Goal: Information Seeking & Learning: Check status

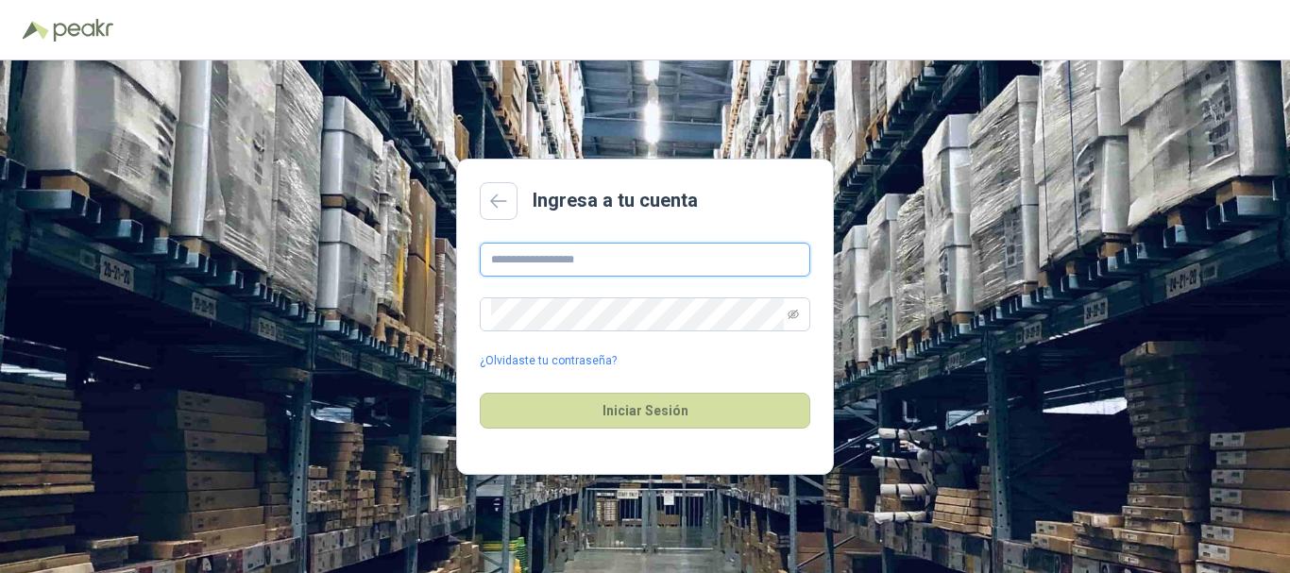
click at [642, 261] on input "text" at bounding box center [645, 260] width 330 height 34
type input "**********"
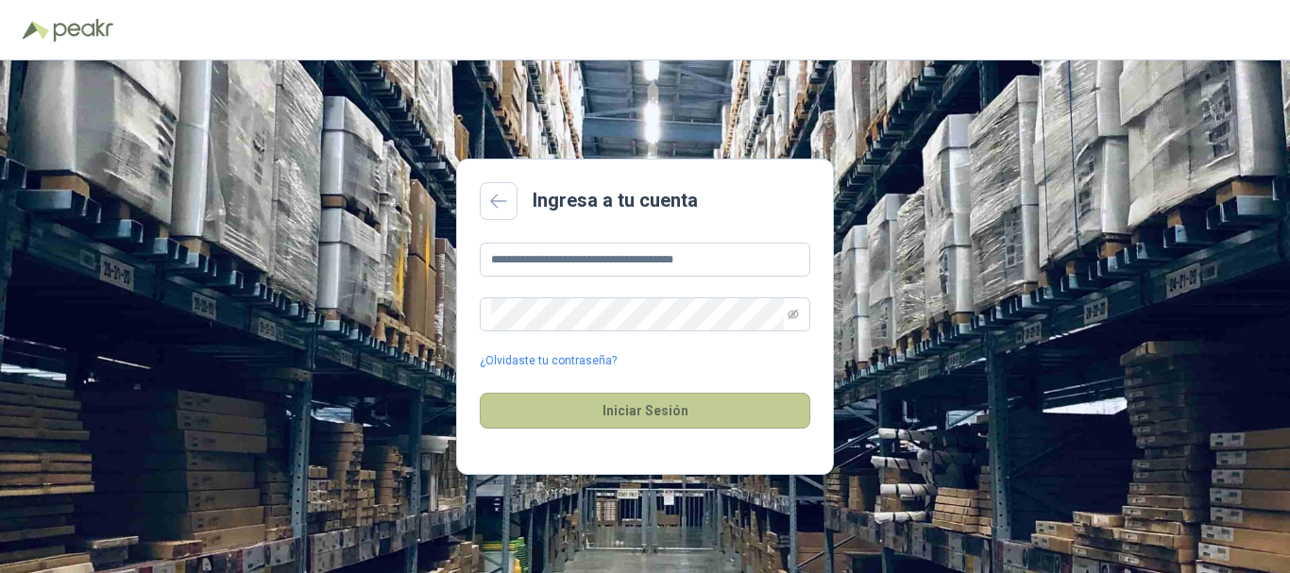
click at [650, 412] on button "Iniciar Sesión" at bounding box center [645, 411] width 330 height 36
click at [651, 411] on button "Iniciar Sesión" at bounding box center [645, 411] width 330 height 36
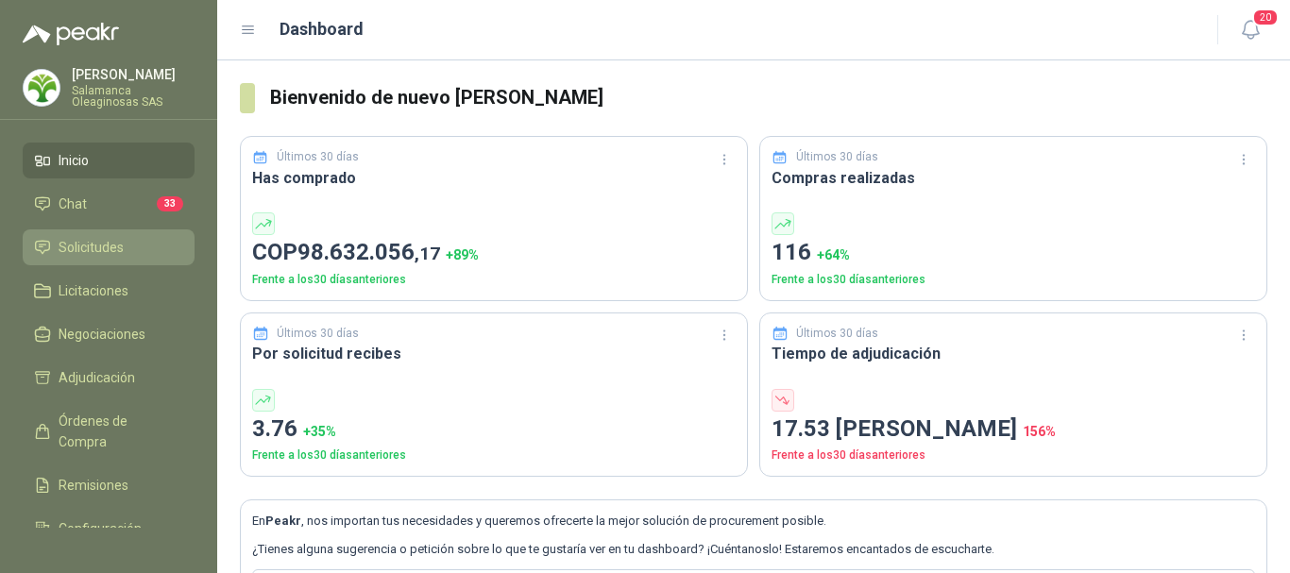
click at [108, 248] on span "Solicitudes" at bounding box center [91, 247] width 65 height 21
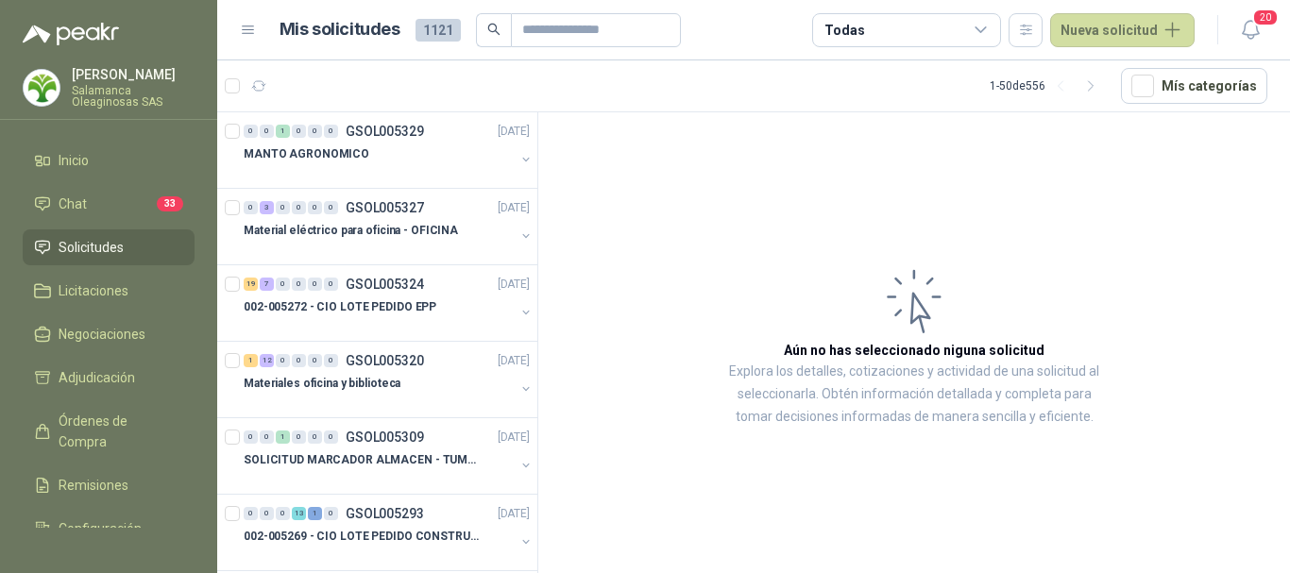
click at [134, 85] on p "Salamanca Oleaginosas SAS" at bounding box center [133, 96] width 123 height 23
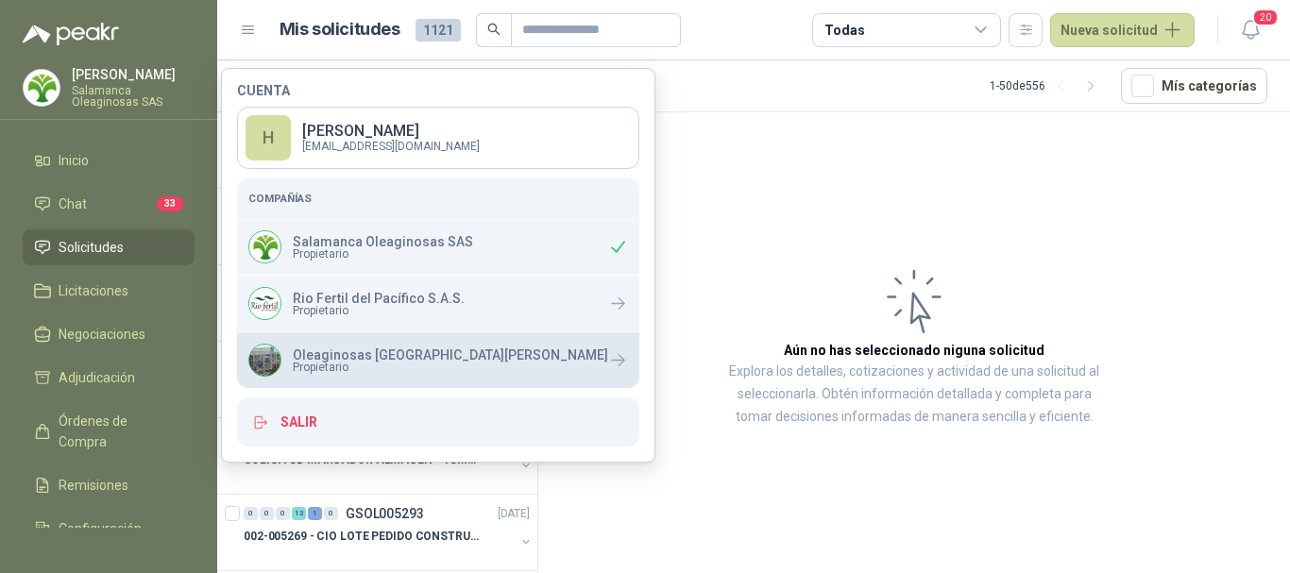
click at [349, 359] on p "Oleaginosas [GEOGRAPHIC_DATA][PERSON_NAME]" at bounding box center [450, 354] width 315 height 13
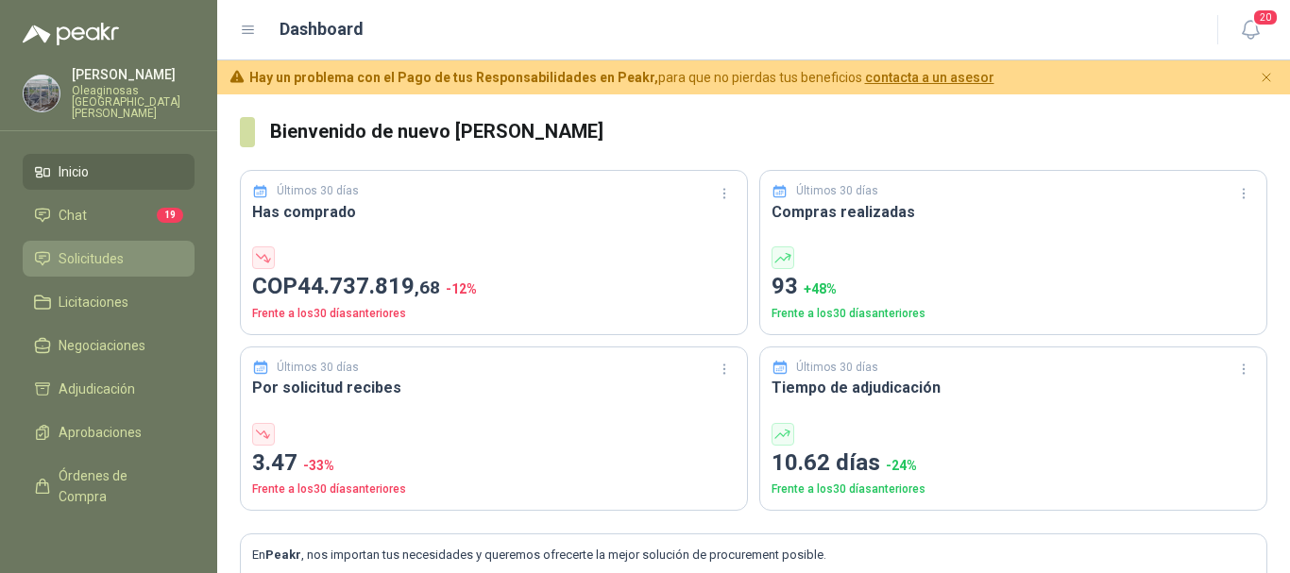
click at [93, 249] on span "Solicitudes" at bounding box center [91, 258] width 65 height 21
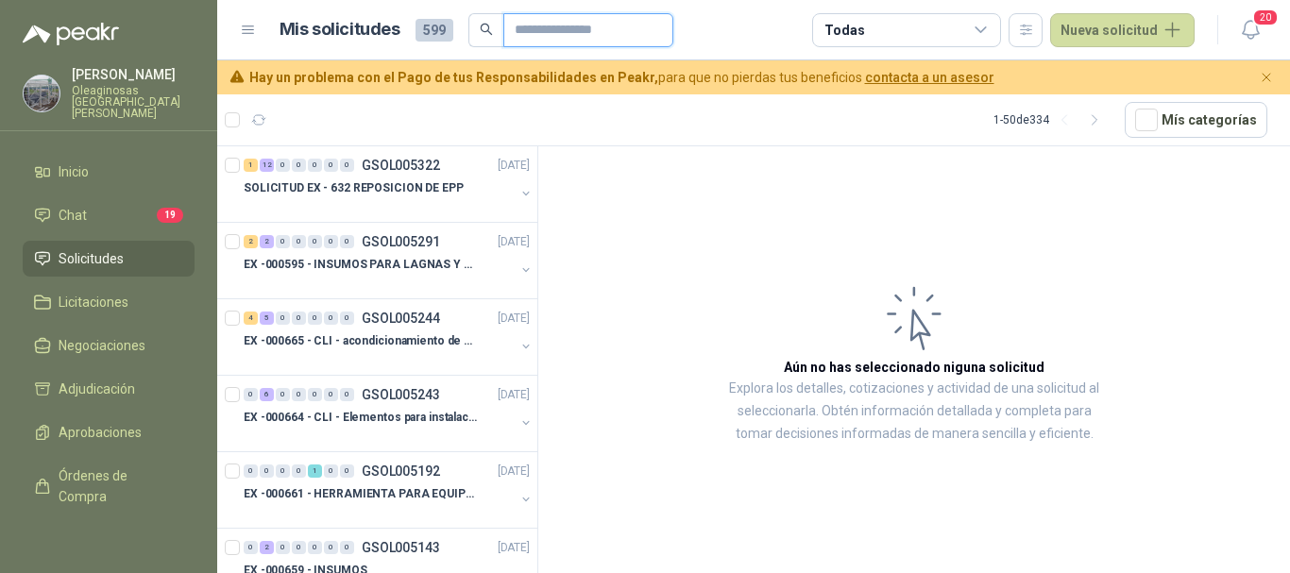
click at [561, 25] on input "text" at bounding box center [581, 30] width 132 height 32
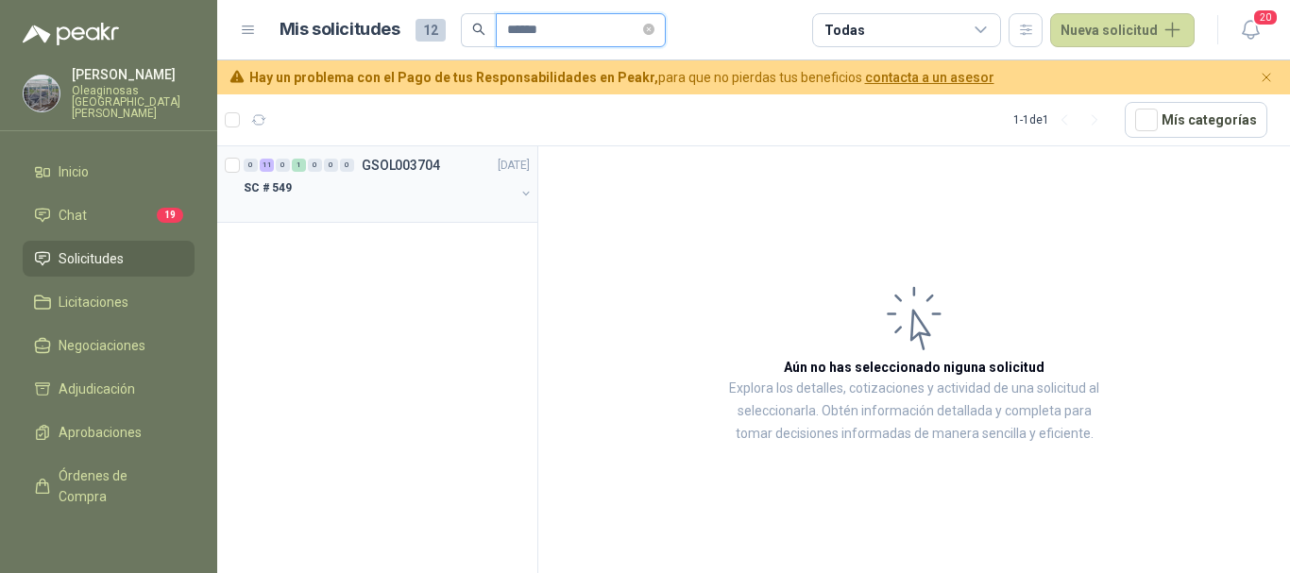
type input "******"
click at [347, 198] on div "SC # 549" at bounding box center [379, 188] width 271 height 23
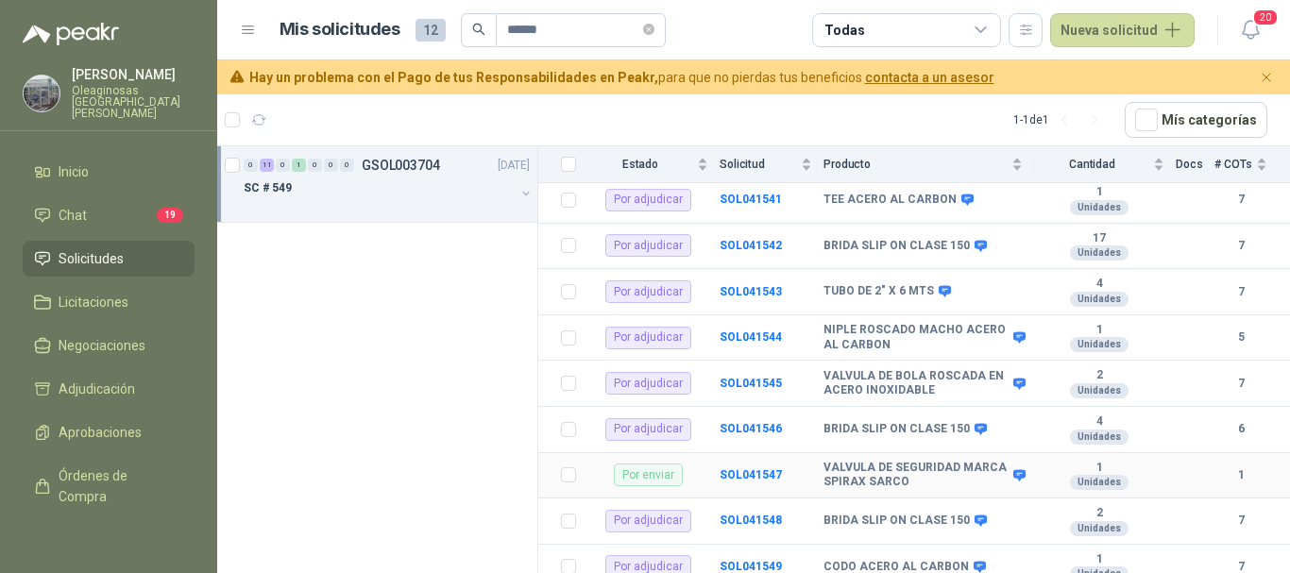
scroll to position [405, 0]
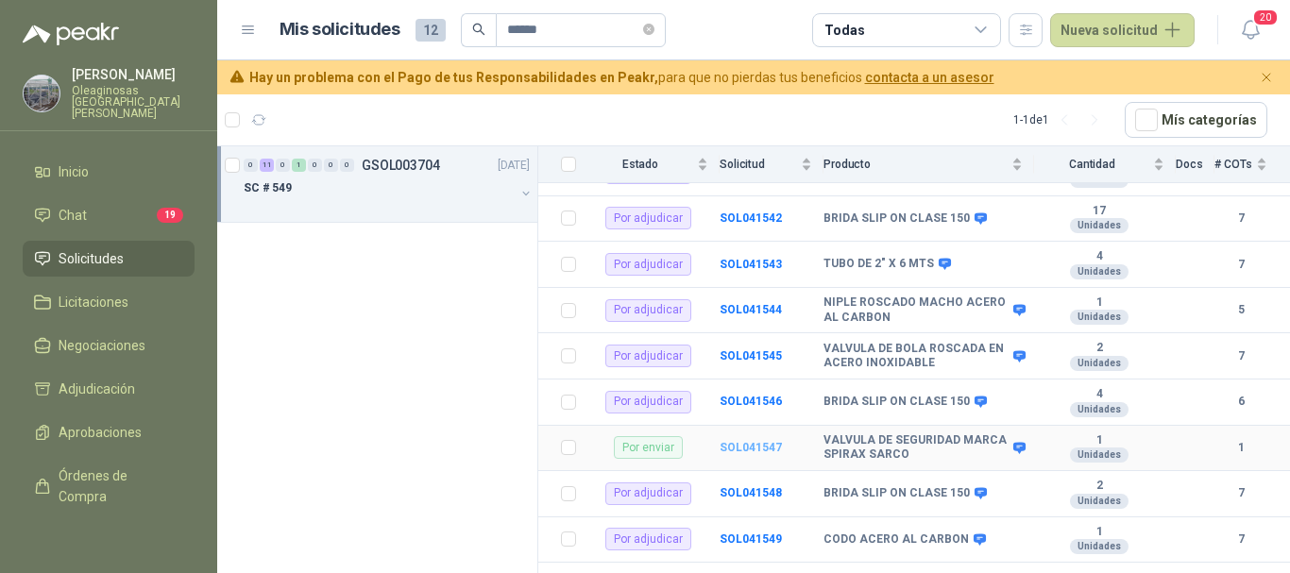
click at [766, 441] on b "SOL041547" at bounding box center [750, 447] width 62 height 13
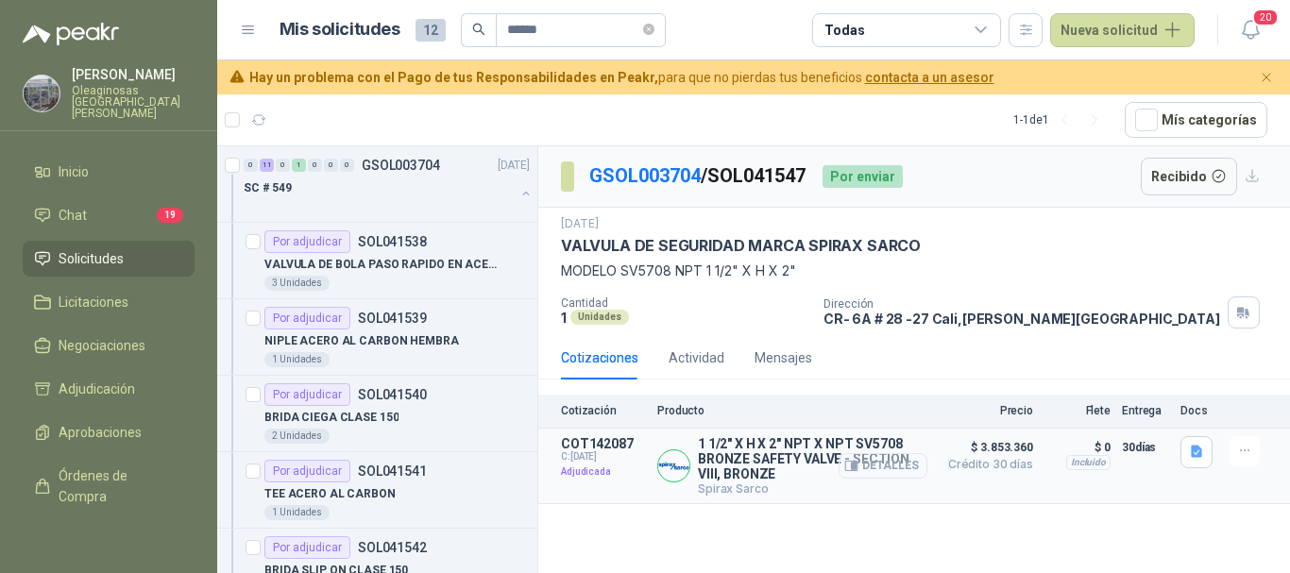
click at [896, 473] on button "Detalles" at bounding box center [882, 465] width 89 height 25
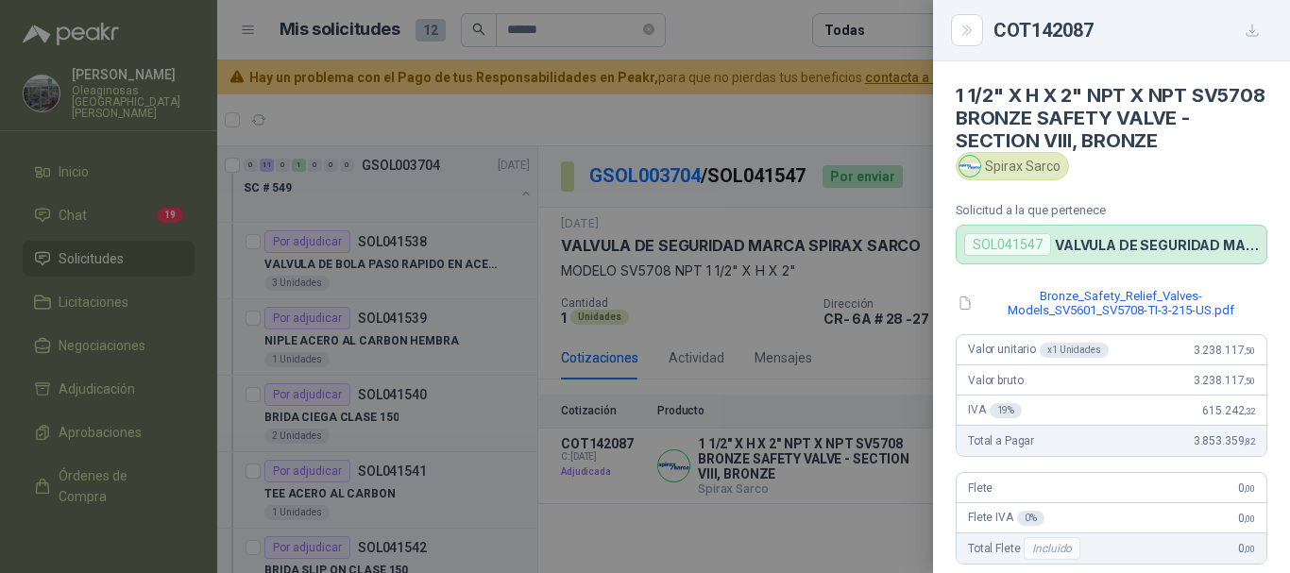
click at [747, 39] on div at bounding box center [645, 286] width 1290 height 573
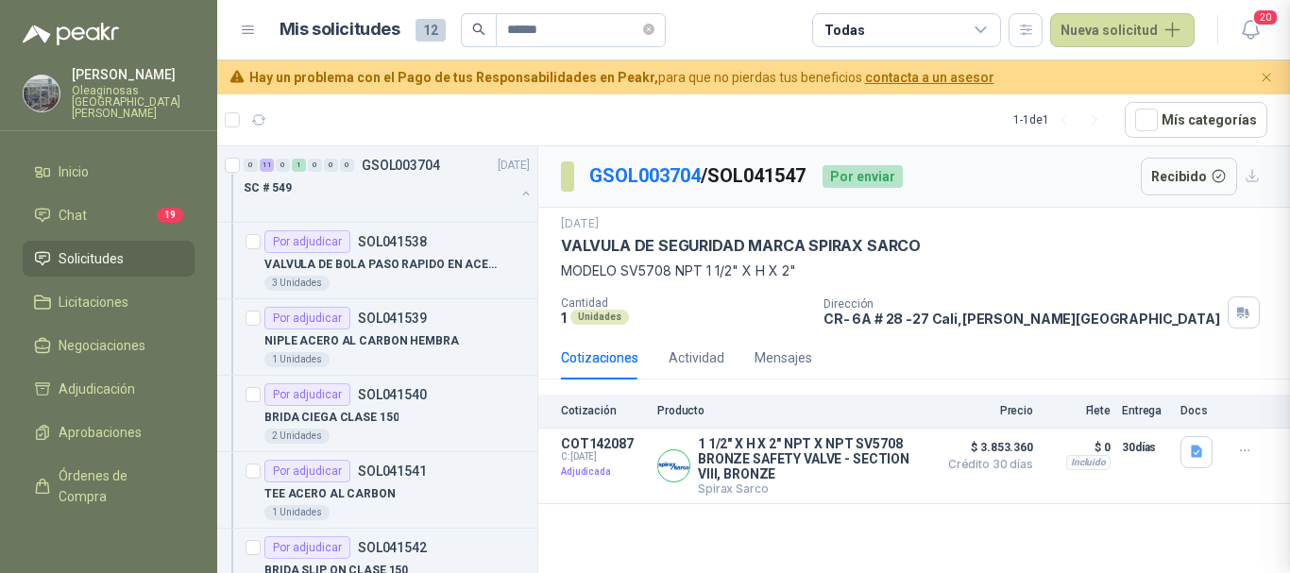
scroll to position [739, 0]
click at [577, 30] on input "******" at bounding box center [573, 30] width 132 height 32
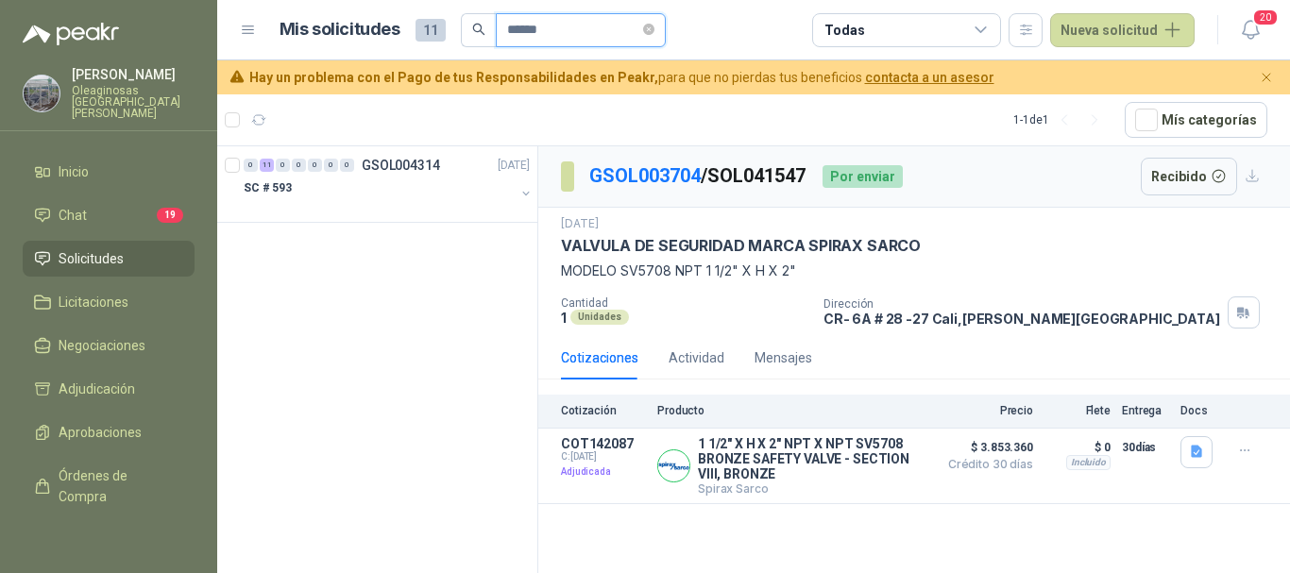
type input "******"
click at [385, 191] on div "SC # 593" at bounding box center [379, 188] width 271 height 23
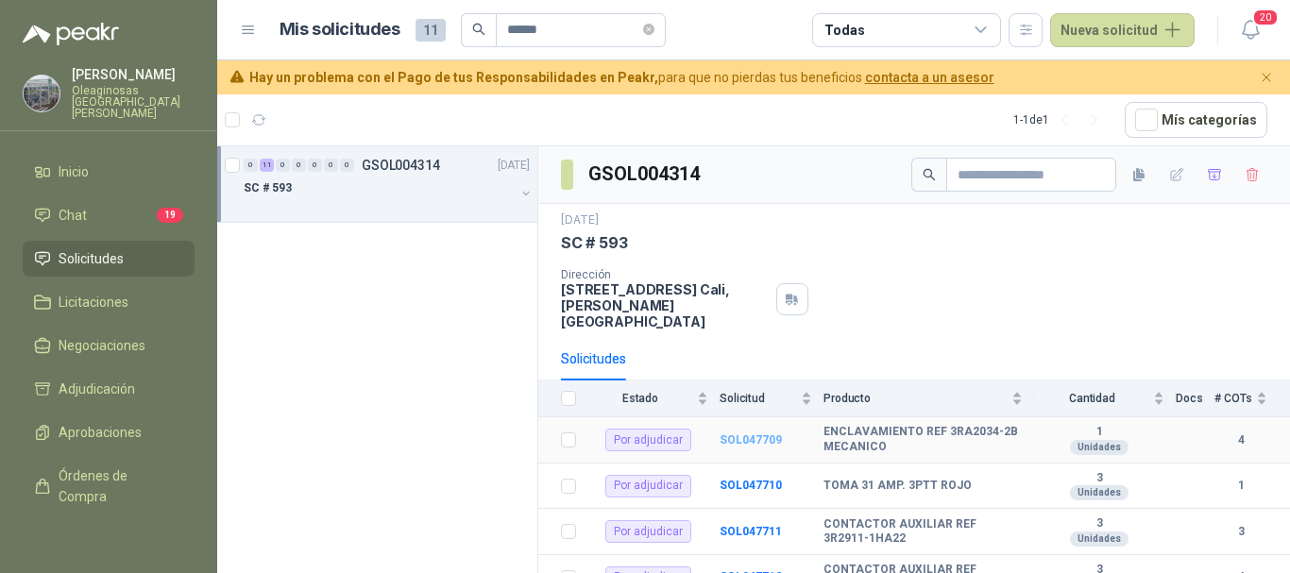
click at [747, 433] on b "SOL047709" at bounding box center [750, 439] width 62 height 13
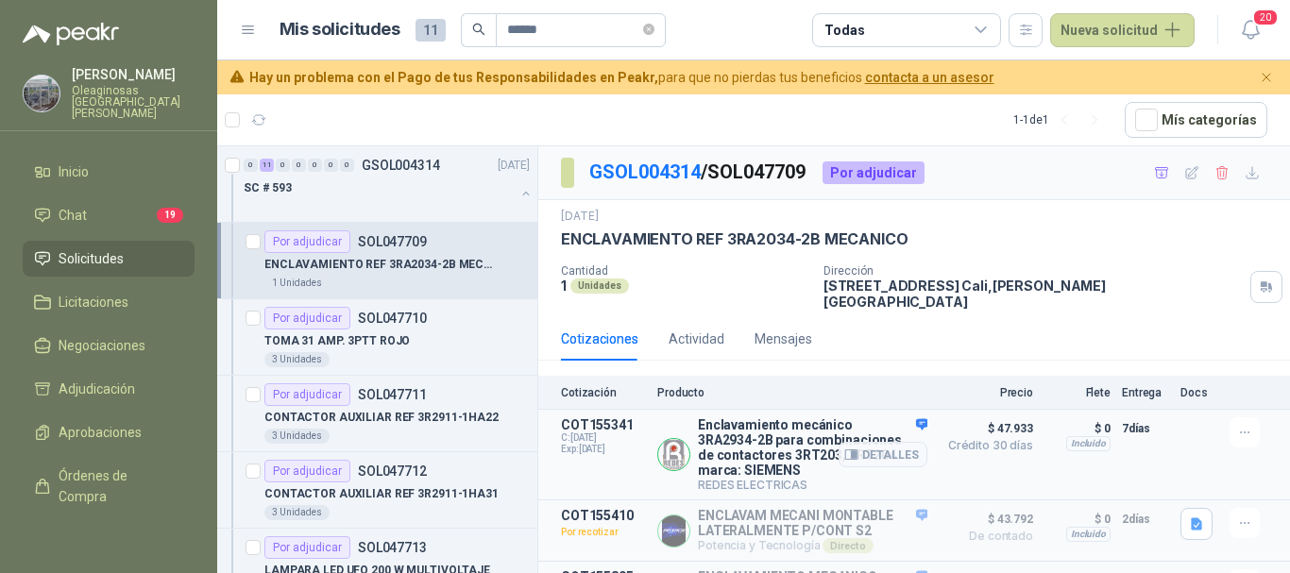
scroll to position [100, 0]
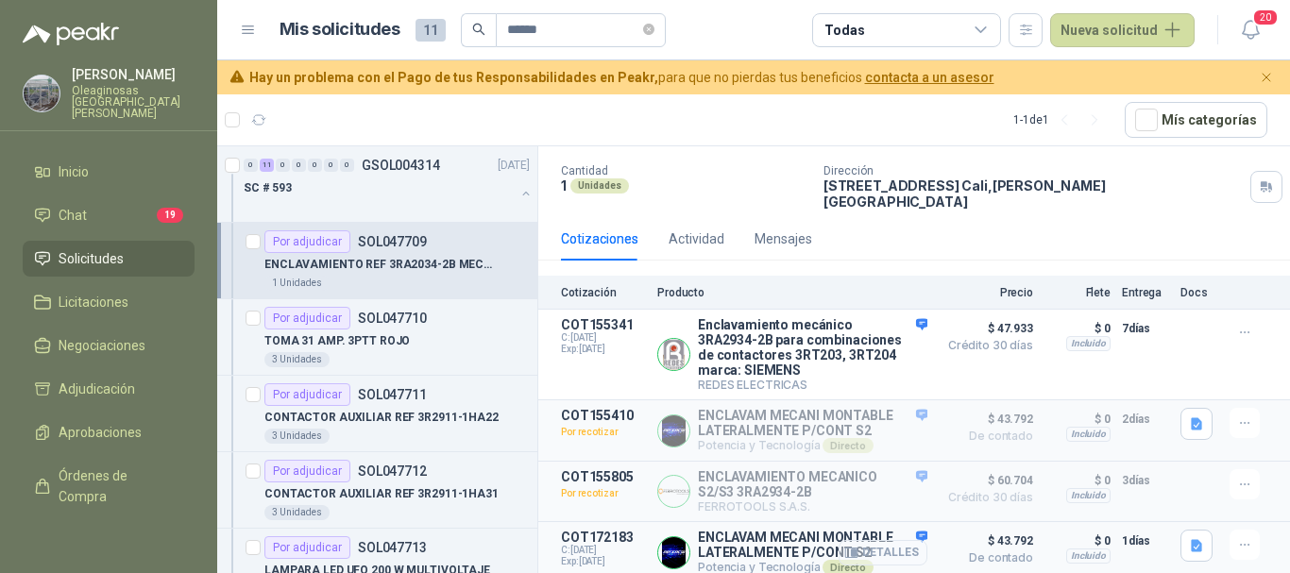
click at [881, 550] on button "Detalles" at bounding box center [882, 552] width 89 height 25
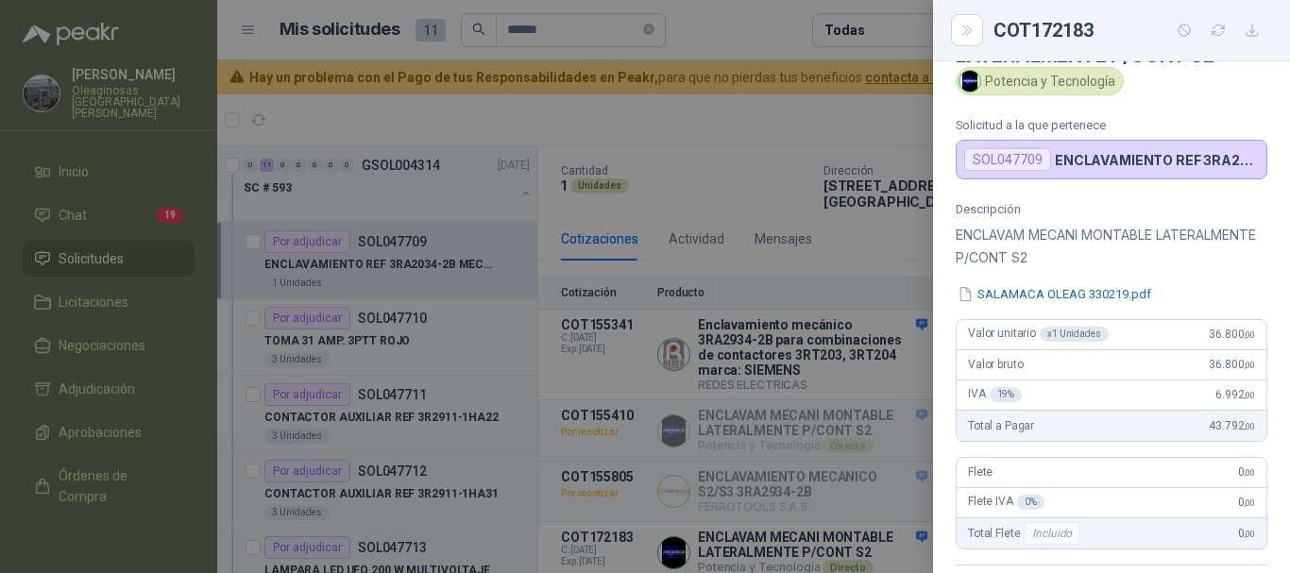
scroll to position [0, 0]
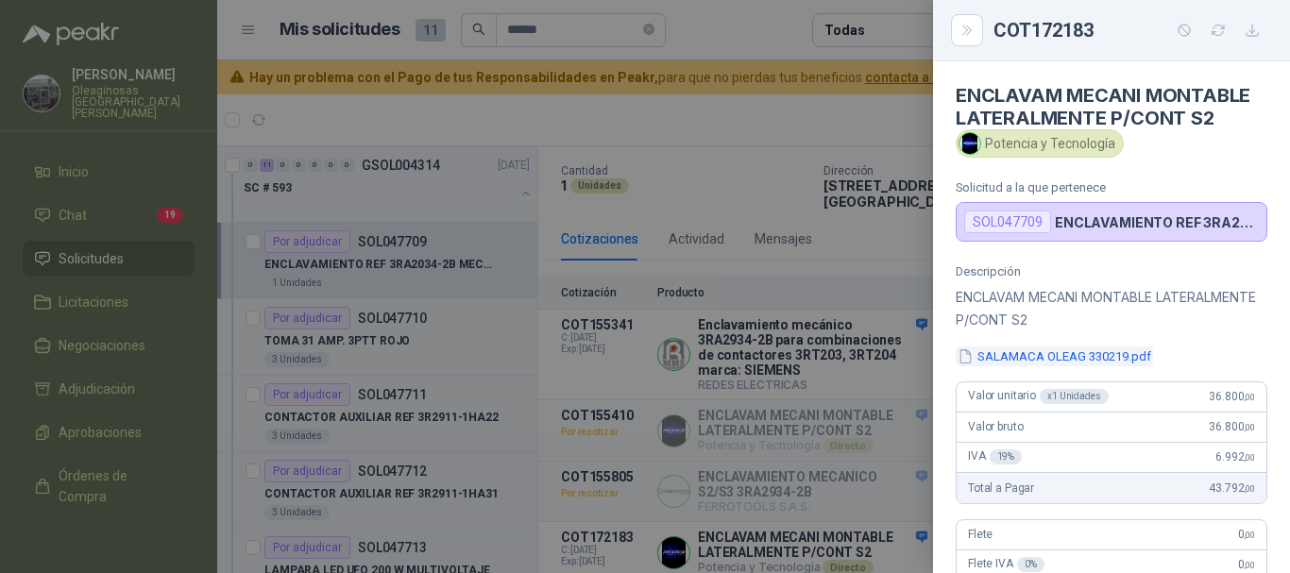
click at [1043, 356] on button "SALAMACA OLEAG 330219.pdf" at bounding box center [1053, 356] width 197 height 20
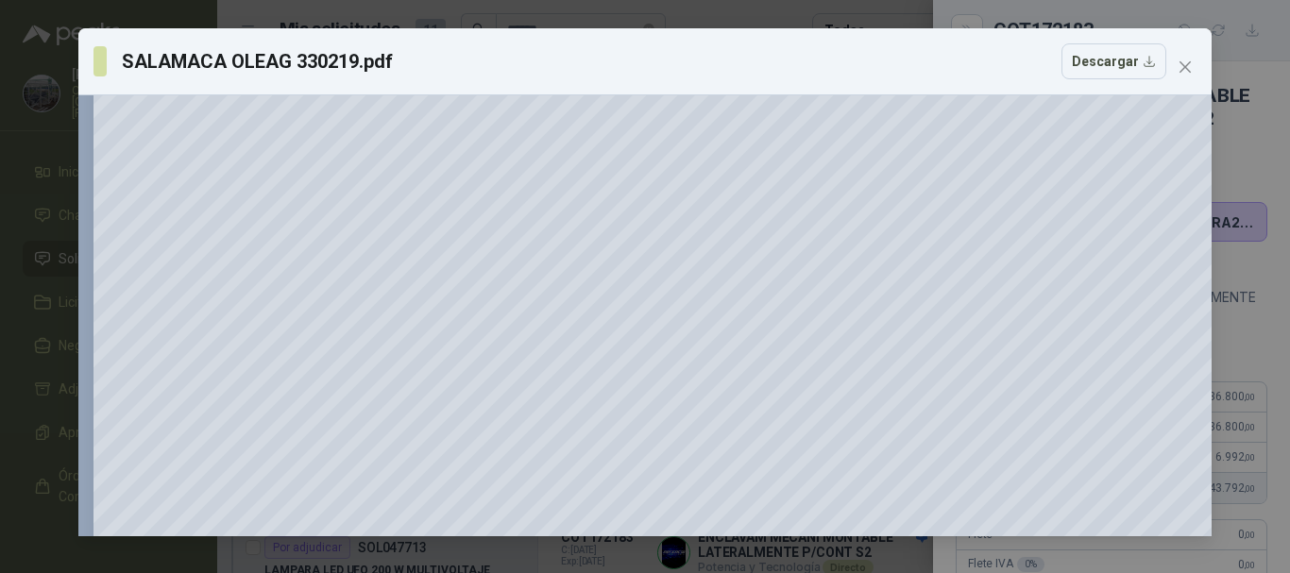
scroll to position [94, 0]
click at [1240, 265] on div "SALAMACA OLEAG 330219.pdf Descargar 150 %" at bounding box center [645, 286] width 1290 height 573
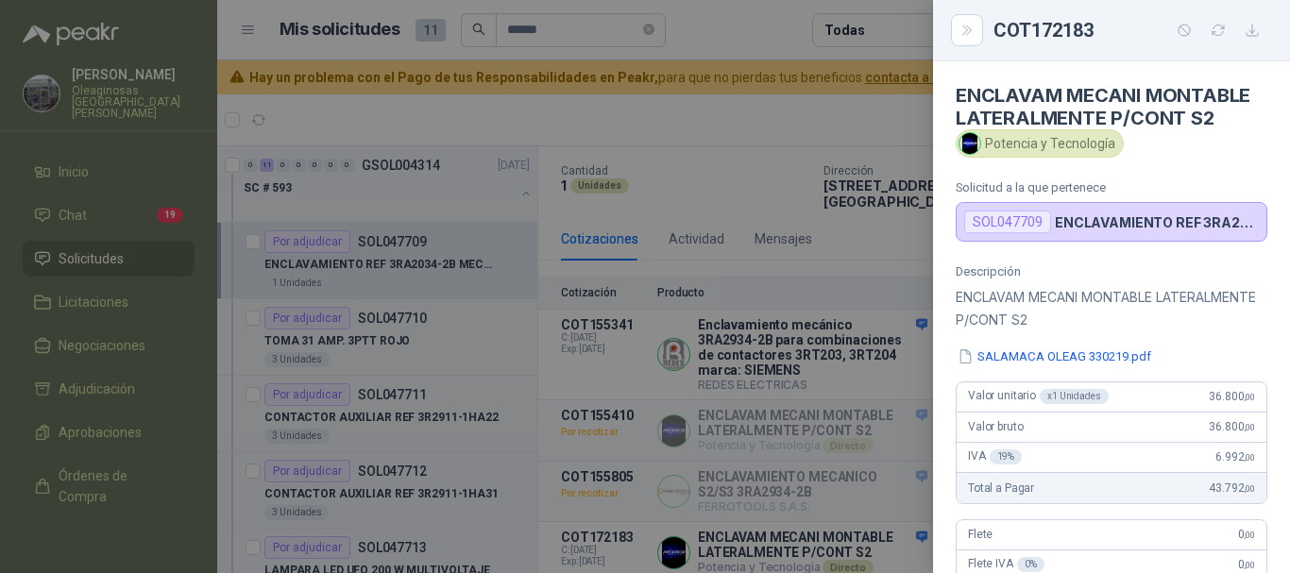
click at [1178, 155] on div "Potencia y Tecnología" at bounding box center [1111, 143] width 312 height 28
click at [759, 160] on div at bounding box center [645, 286] width 1290 height 573
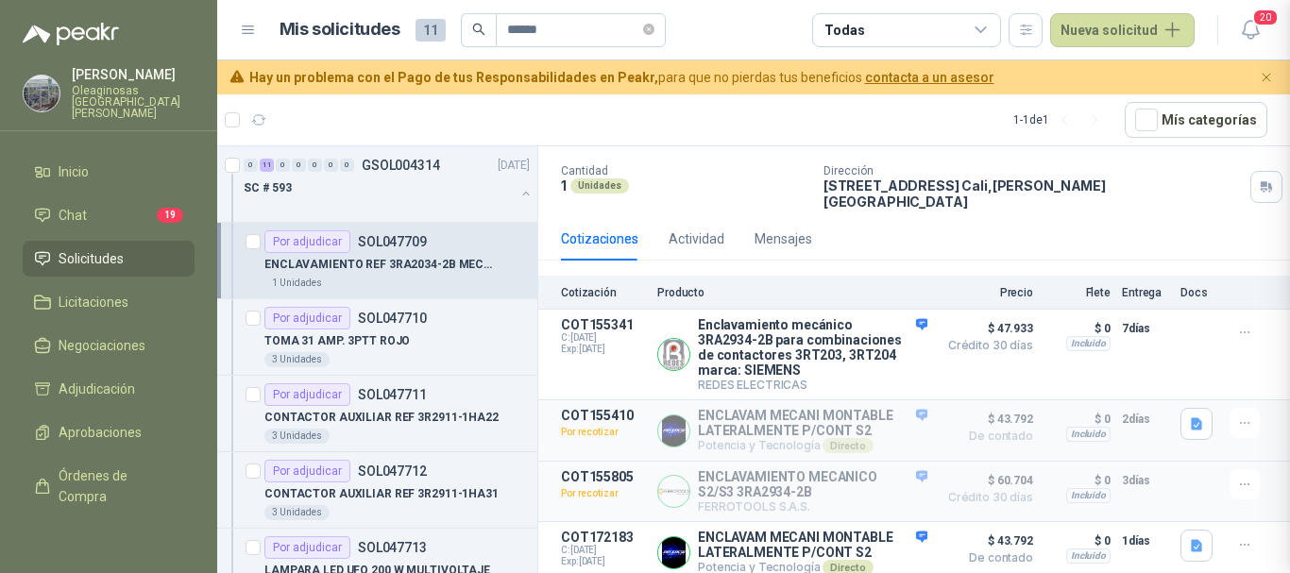
scroll to position [479, 0]
click at [888, 545] on button "Detalles" at bounding box center [882, 552] width 89 height 25
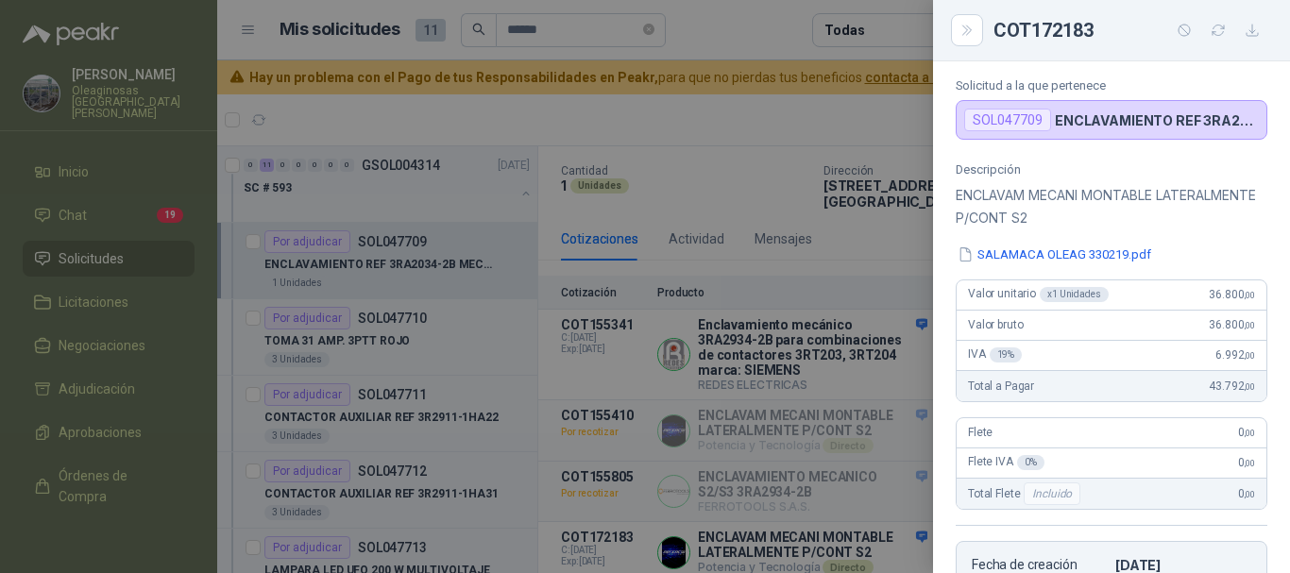
scroll to position [101, 0]
click at [776, 126] on div at bounding box center [645, 286] width 1290 height 573
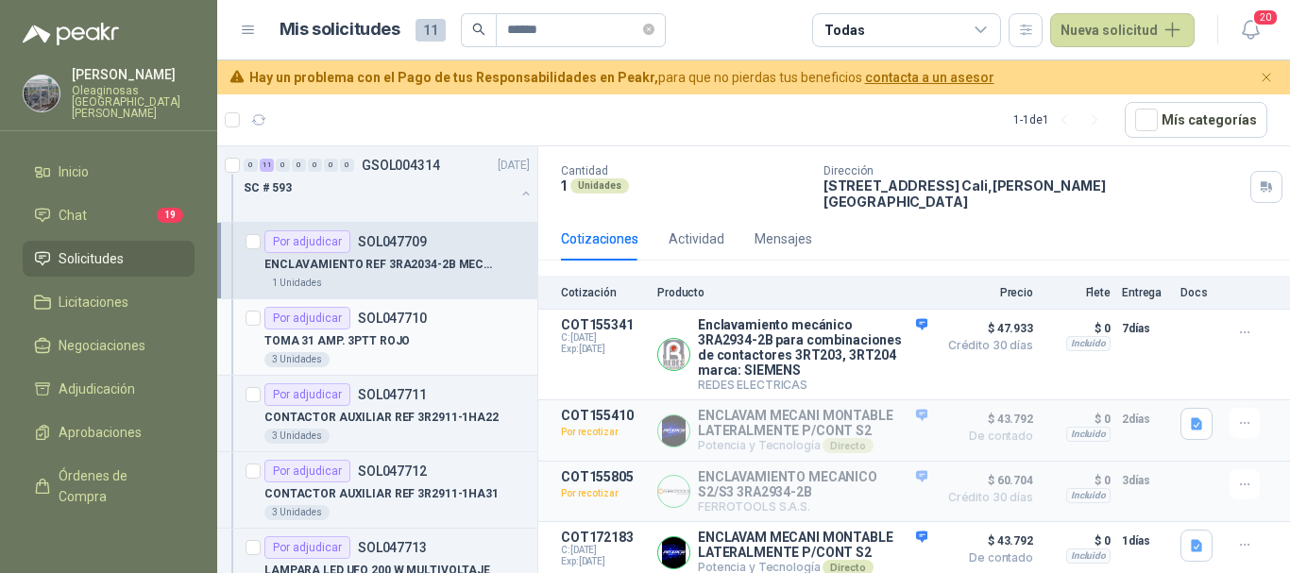
click at [465, 345] on div "TOMA 31 AMP. 3PTT ROJO" at bounding box center [396, 340] width 265 height 23
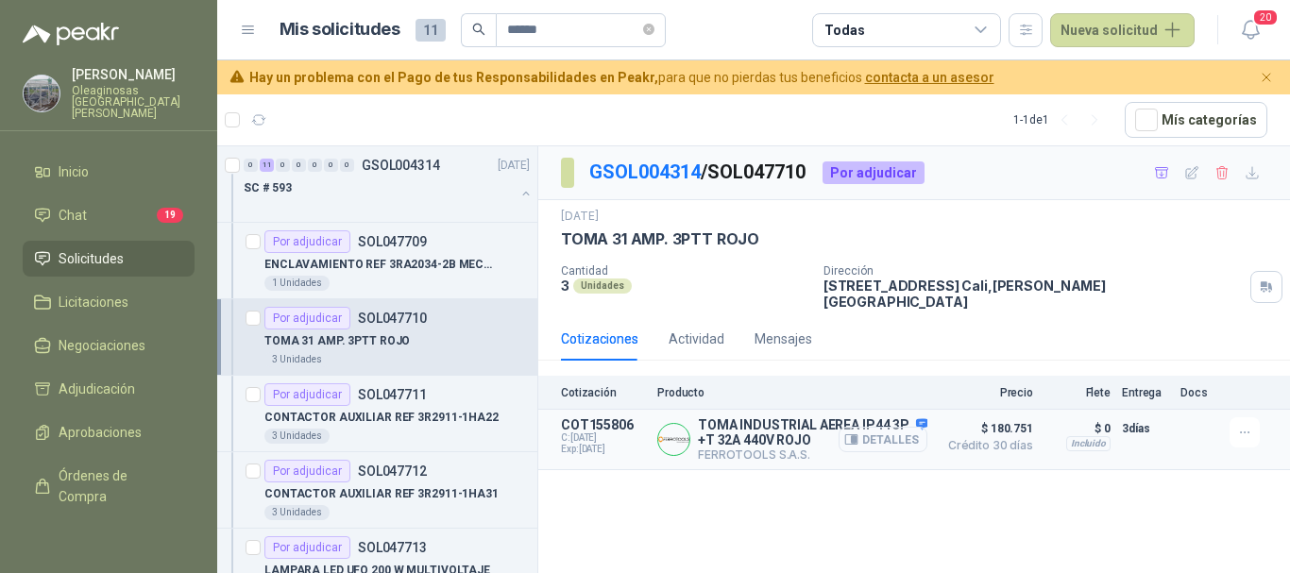
click at [886, 427] on button "Detalles" at bounding box center [882, 439] width 89 height 25
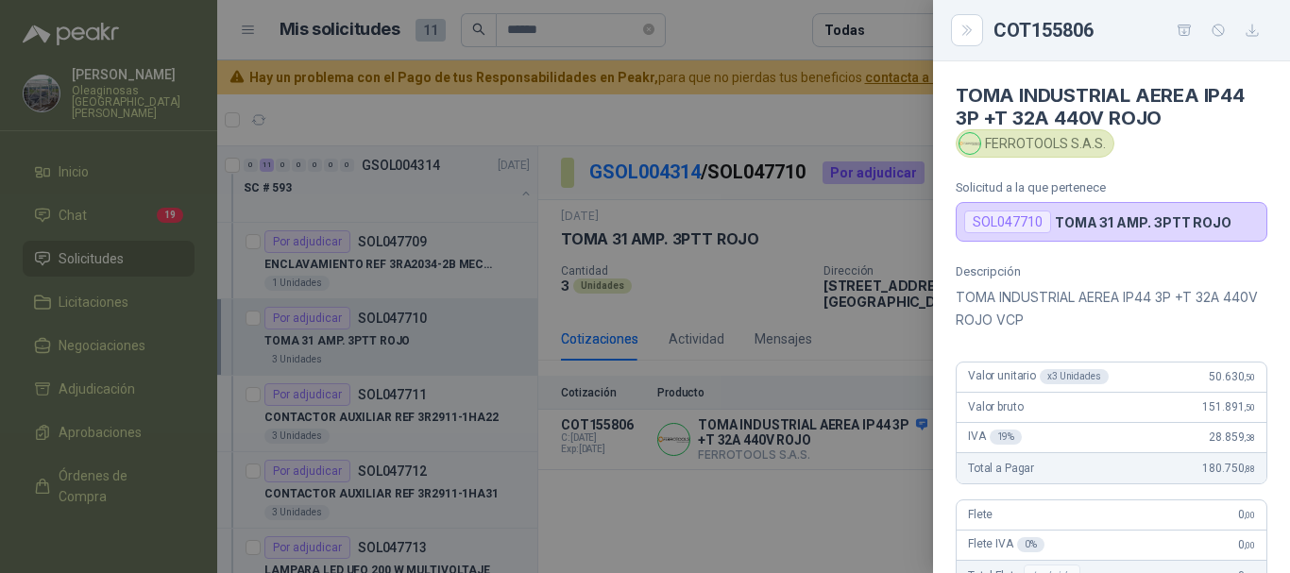
click at [770, 111] on div at bounding box center [645, 286] width 1290 height 573
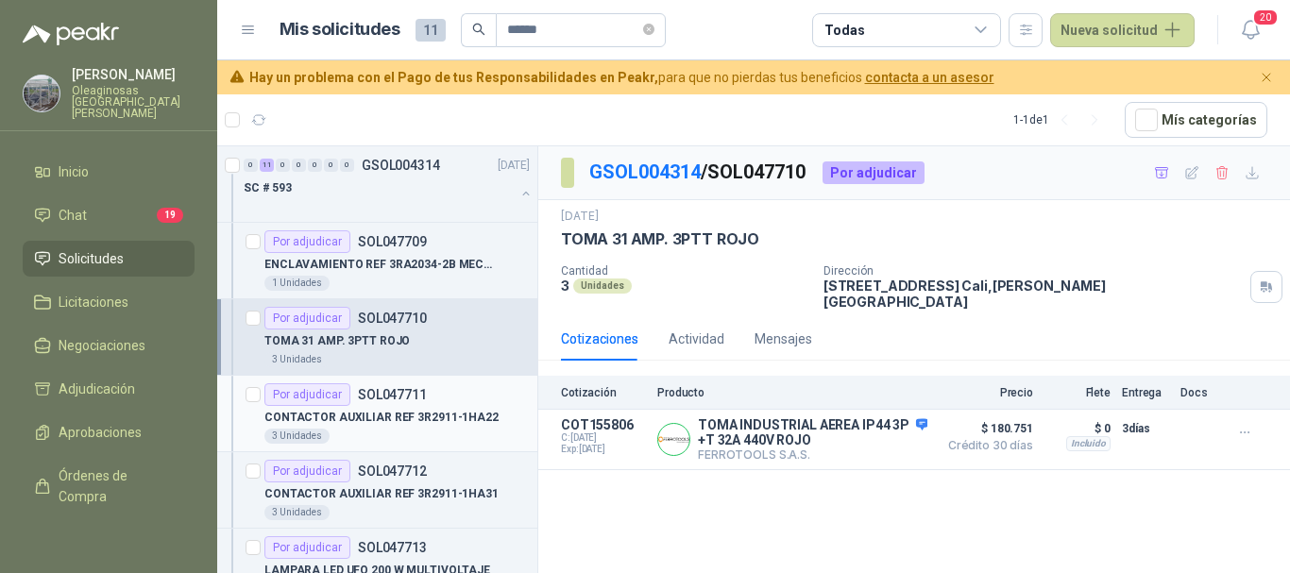
click at [446, 432] on div "3 Unidades" at bounding box center [396, 436] width 265 height 15
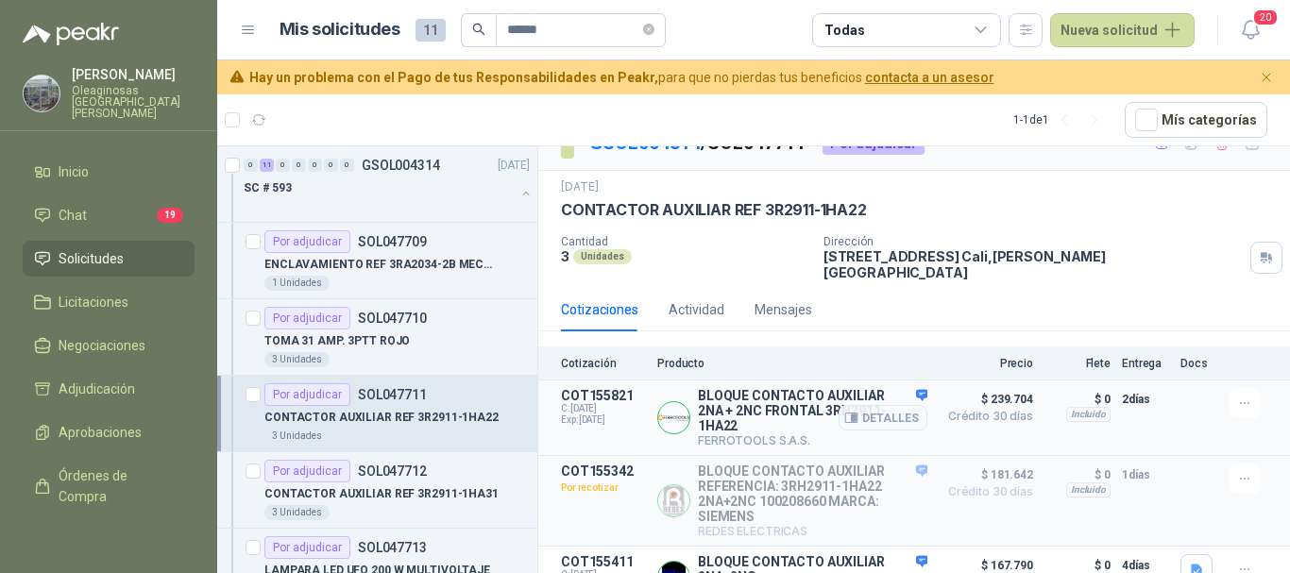
scroll to position [53, 0]
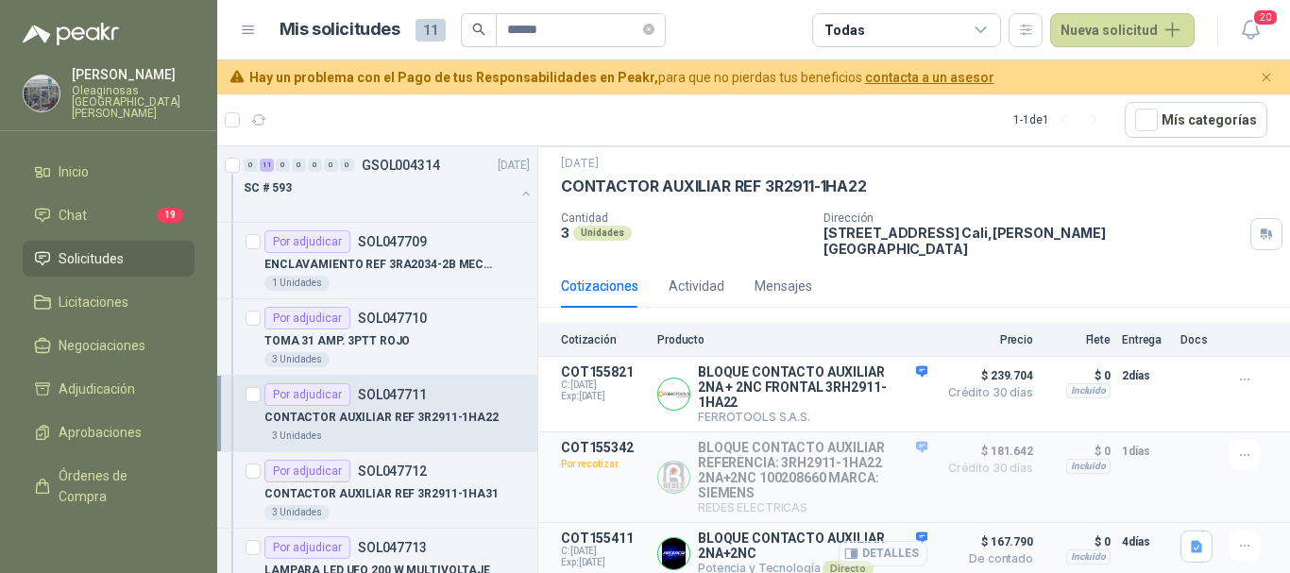
click at [896, 544] on button "Detalles" at bounding box center [882, 553] width 89 height 25
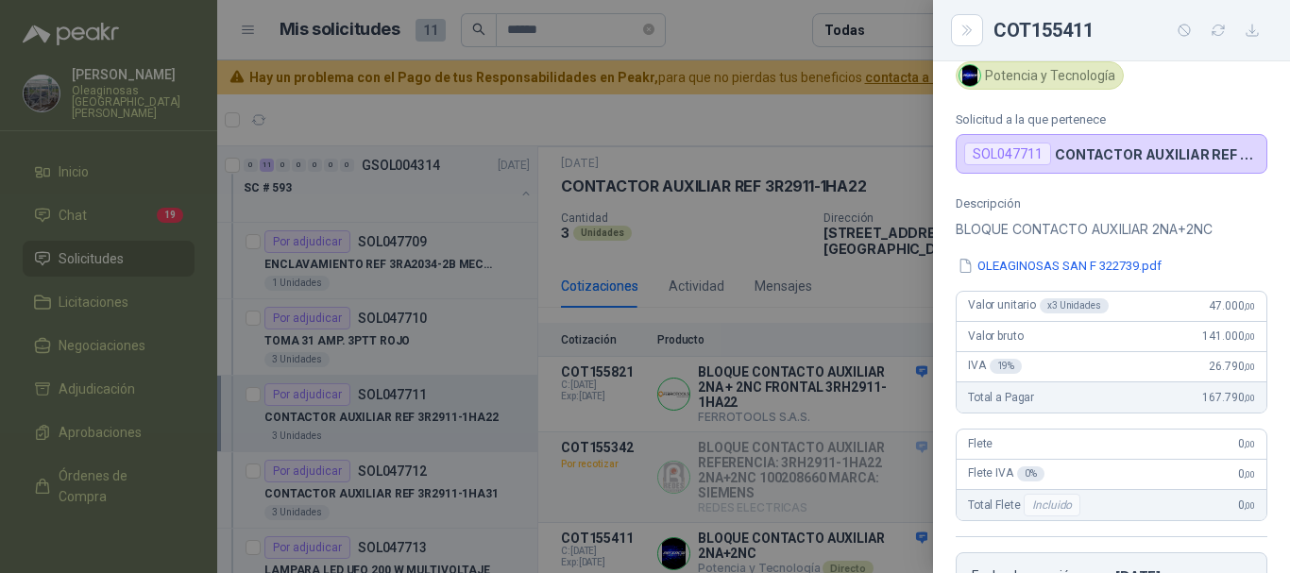
scroll to position [0, 0]
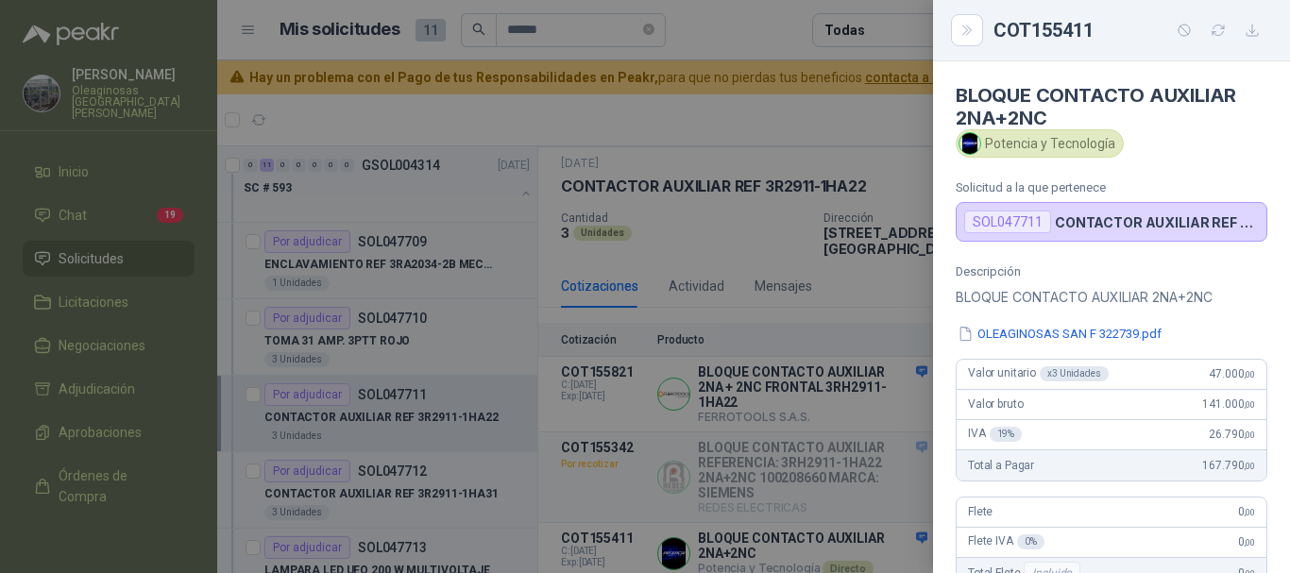
click at [854, 110] on div at bounding box center [645, 286] width 1290 height 573
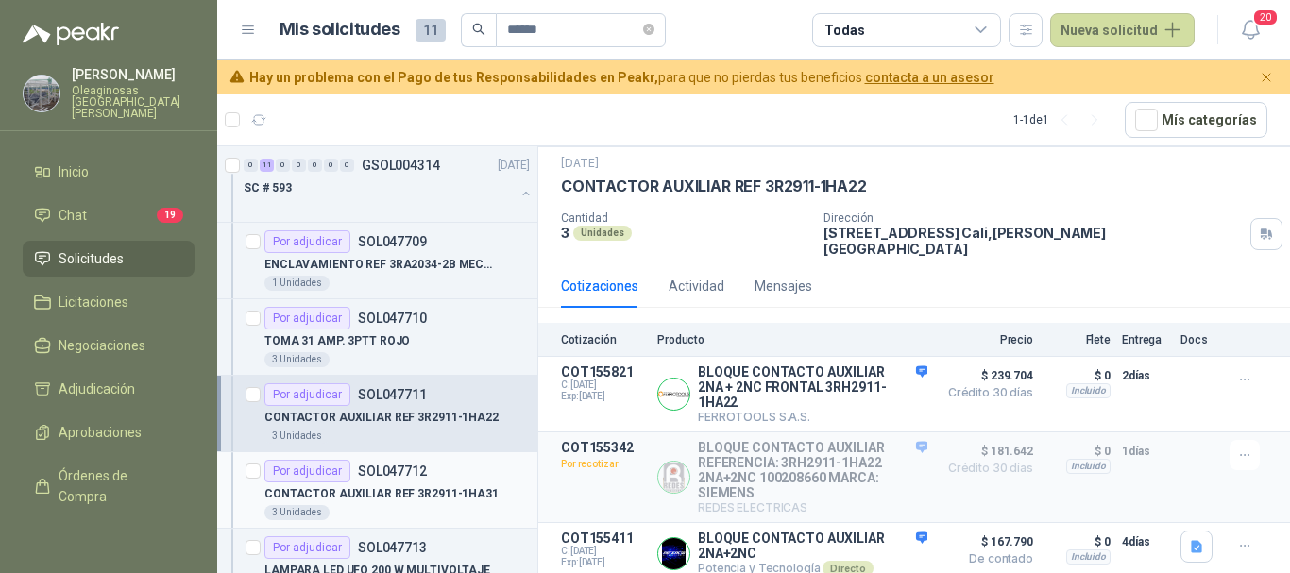
click at [497, 498] on div "CONTACTOR AUXILIAR REF 3R2911-1HA31" at bounding box center [396, 493] width 265 height 23
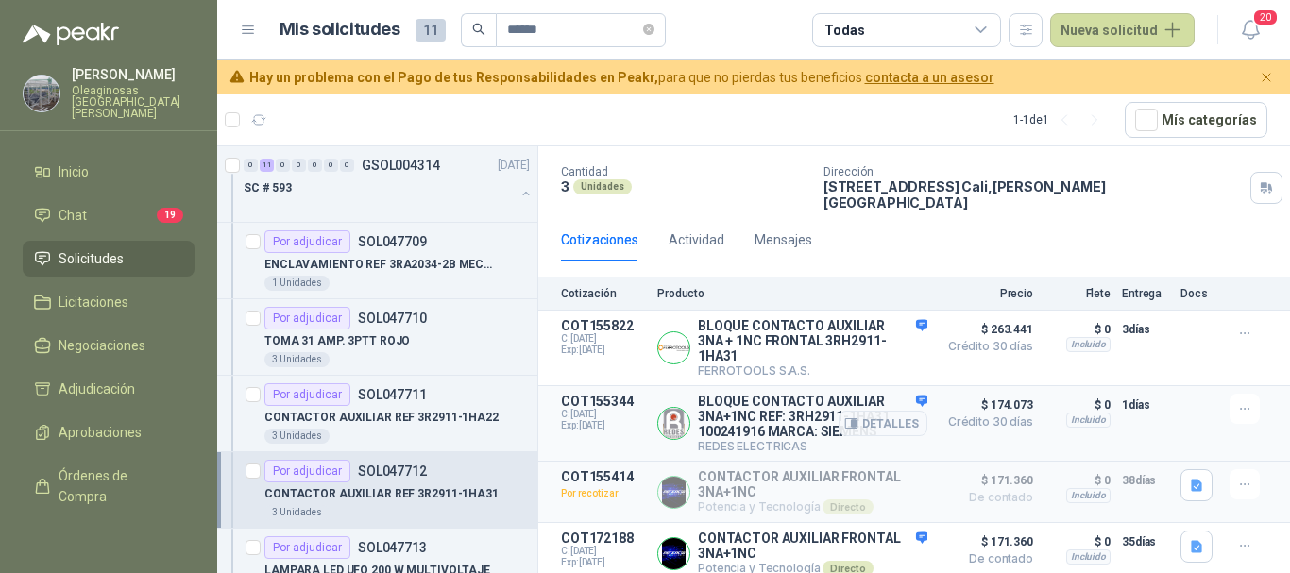
scroll to position [100, 0]
click at [880, 545] on button "Detalles" at bounding box center [882, 552] width 89 height 25
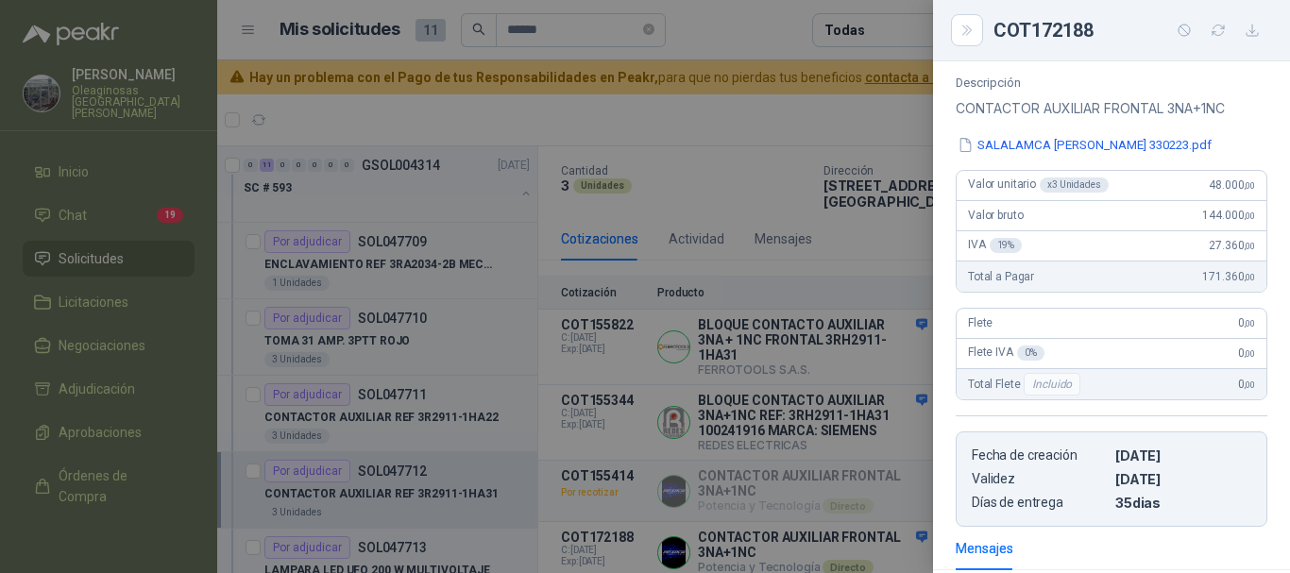
scroll to position [69, 0]
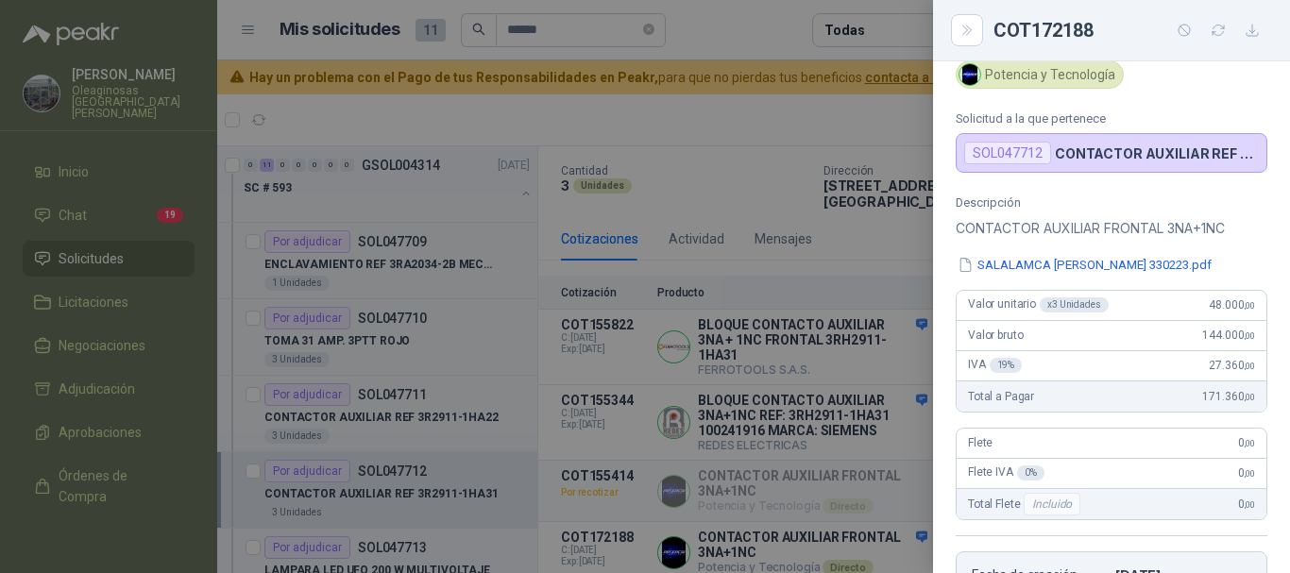
click at [798, 113] on div at bounding box center [645, 286] width 1290 height 573
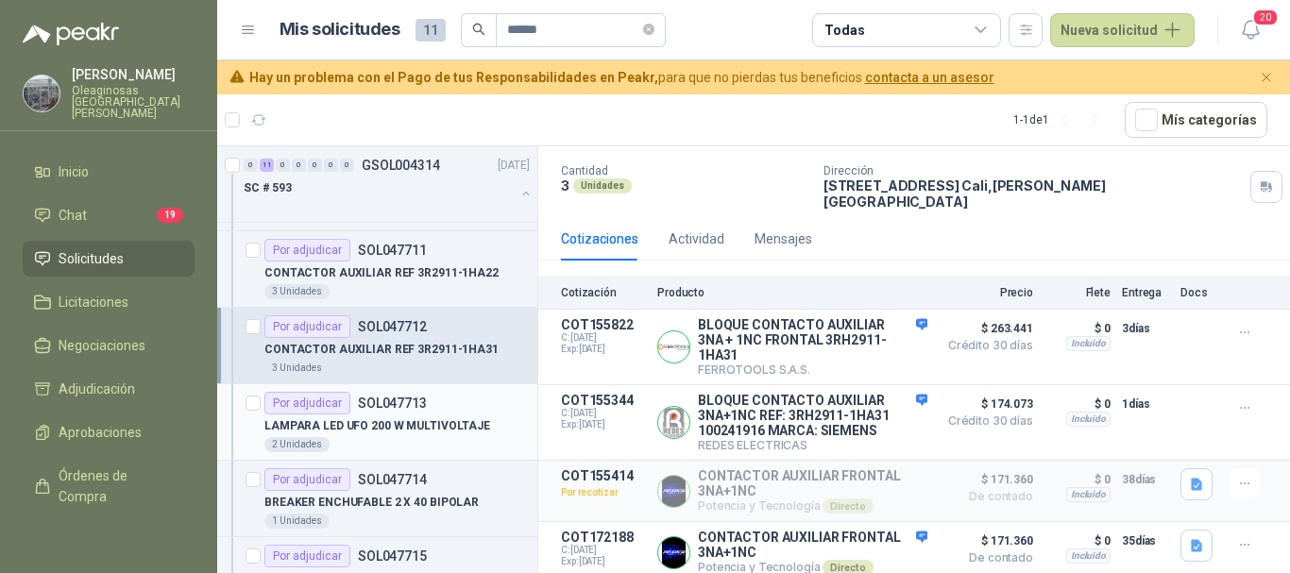
scroll to position [189, 0]
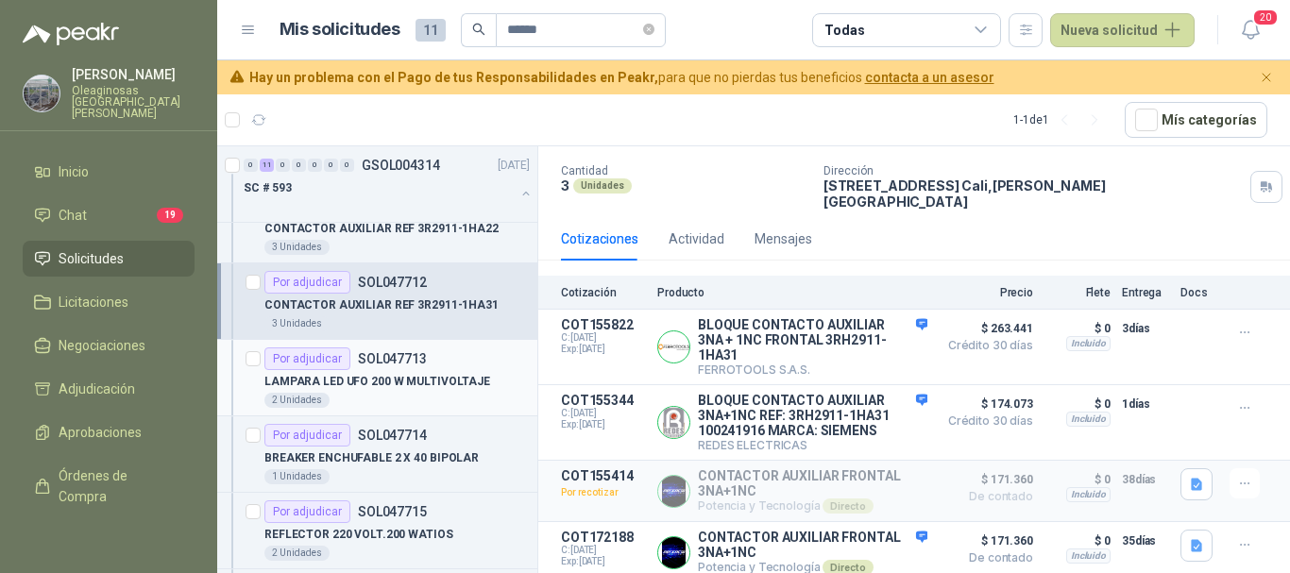
click at [479, 390] on div "LAMPARA LED UFO 200 W MULTIVOLTAJE" at bounding box center [396, 381] width 265 height 23
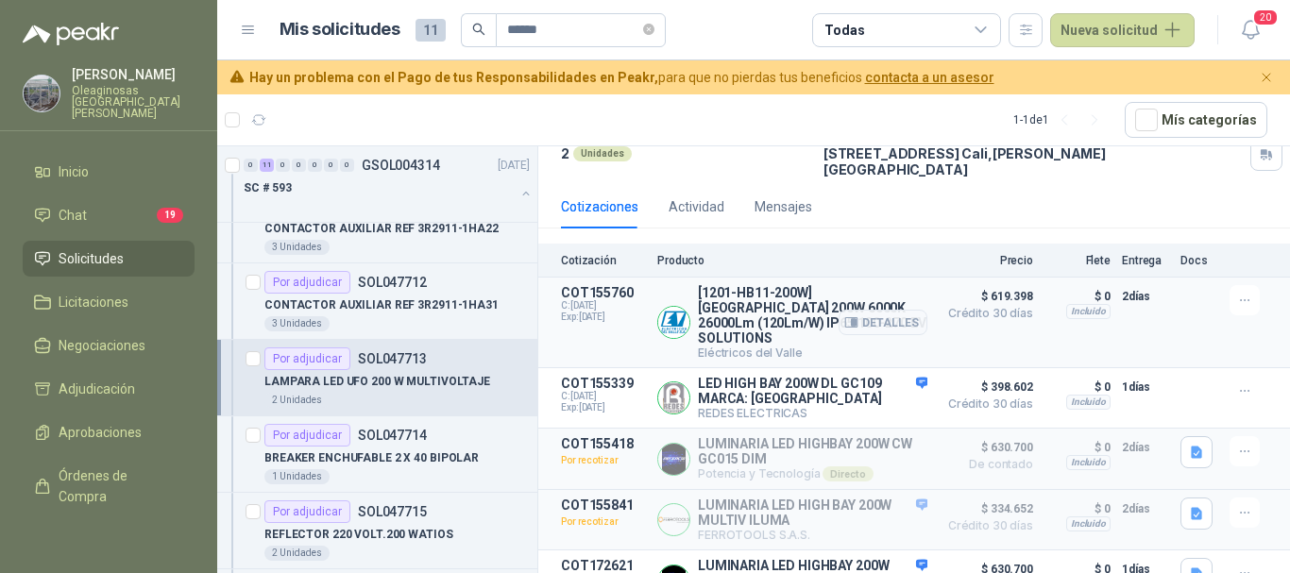
scroll to position [162, 0]
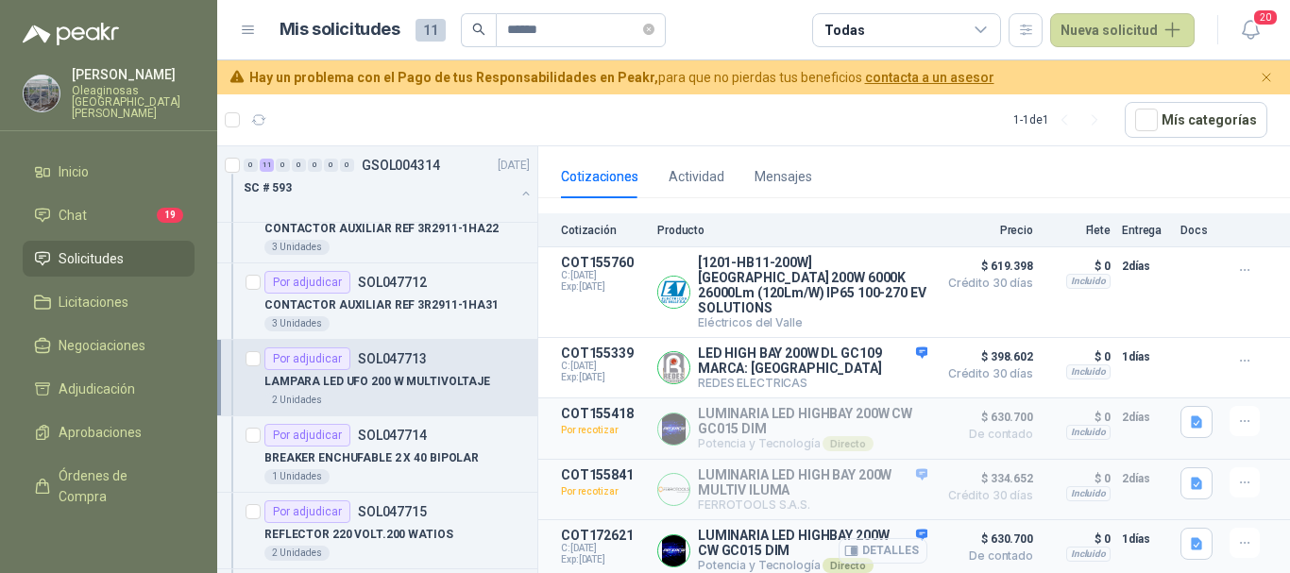
click at [887, 549] on button "Detalles" at bounding box center [882, 550] width 89 height 25
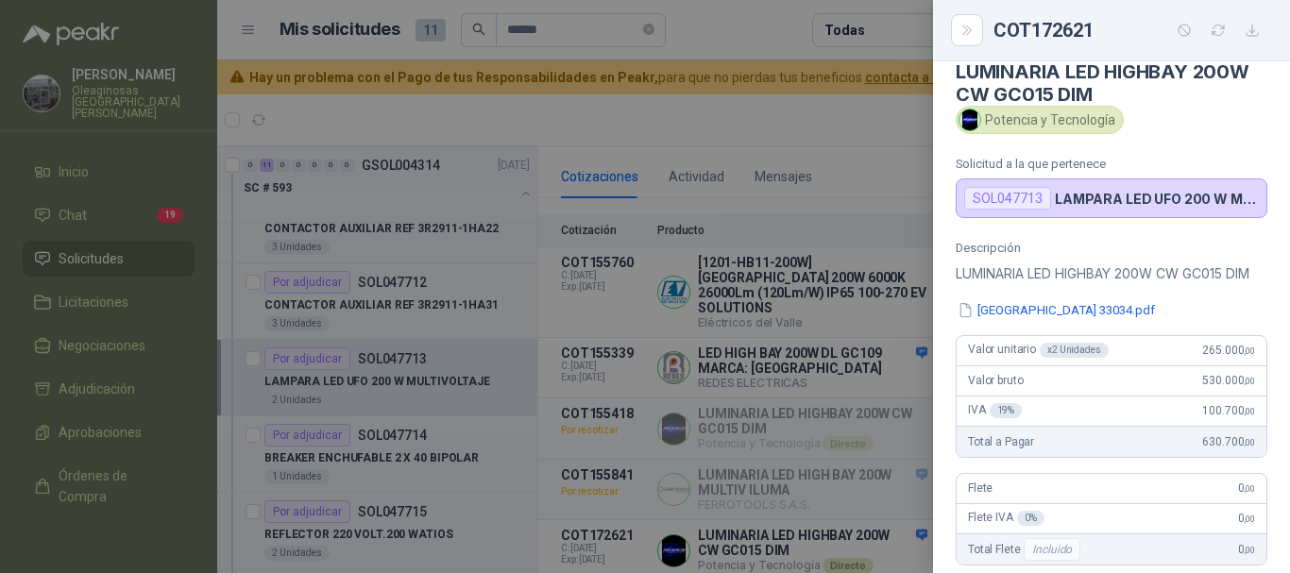
scroll to position [0, 0]
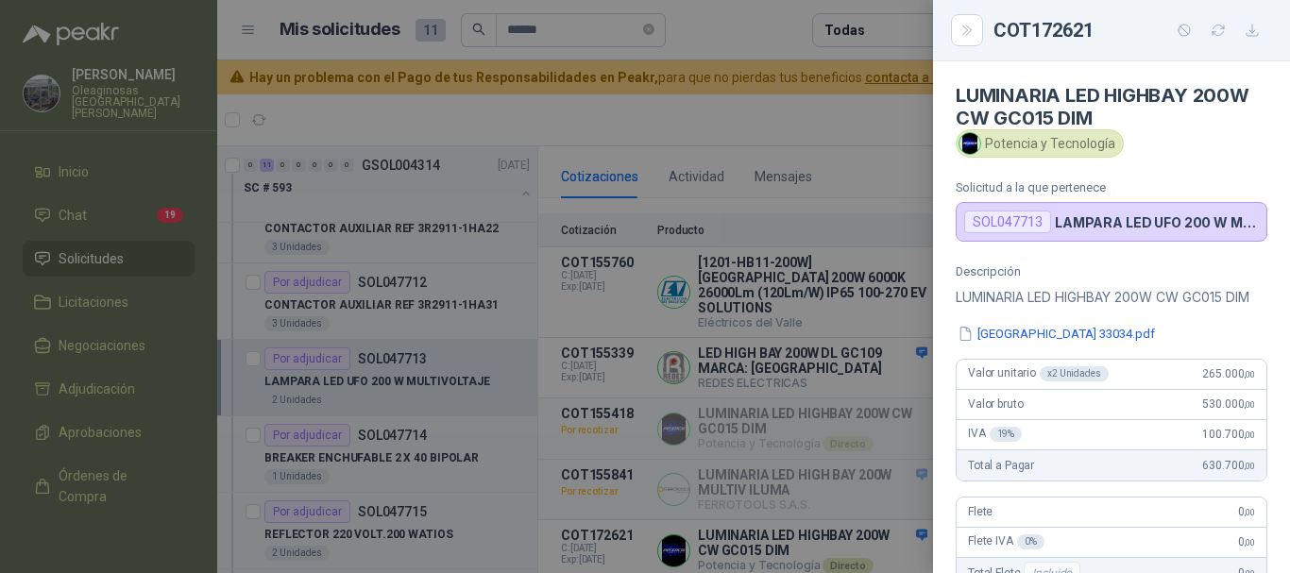
click at [859, 115] on div at bounding box center [645, 286] width 1290 height 573
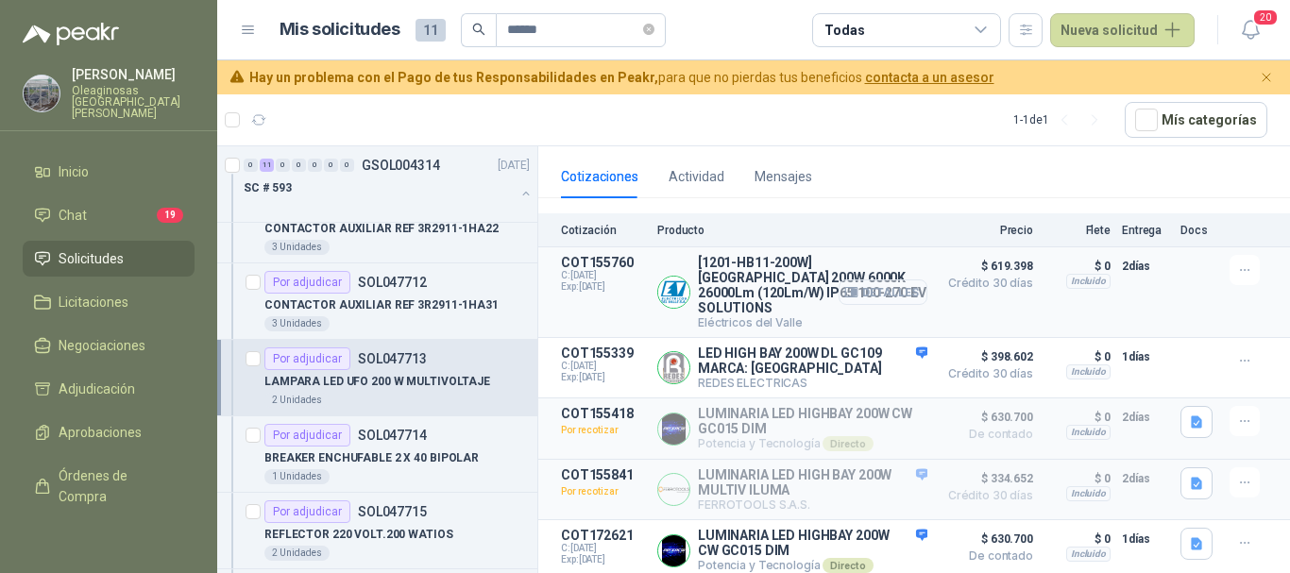
click at [893, 288] on button "Detalles" at bounding box center [882, 291] width 89 height 25
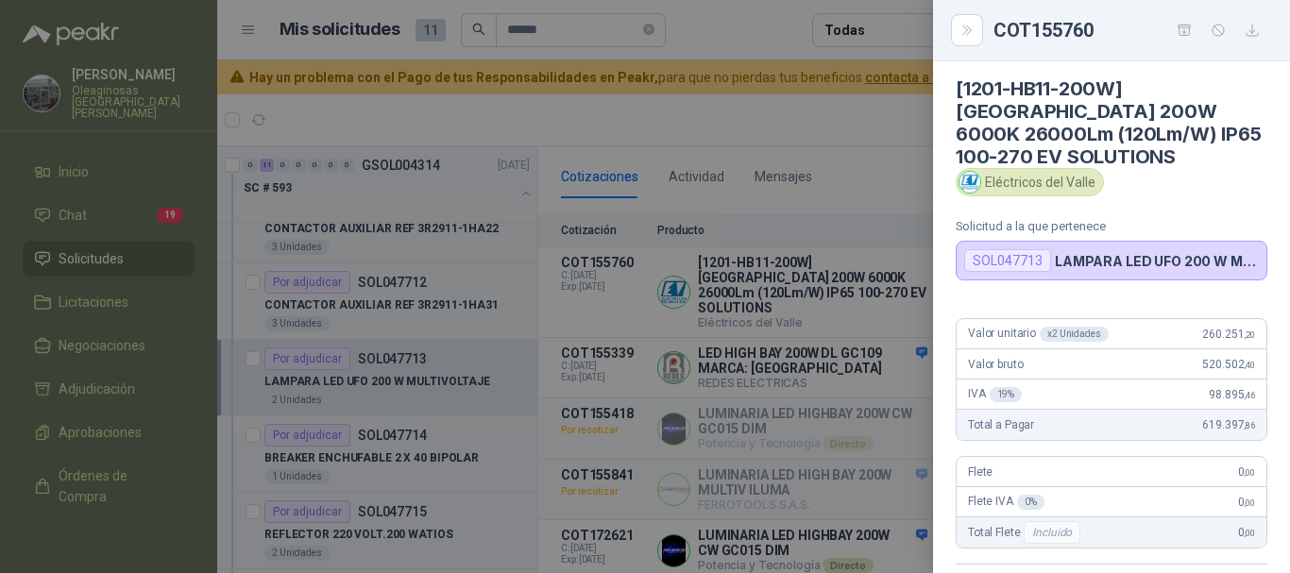
scroll to position [0, 0]
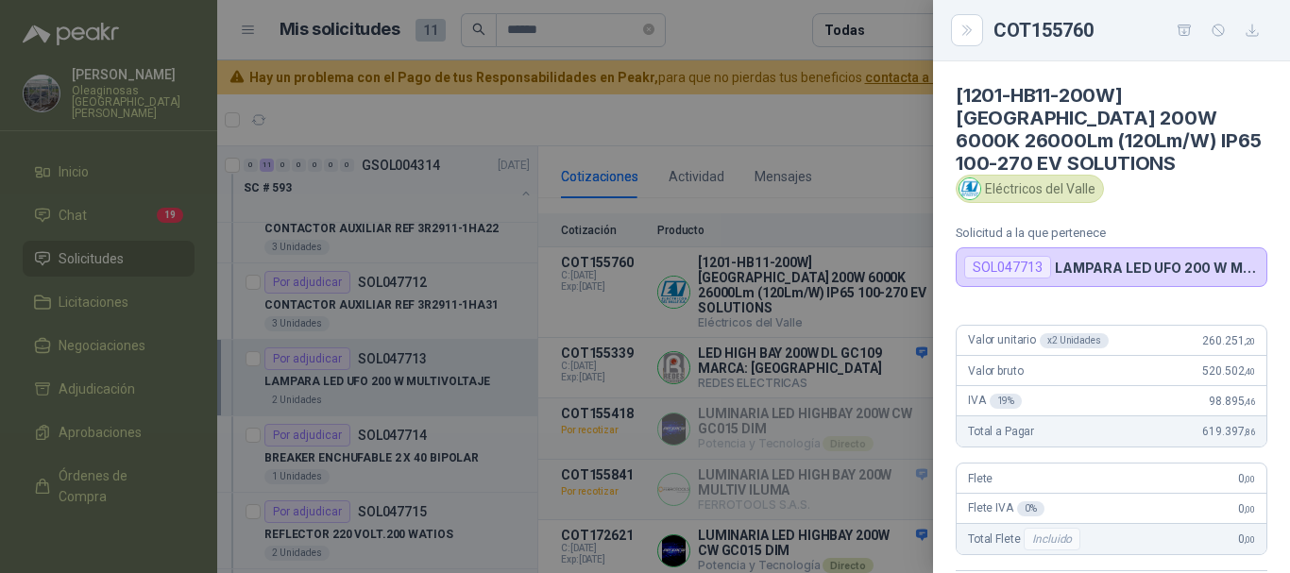
click at [739, 118] on div at bounding box center [645, 286] width 1290 height 573
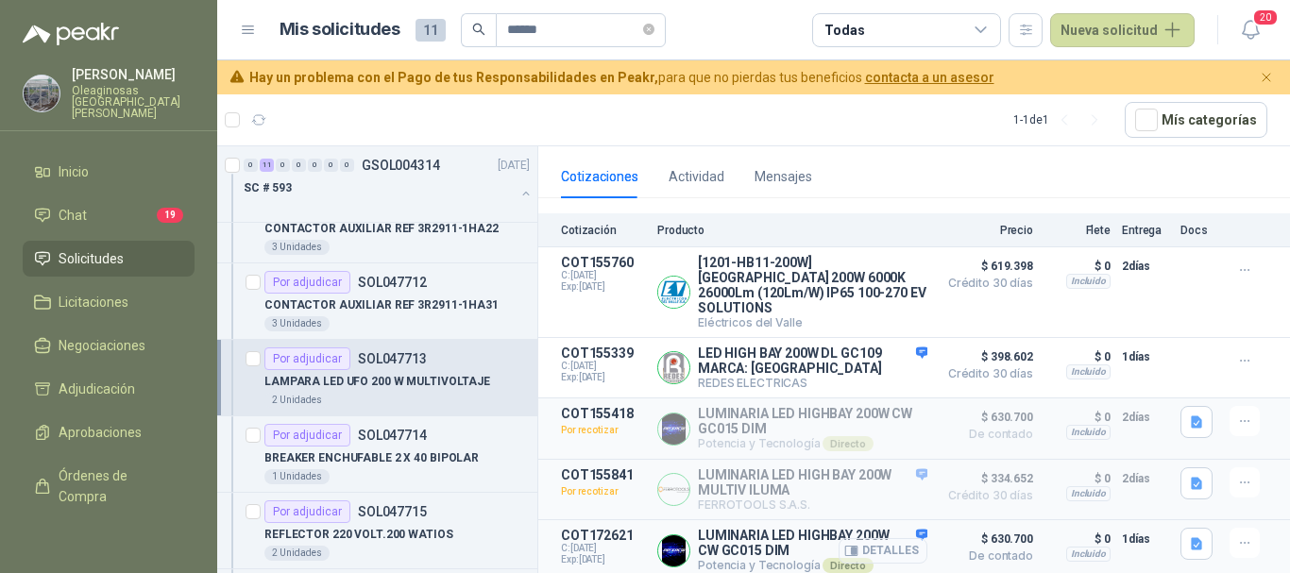
click at [874, 544] on button "Detalles" at bounding box center [882, 550] width 89 height 25
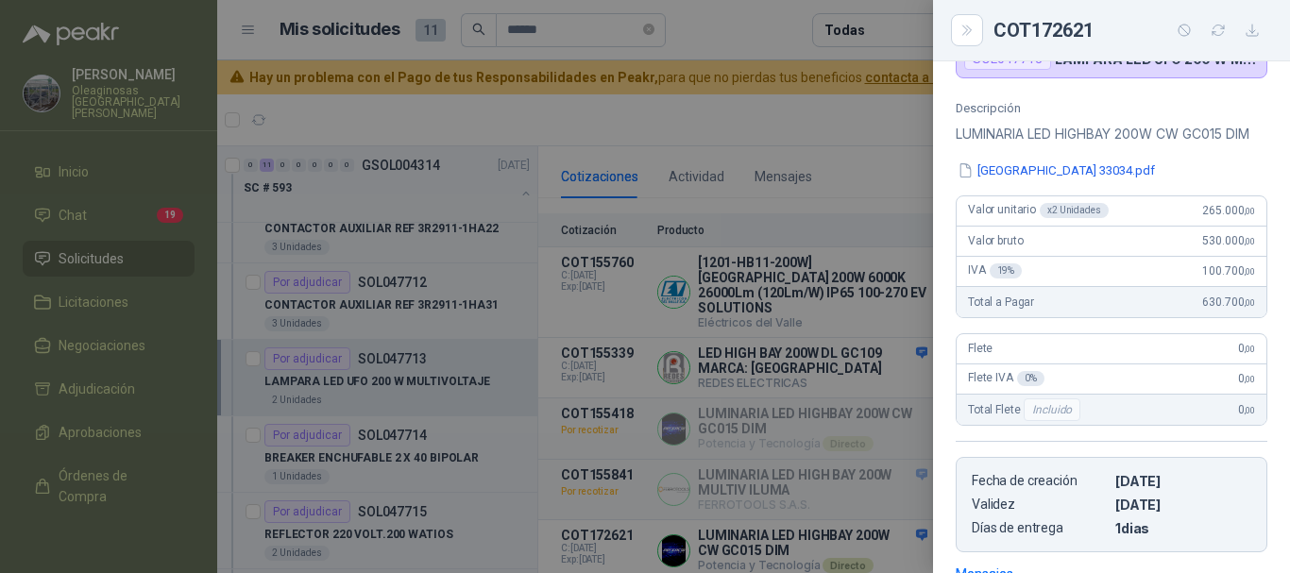
scroll to position [100, 0]
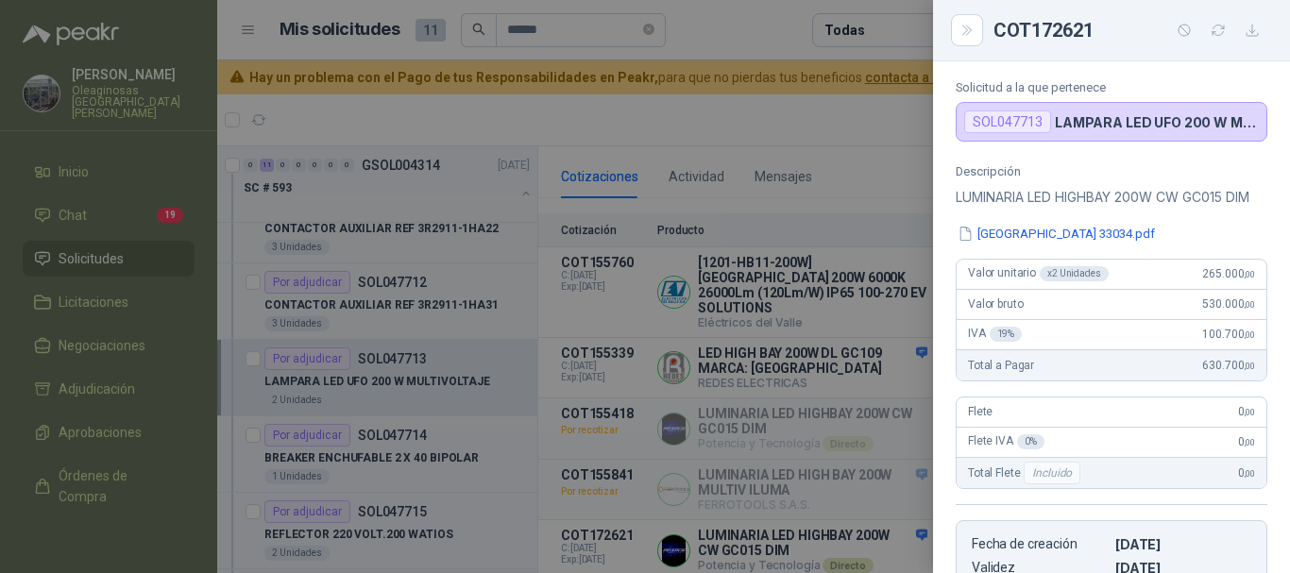
click at [767, 31] on div at bounding box center [645, 286] width 1290 height 573
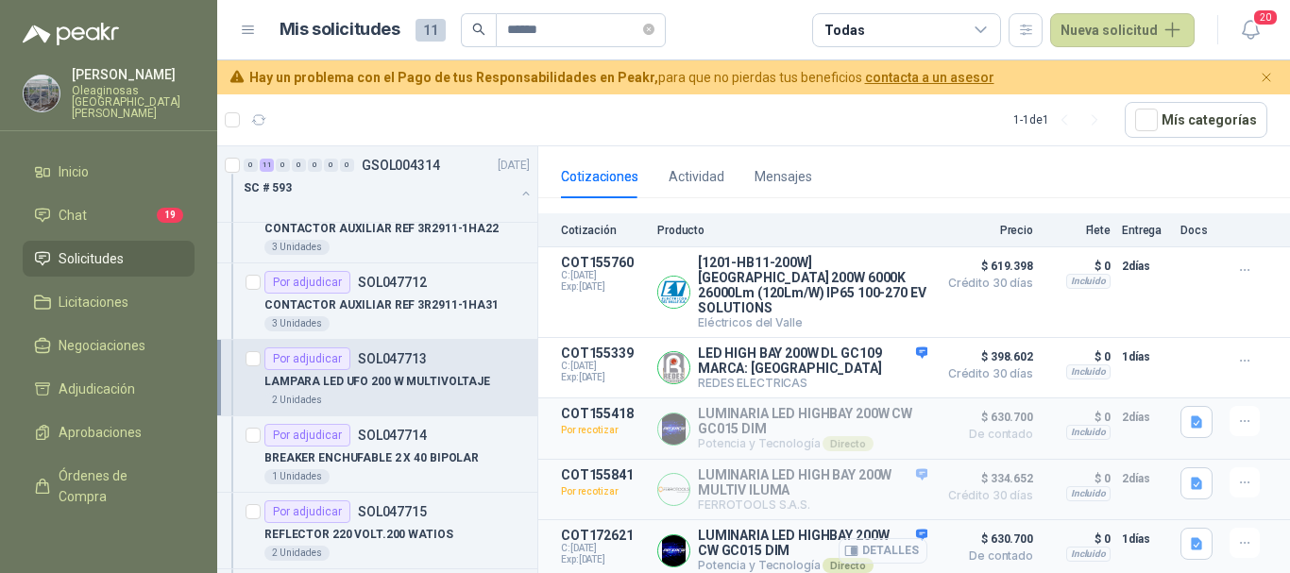
click at [874, 547] on button "Detalles" at bounding box center [882, 550] width 89 height 25
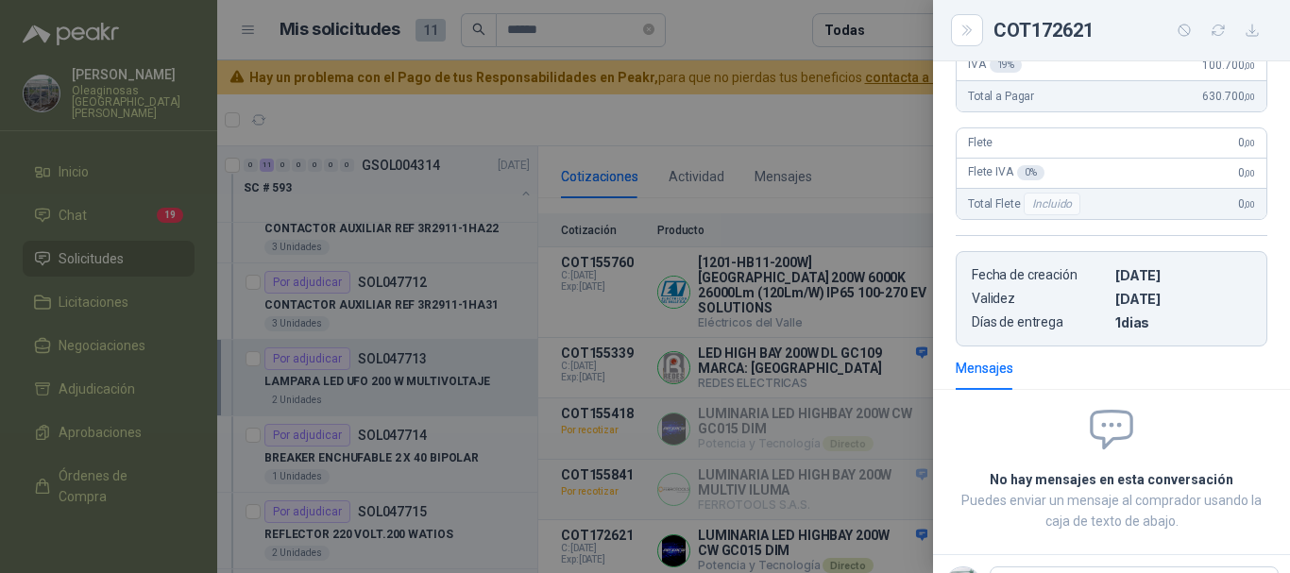
scroll to position [7, 0]
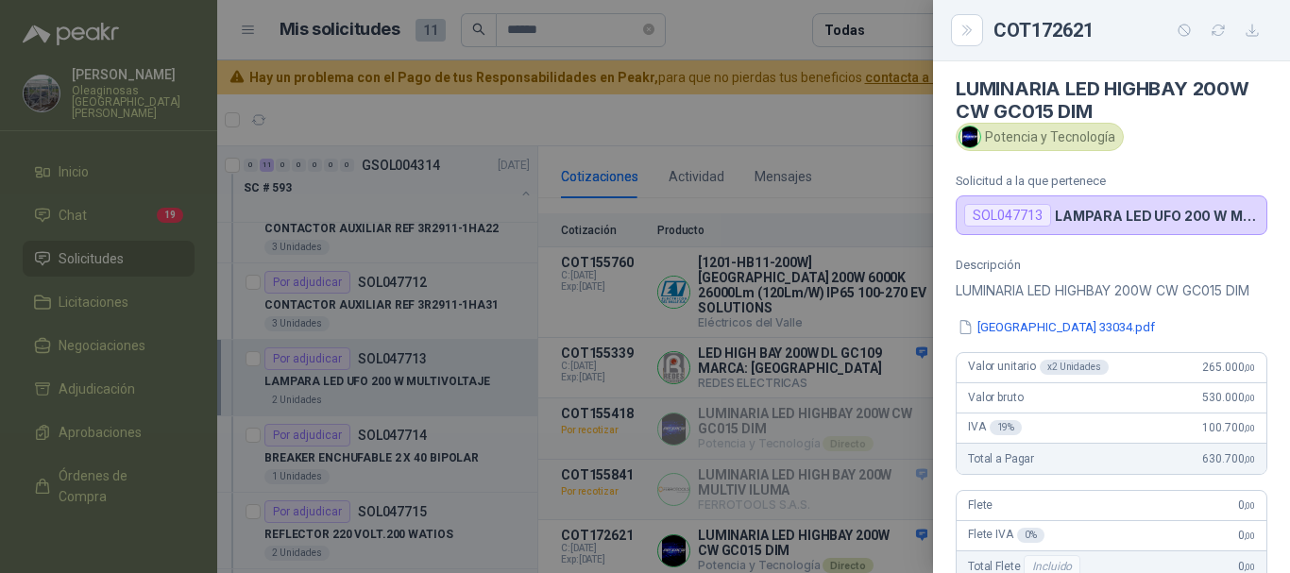
click at [744, 102] on div at bounding box center [645, 286] width 1290 height 573
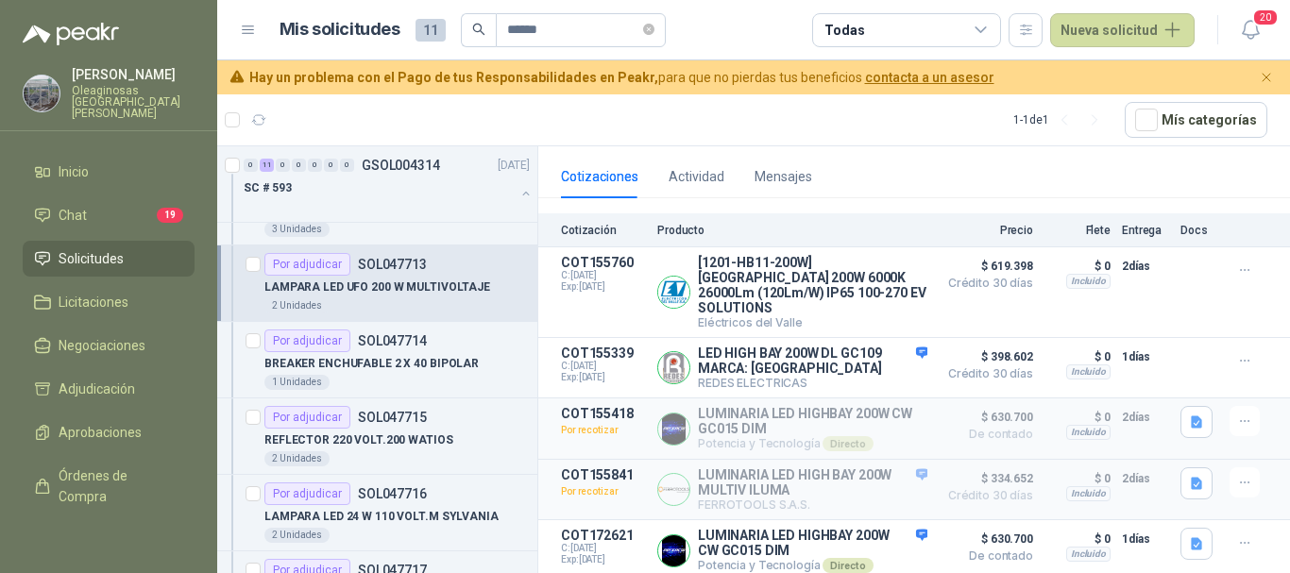
scroll to position [378, 0]
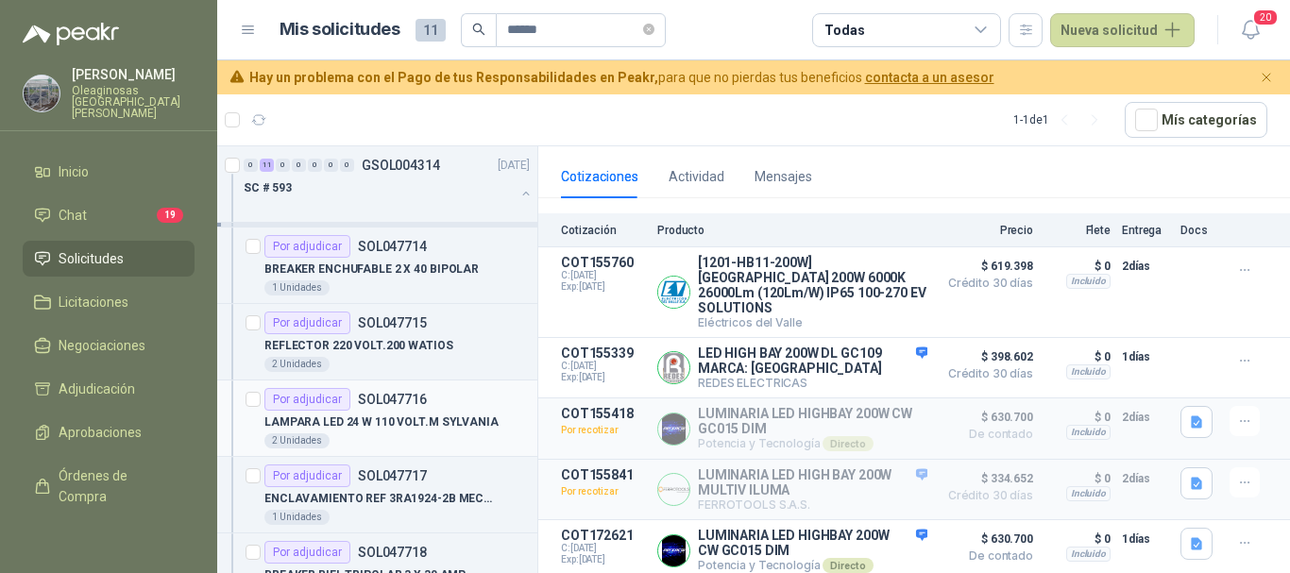
click at [439, 441] on div "2 Unidades" at bounding box center [396, 440] width 265 height 15
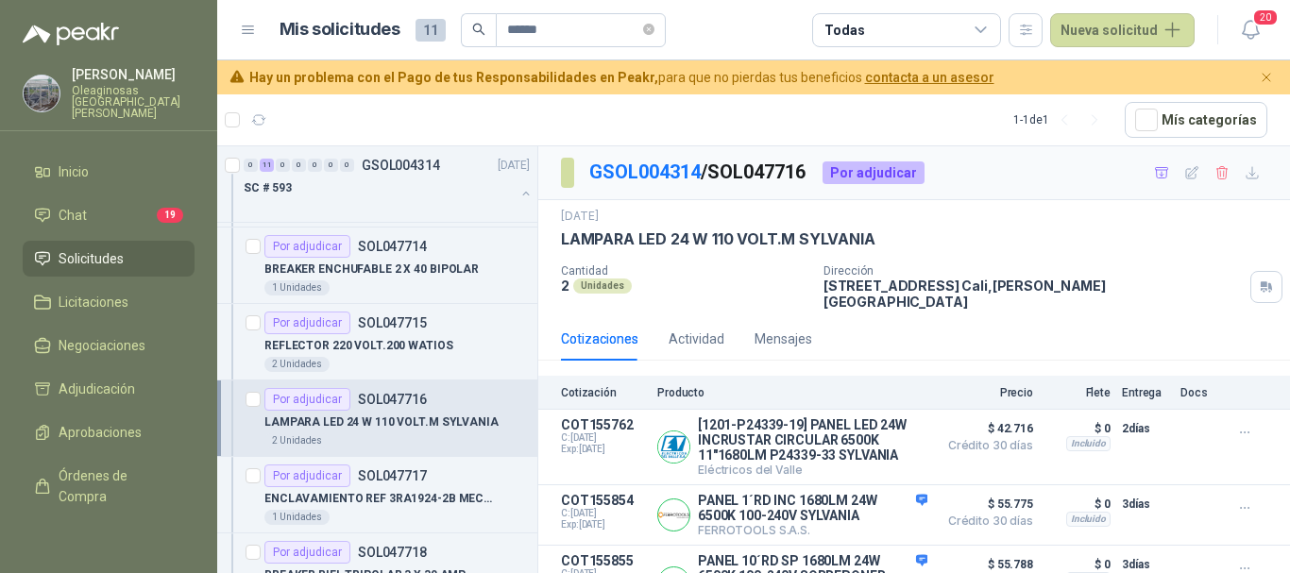
click at [1150, 219] on div "1 jul, 2025" at bounding box center [914, 217] width 706 height 18
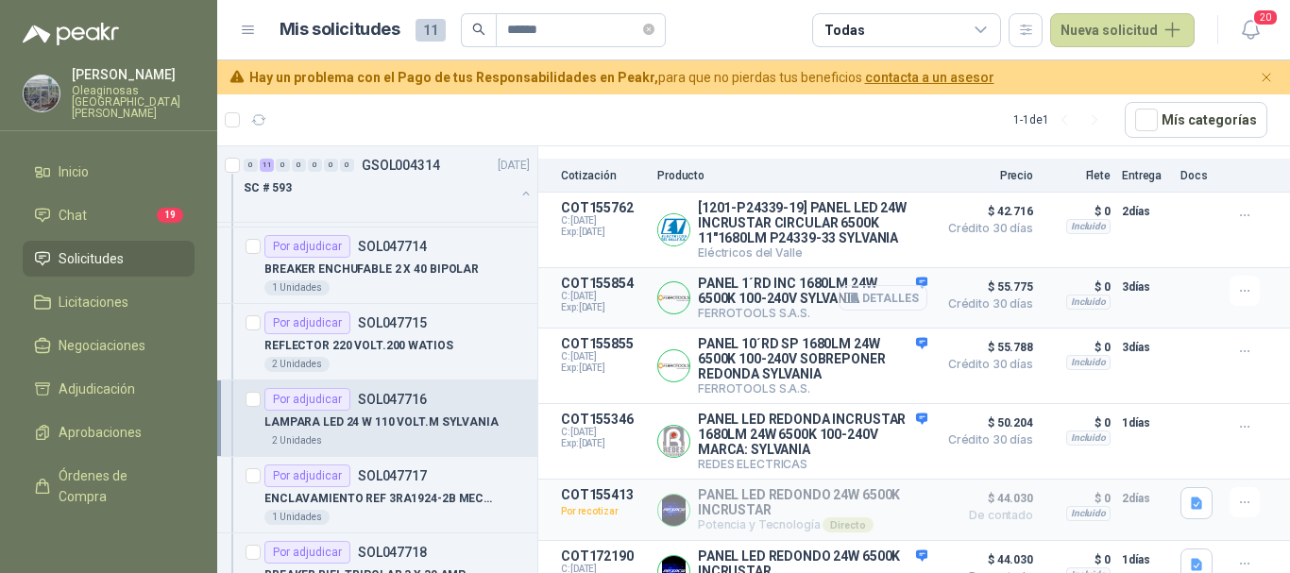
scroll to position [241, 0]
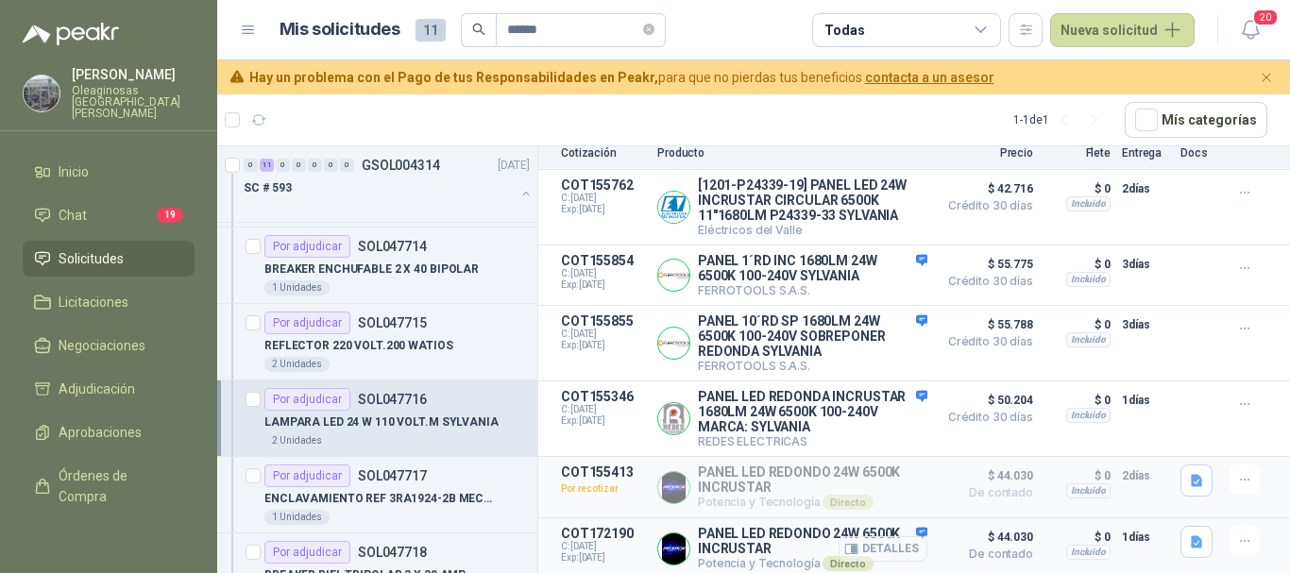
click at [875, 546] on button "Detalles" at bounding box center [882, 548] width 89 height 25
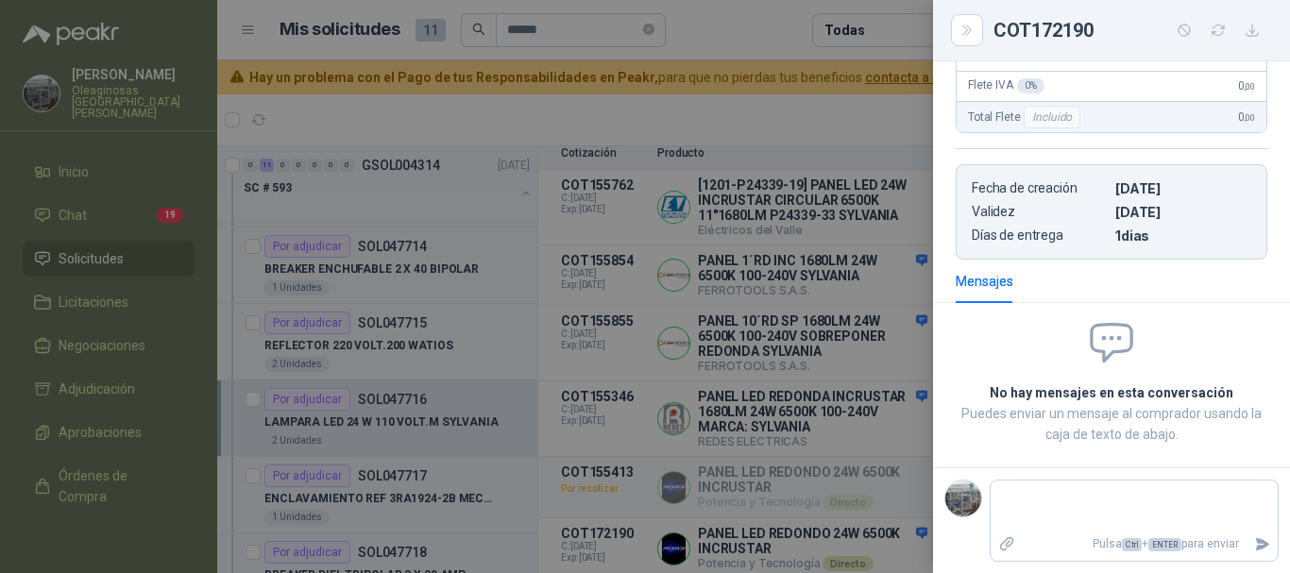
scroll to position [0, 0]
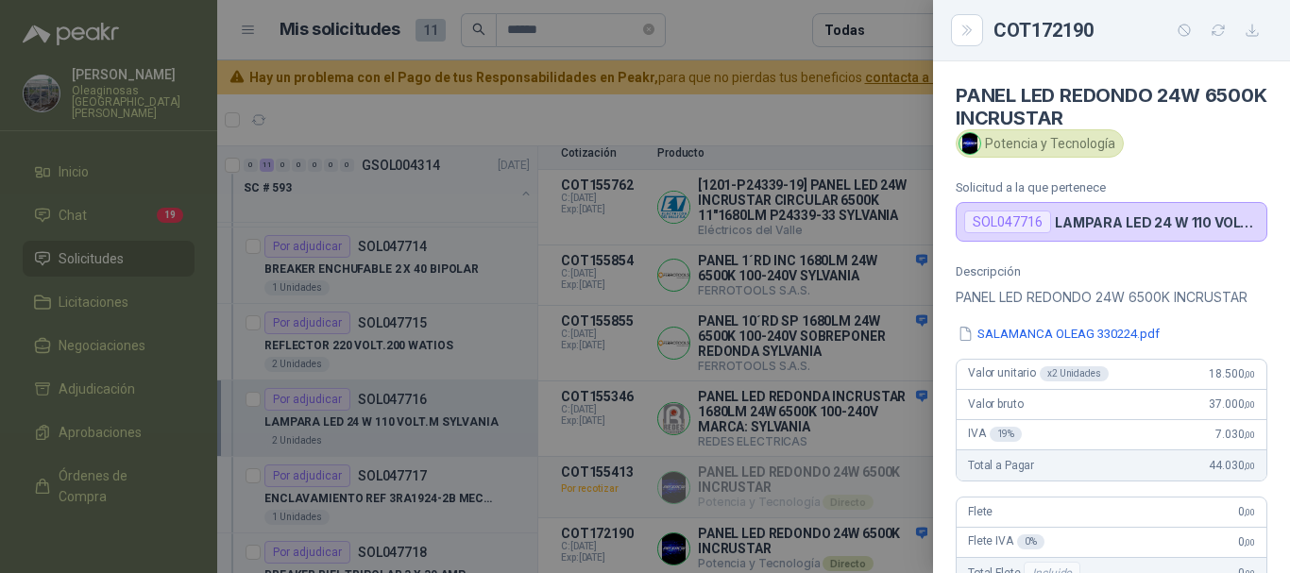
click at [809, 114] on div at bounding box center [645, 286] width 1290 height 573
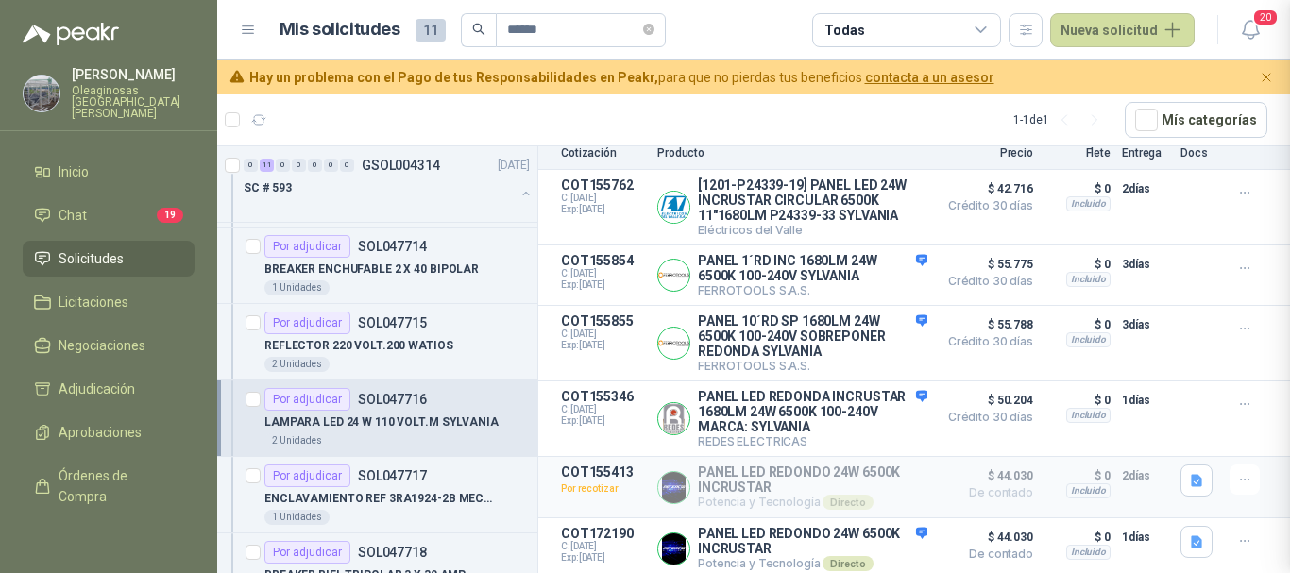
scroll to position [479, 0]
click at [375, 351] on p "REFLECTOR 220 VOLT.200 WATIOS" at bounding box center [358, 346] width 189 height 18
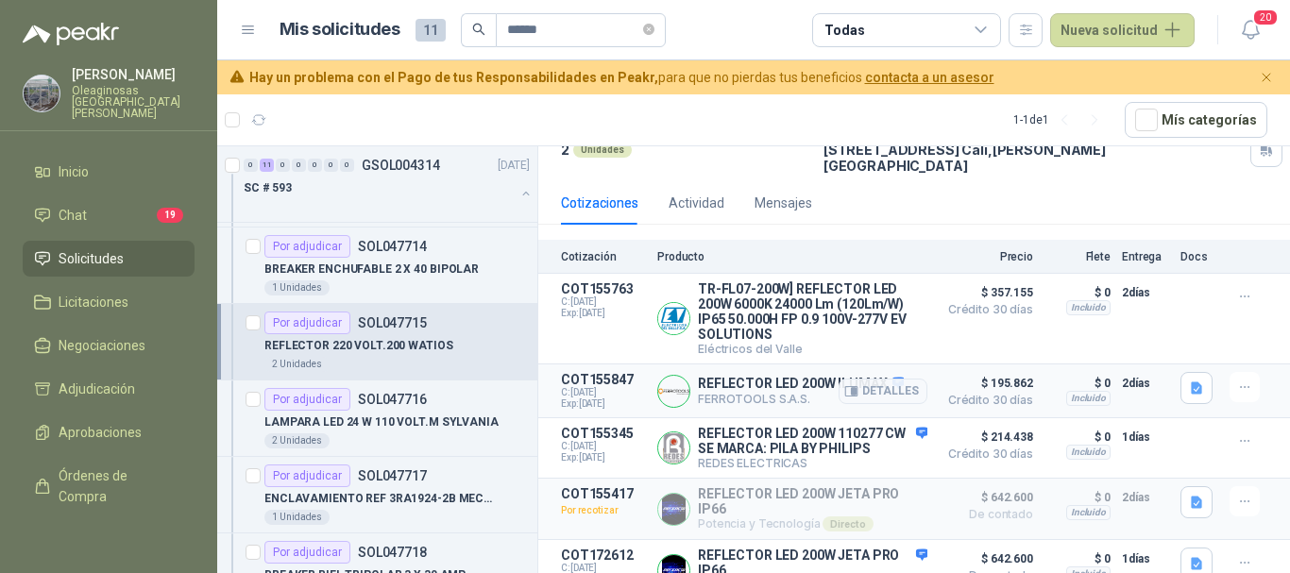
scroll to position [155, 0]
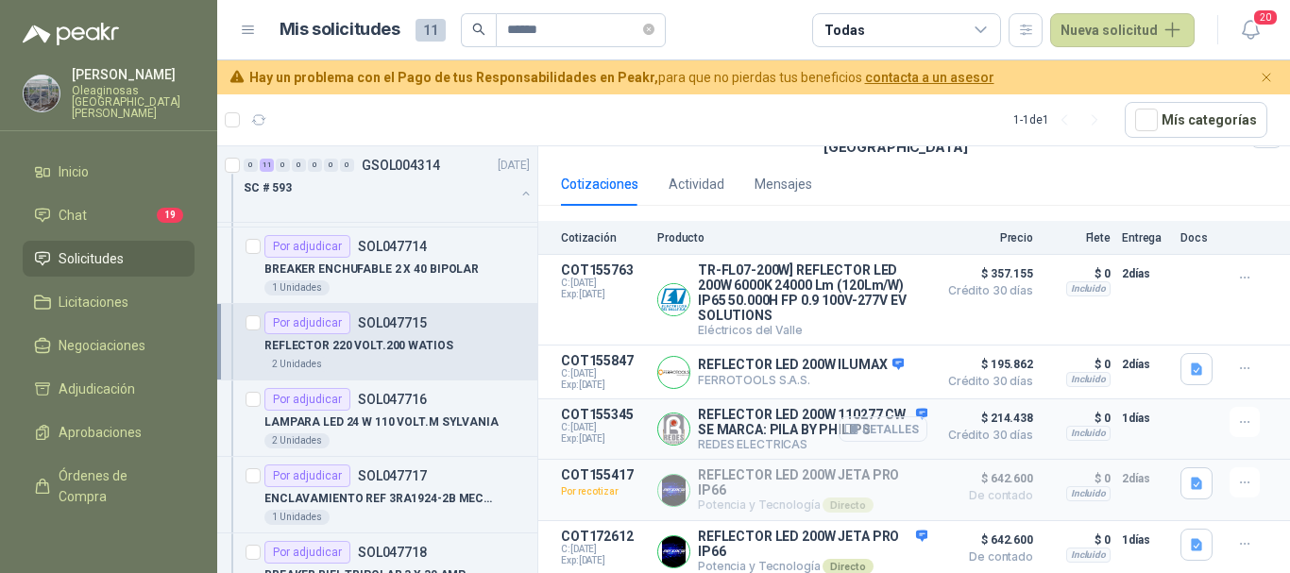
click at [876, 422] on button "Detalles" at bounding box center [882, 428] width 89 height 25
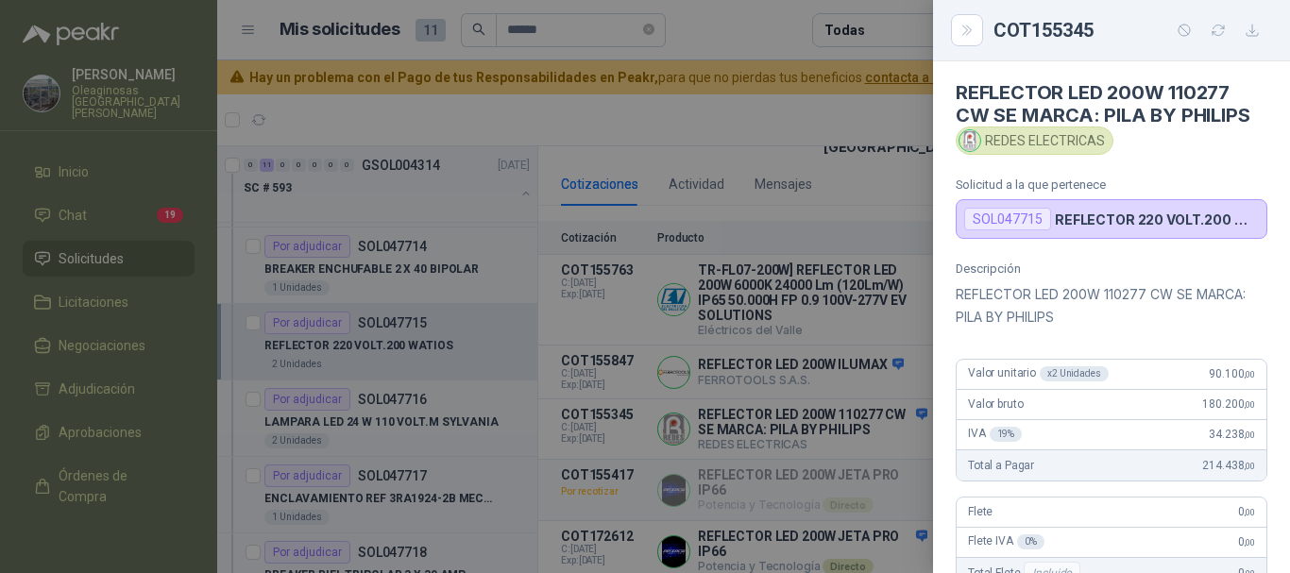
scroll to position [0, 0]
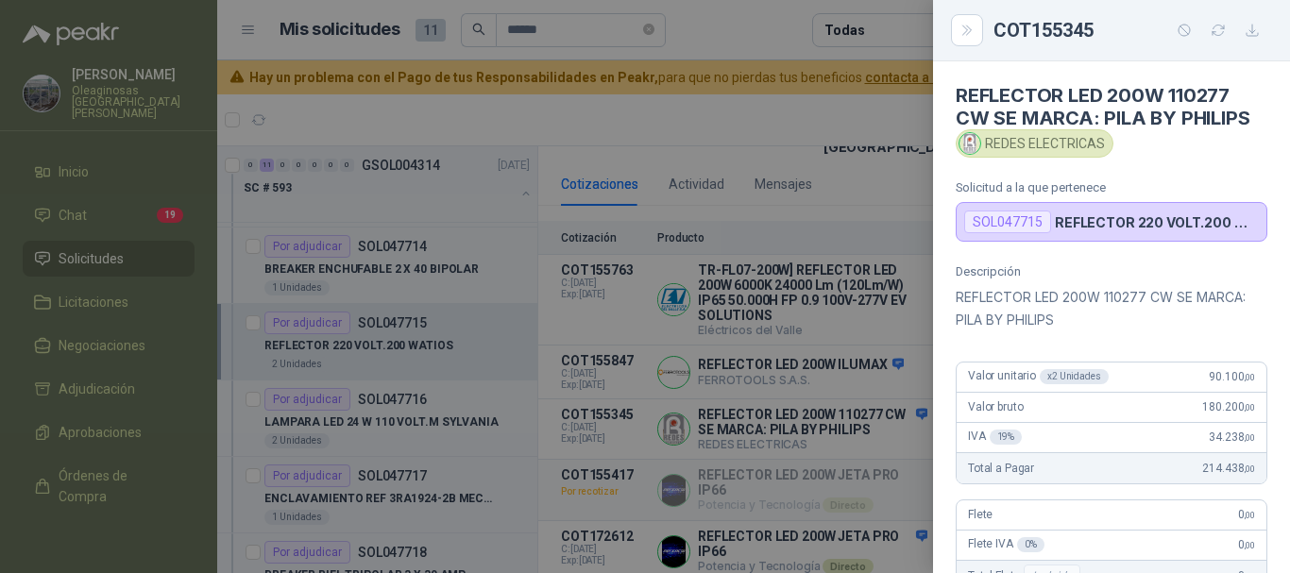
click at [754, 115] on div at bounding box center [645, 286] width 1290 height 573
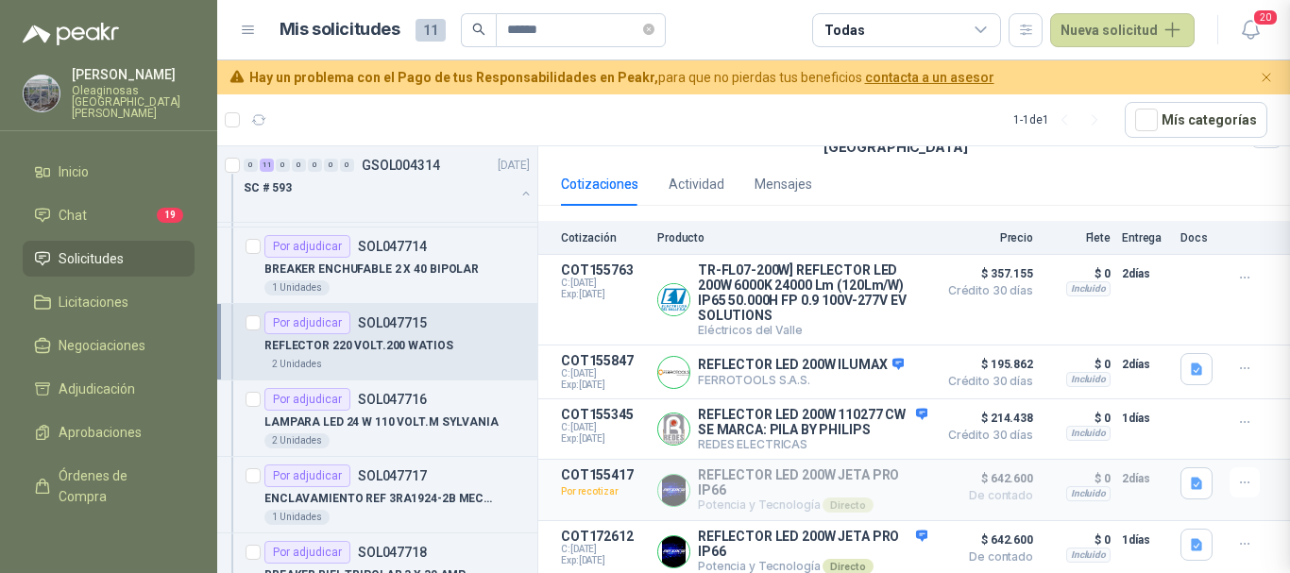
scroll to position [459, 0]
click at [881, 422] on button "Detalles" at bounding box center [882, 428] width 89 height 25
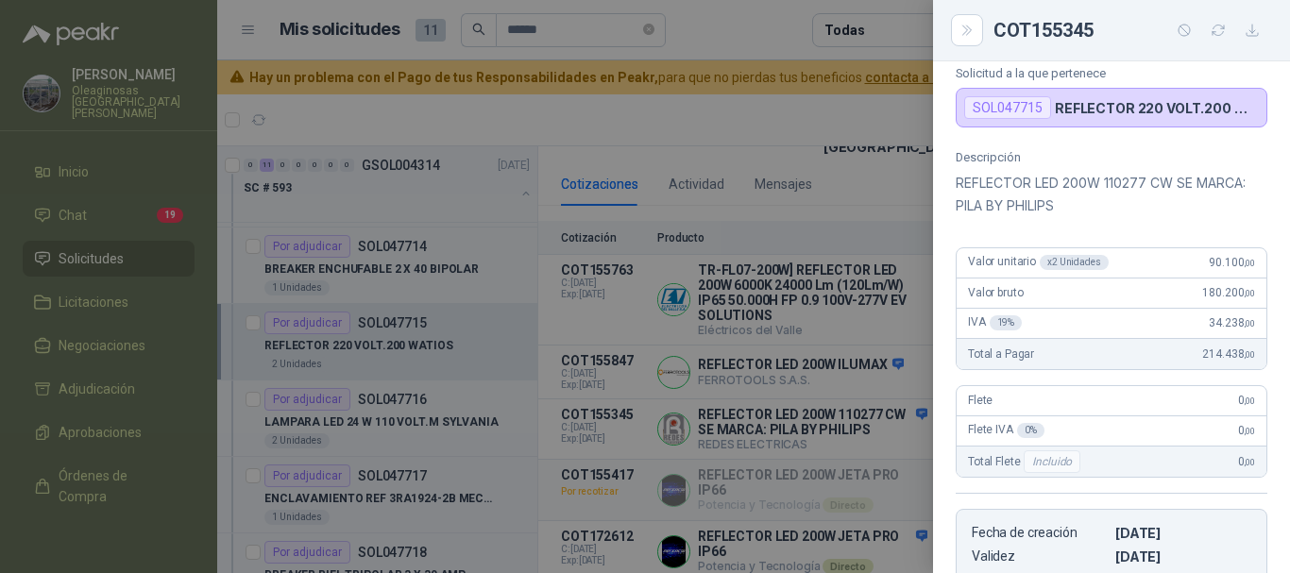
scroll to position [0, 0]
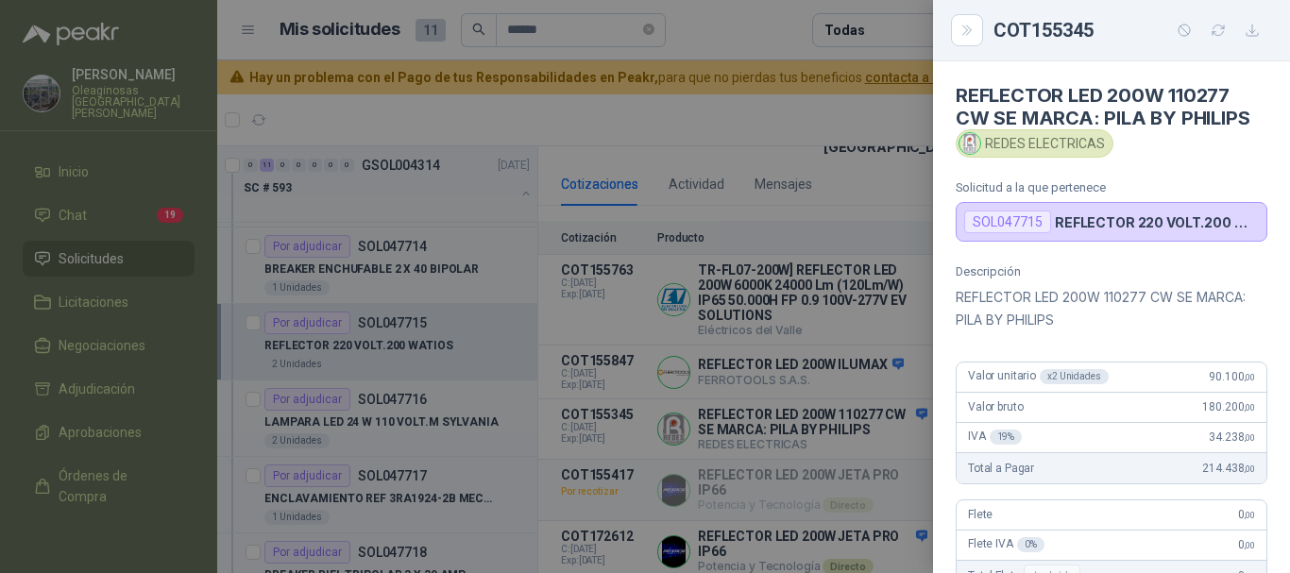
click at [849, 121] on div at bounding box center [645, 286] width 1290 height 573
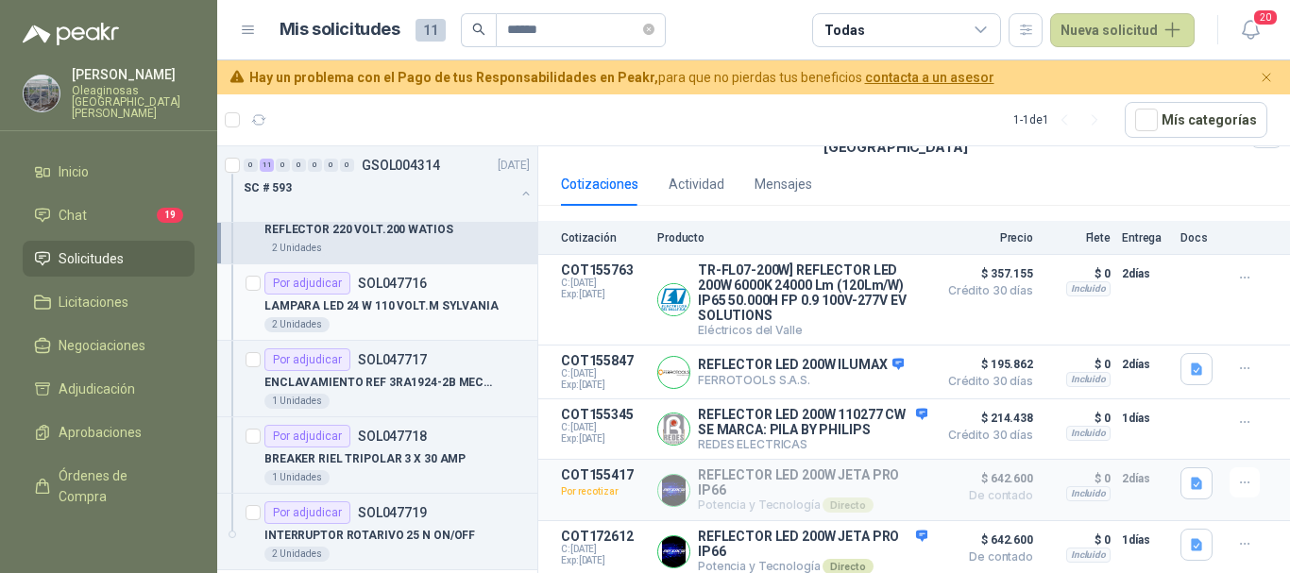
scroll to position [511, 0]
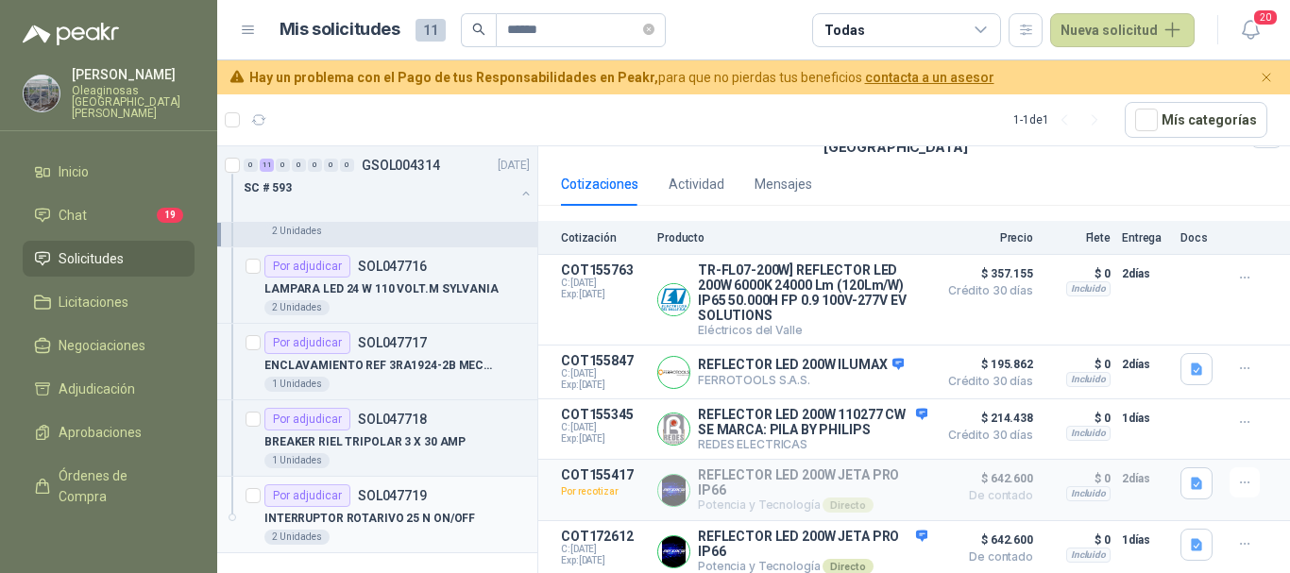
click at [443, 534] on div "2 Unidades" at bounding box center [396, 537] width 265 height 15
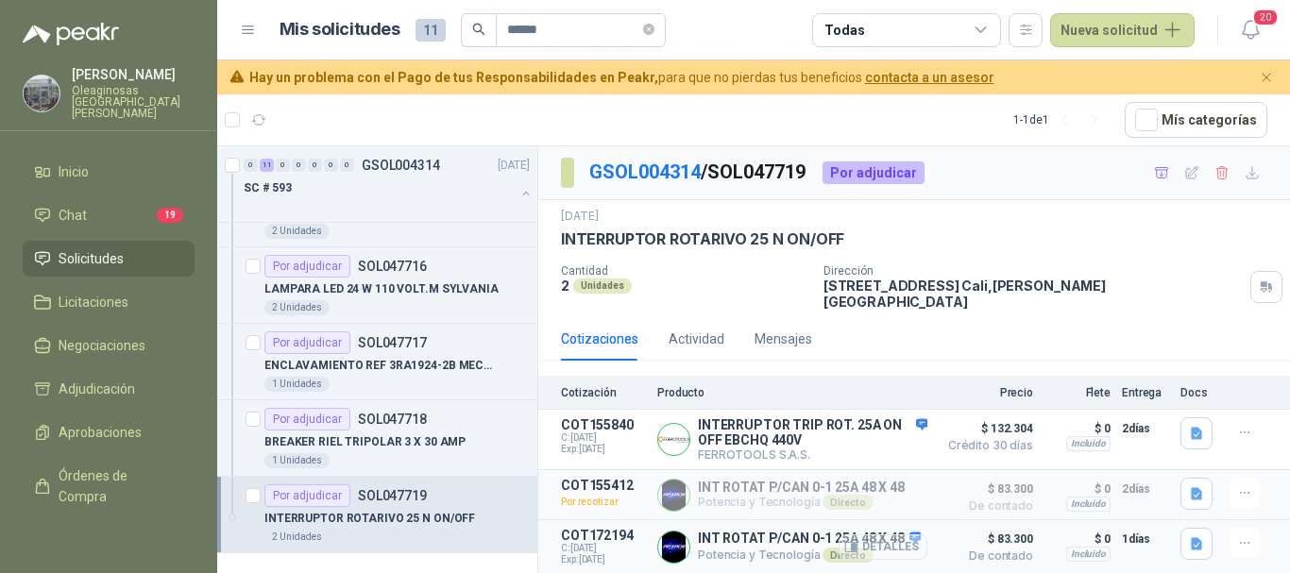
click at [897, 541] on button "Detalles" at bounding box center [882, 546] width 89 height 25
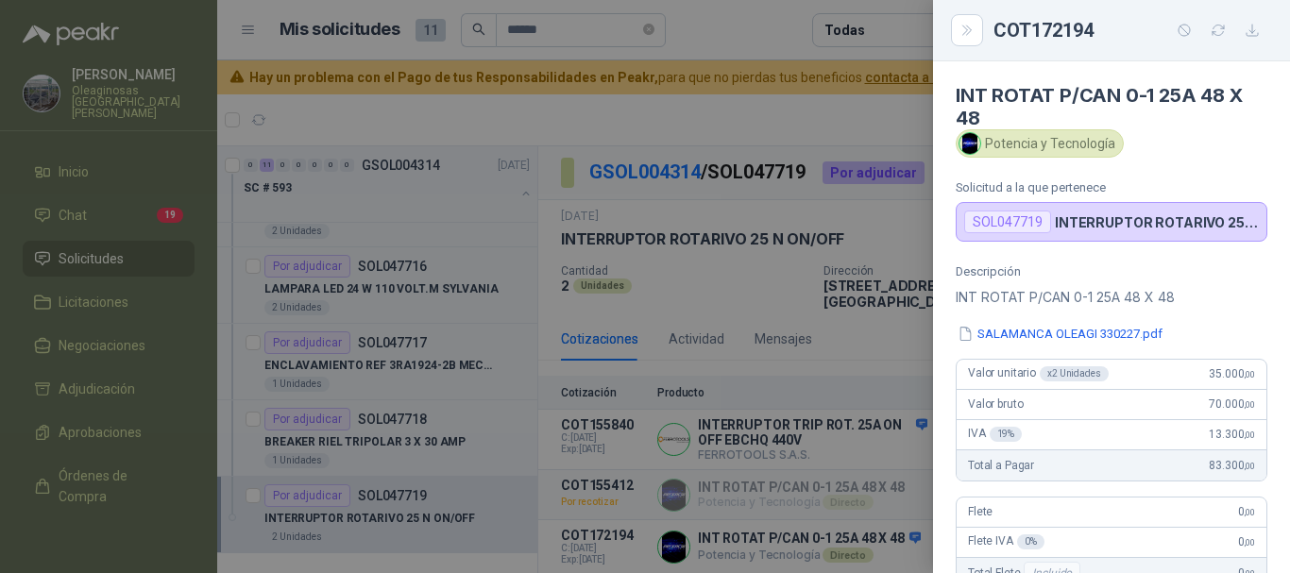
click at [691, 111] on div at bounding box center [645, 286] width 1290 height 573
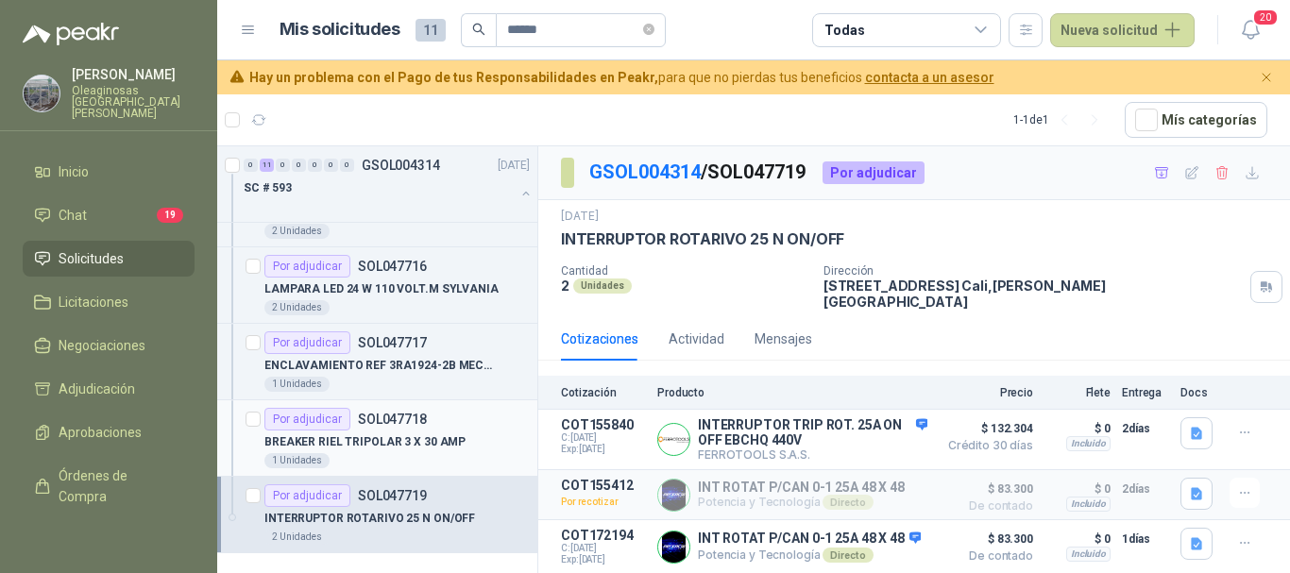
click at [403, 457] on div "1 Unidades" at bounding box center [396, 460] width 265 height 15
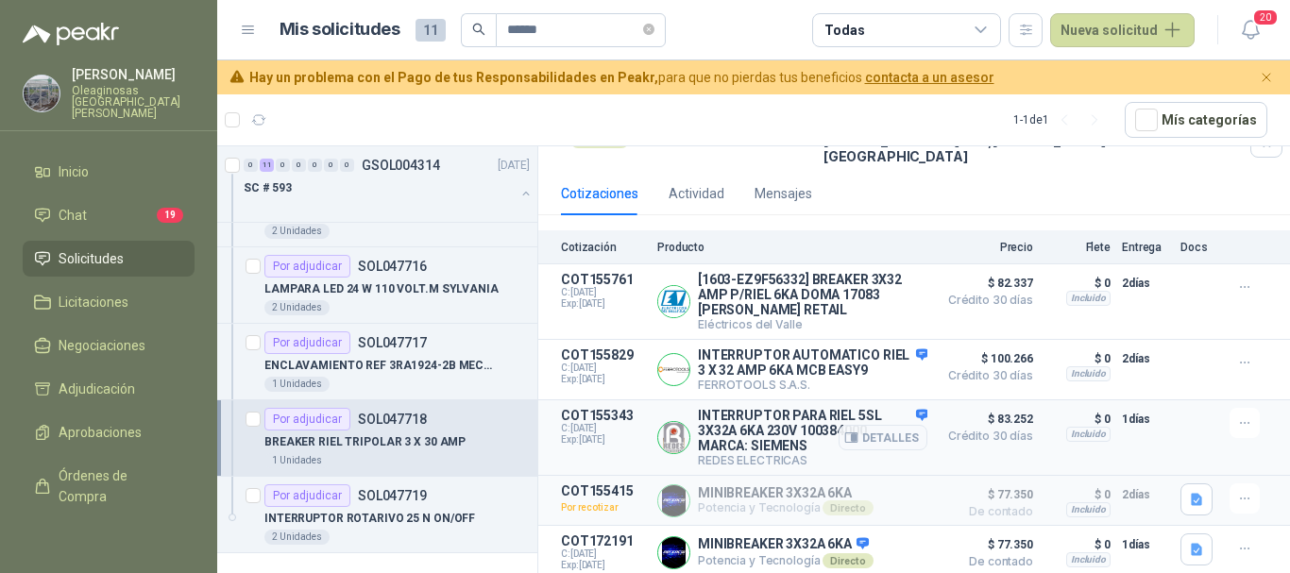
scroll to position [158, 0]
click at [877, 551] on button "Detalles" at bounding box center [882, 552] width 89 height 25
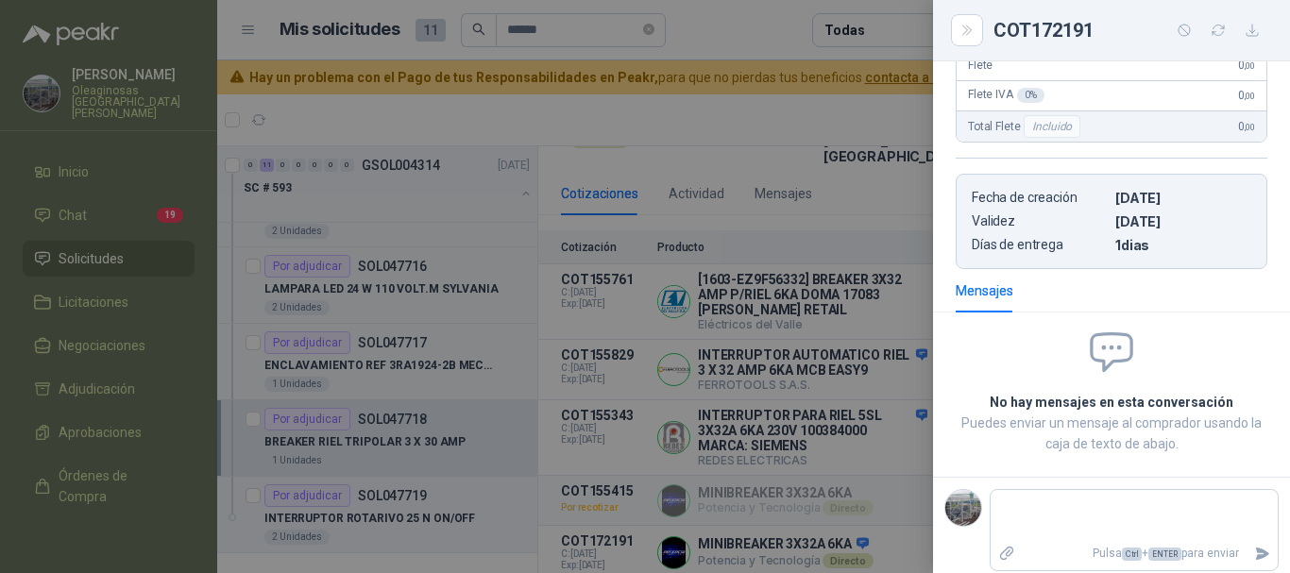
scroll to position [0, 0]
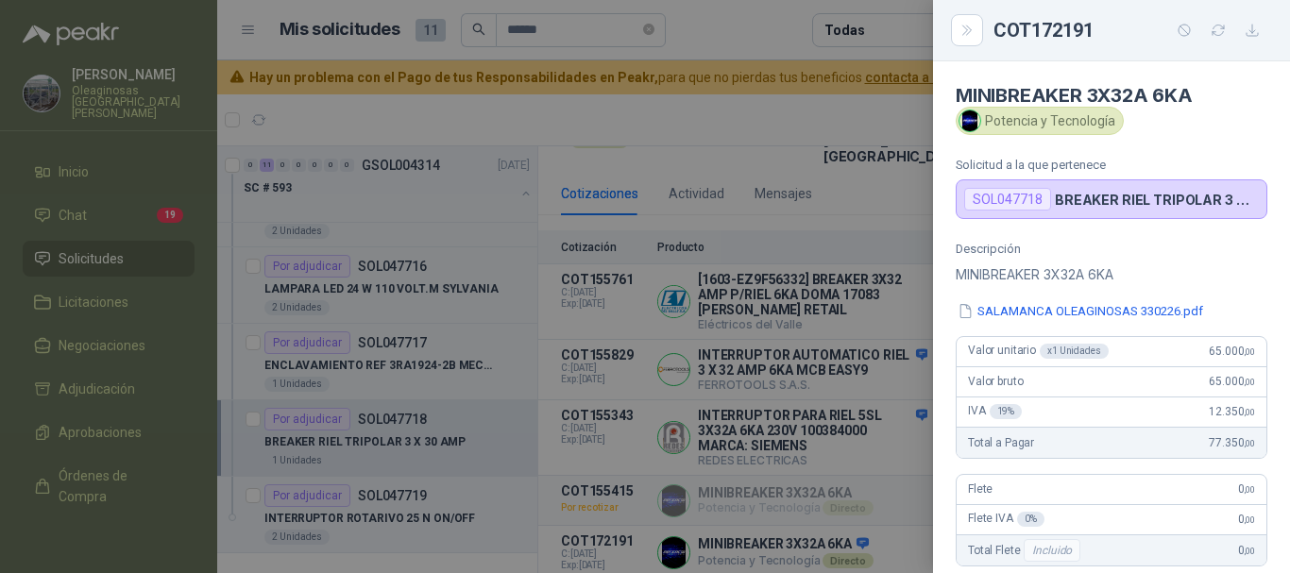
click at [756, 25] on div at bounding box center [645, 286] width 1290 height 573
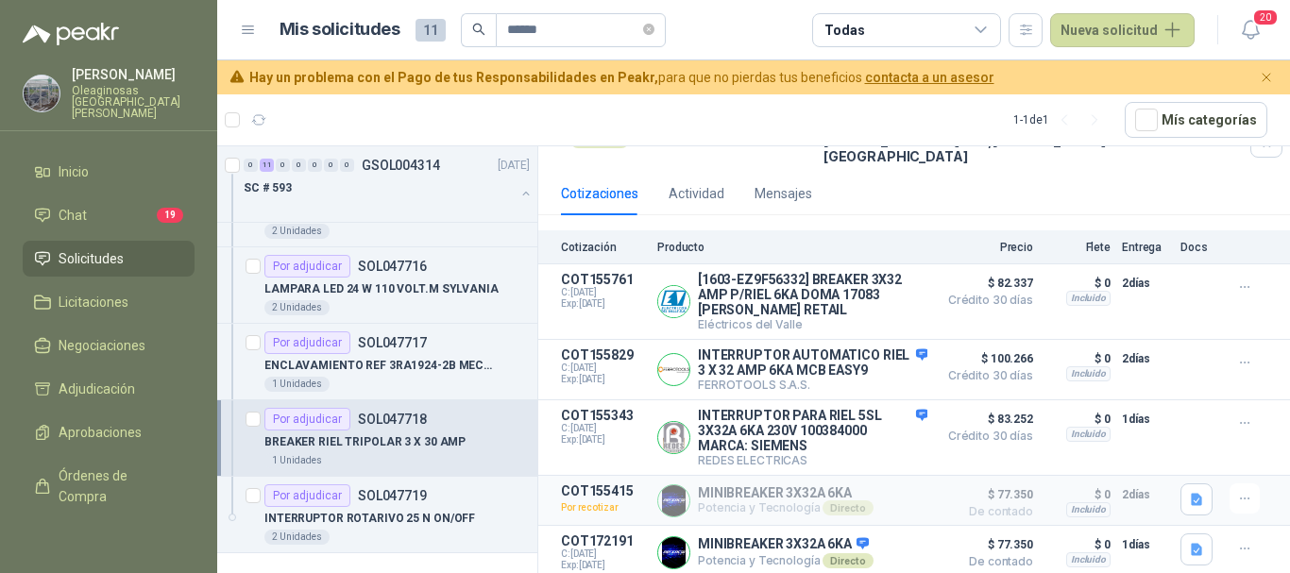
click at [463, 446] on div "BREAKER RIEL TRIPOLAR 3 X 30 AMP" at bounding box center [396, 441] width 265 height 23
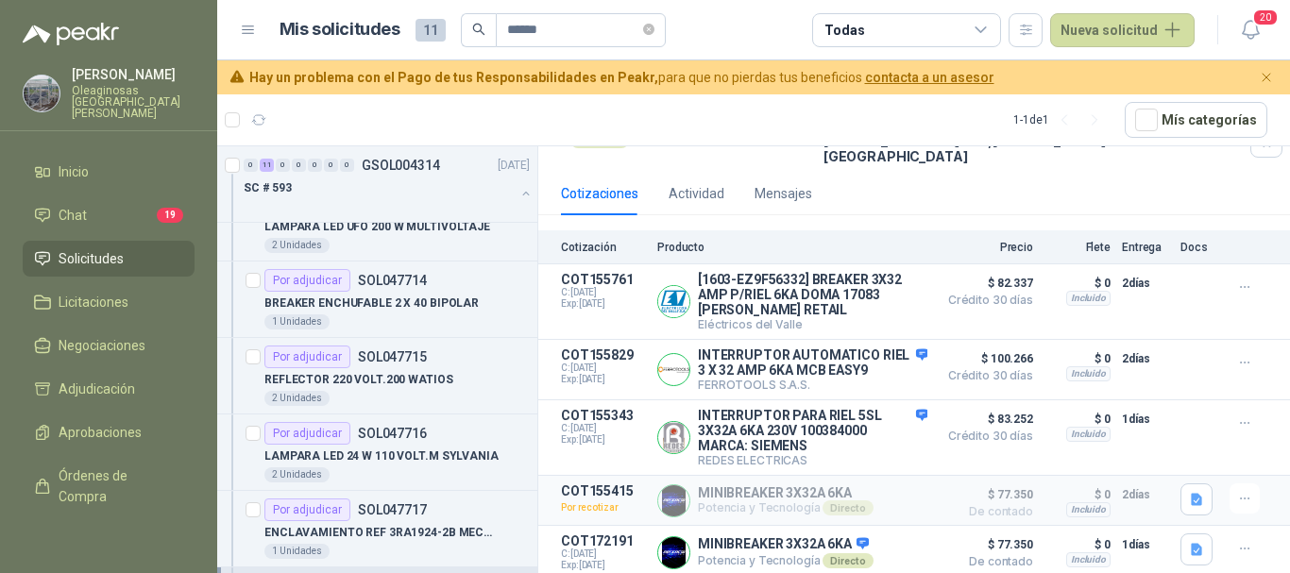
scroll to position [322, 0]
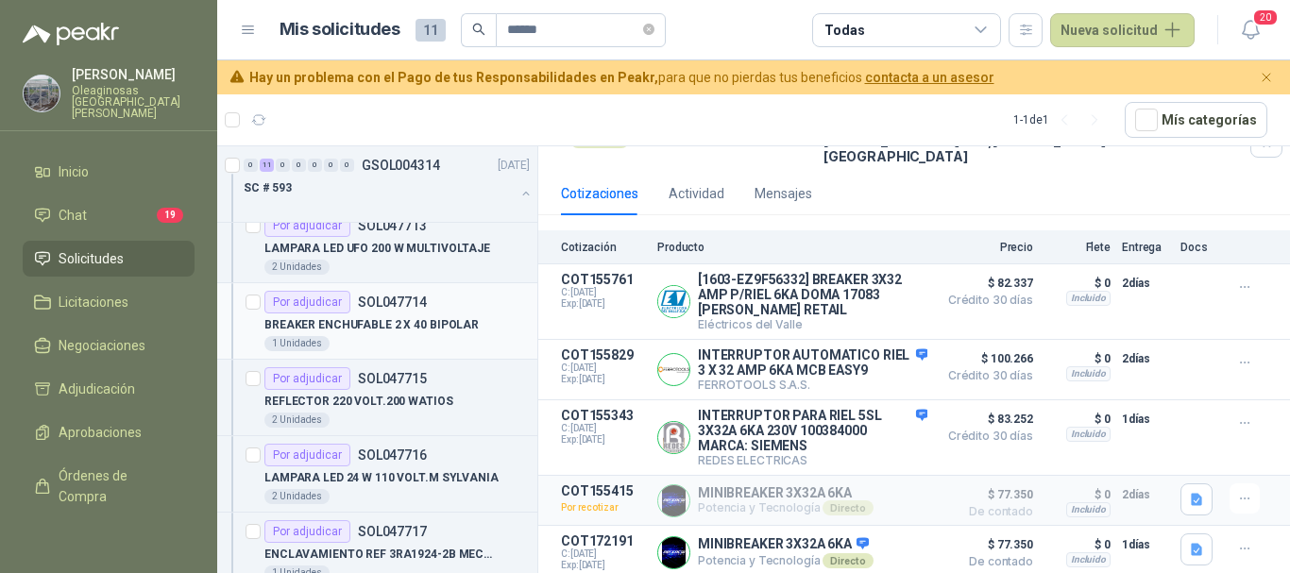
click at [398, 329] on p "BREAKER ENCHUFABLE 2 X 40 BIPOLAR" at bounding box center [371, 325] width 214 height 18
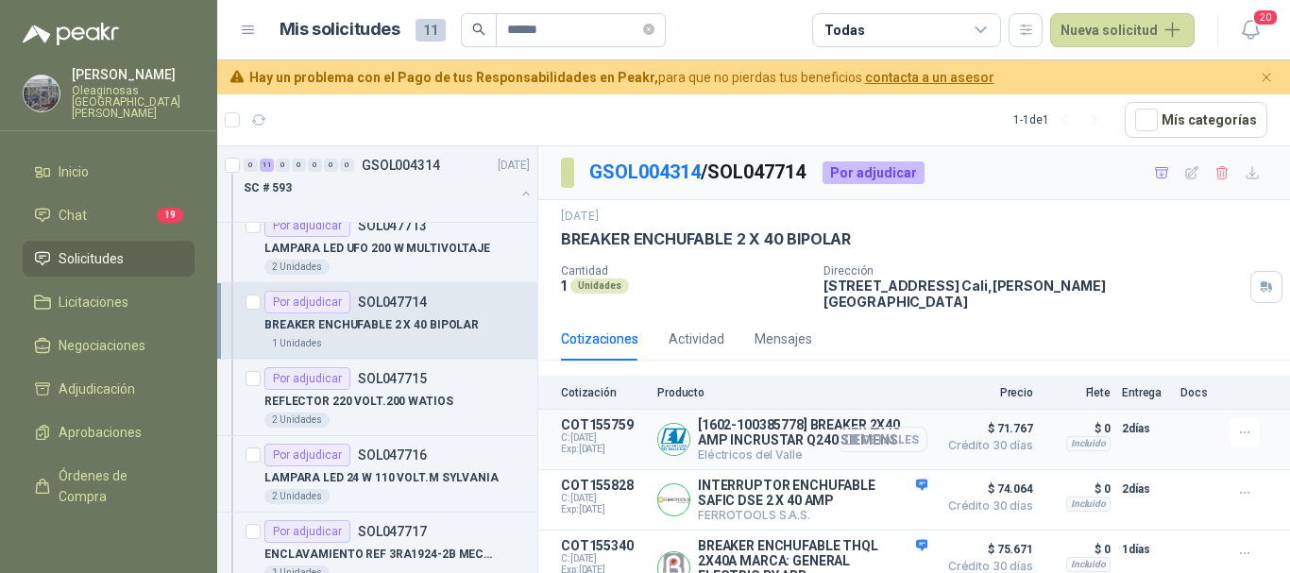
scroll to position [71, 0]
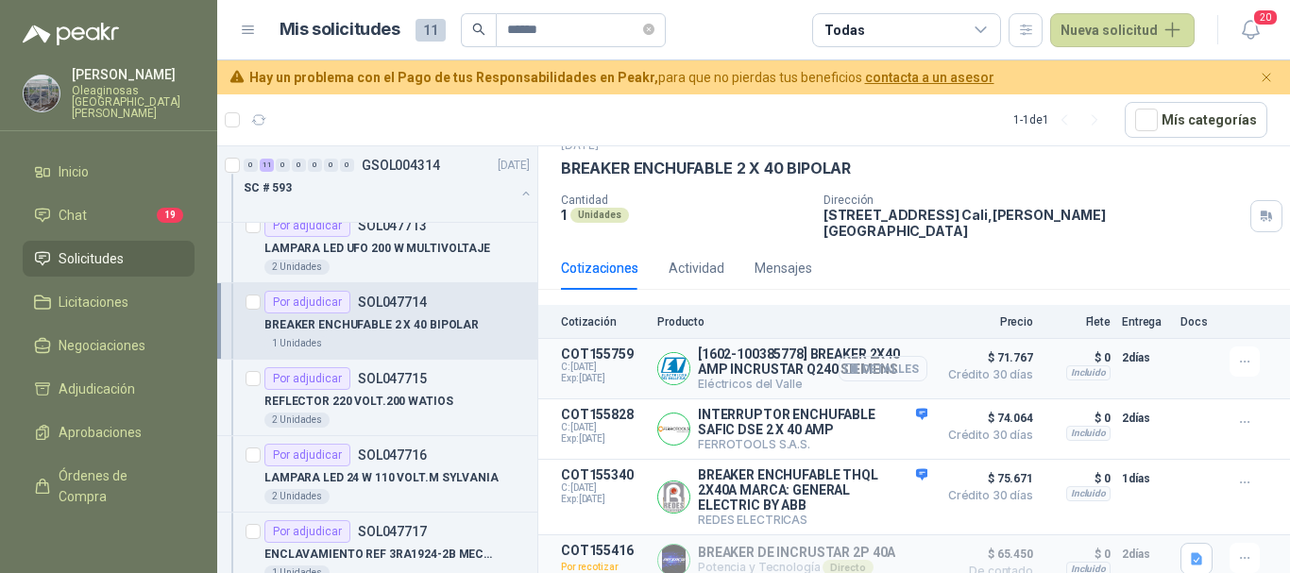
click at [886, 361] on button "Detalles" at bounding box center [882, 368] width 89 height 25
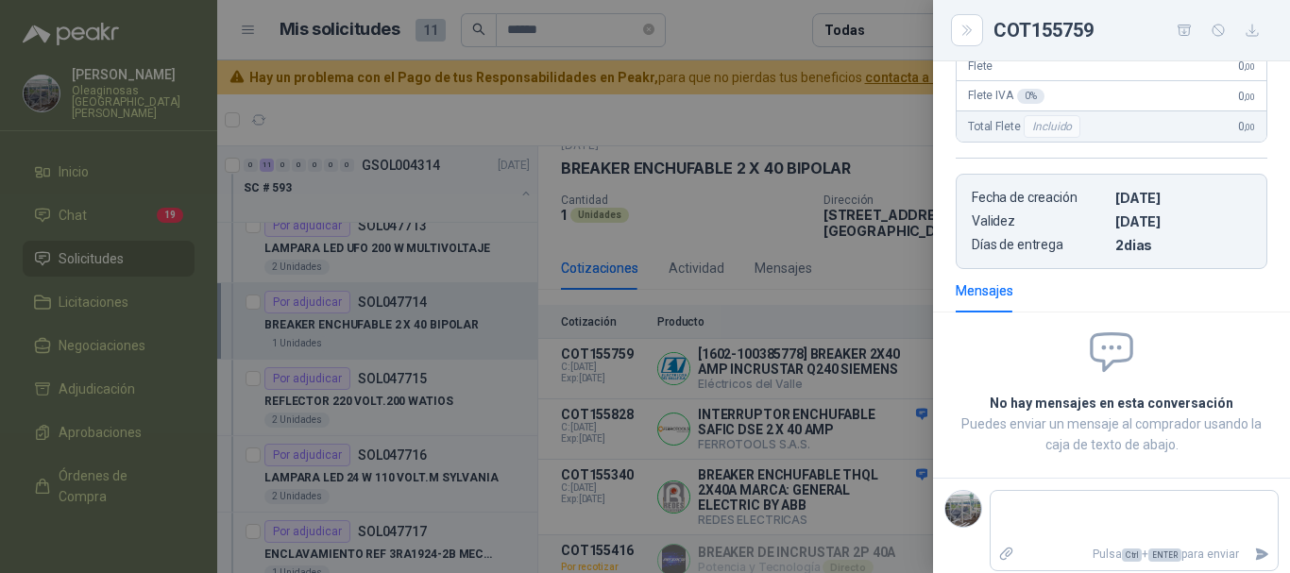
scroll to position [0, 0]
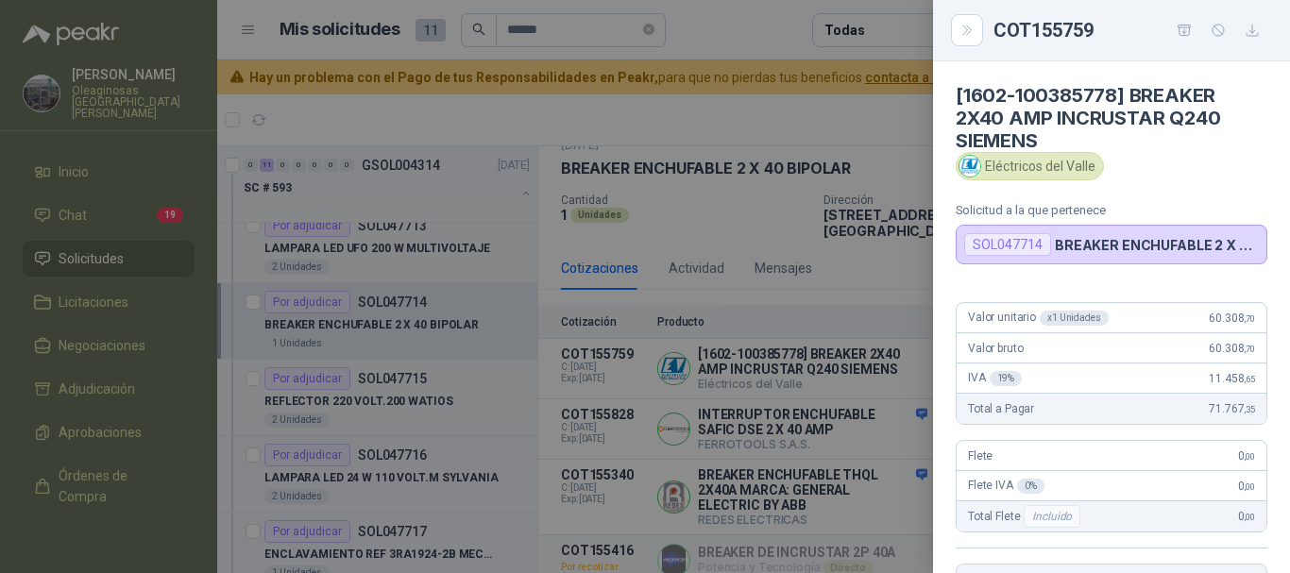
click at [789, 112] on div at bounding box center [645, 286] width 1290 height 573
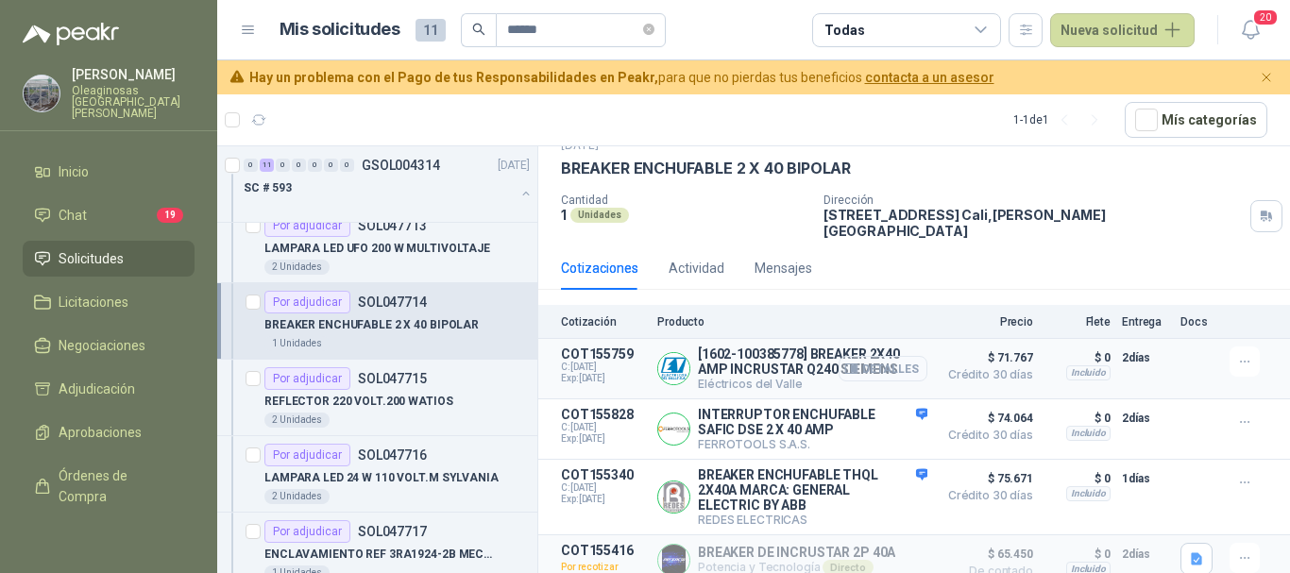
click at [893, 361] on button "Detalles" at bounding box center [882, 368] width 89 height 25
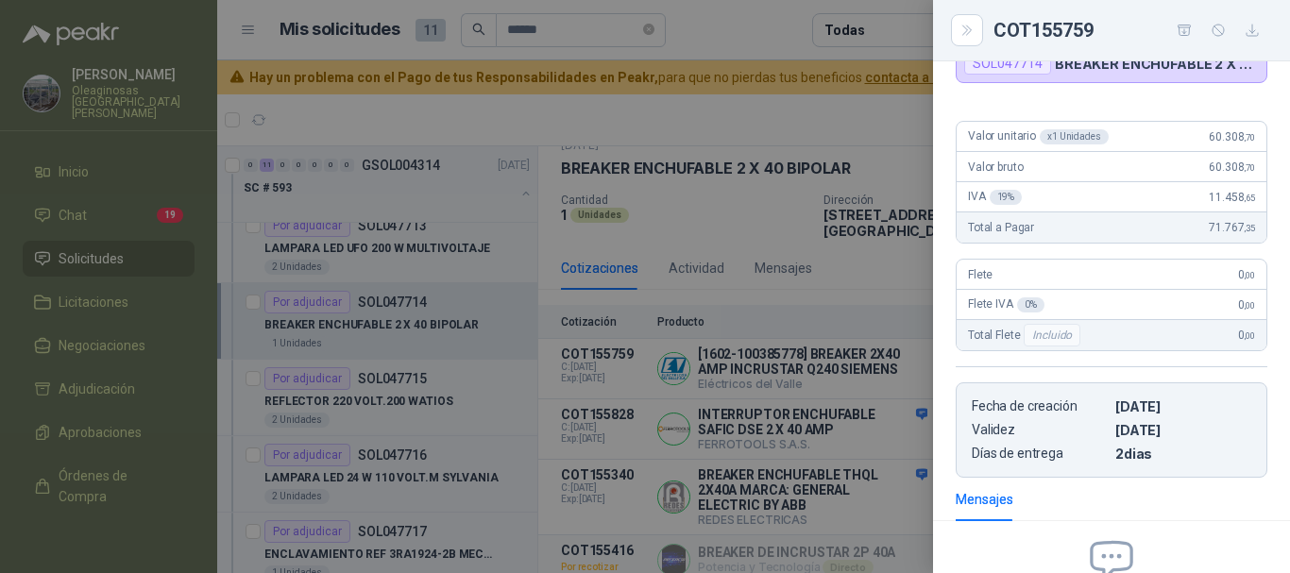
scroll to position [0, 0]
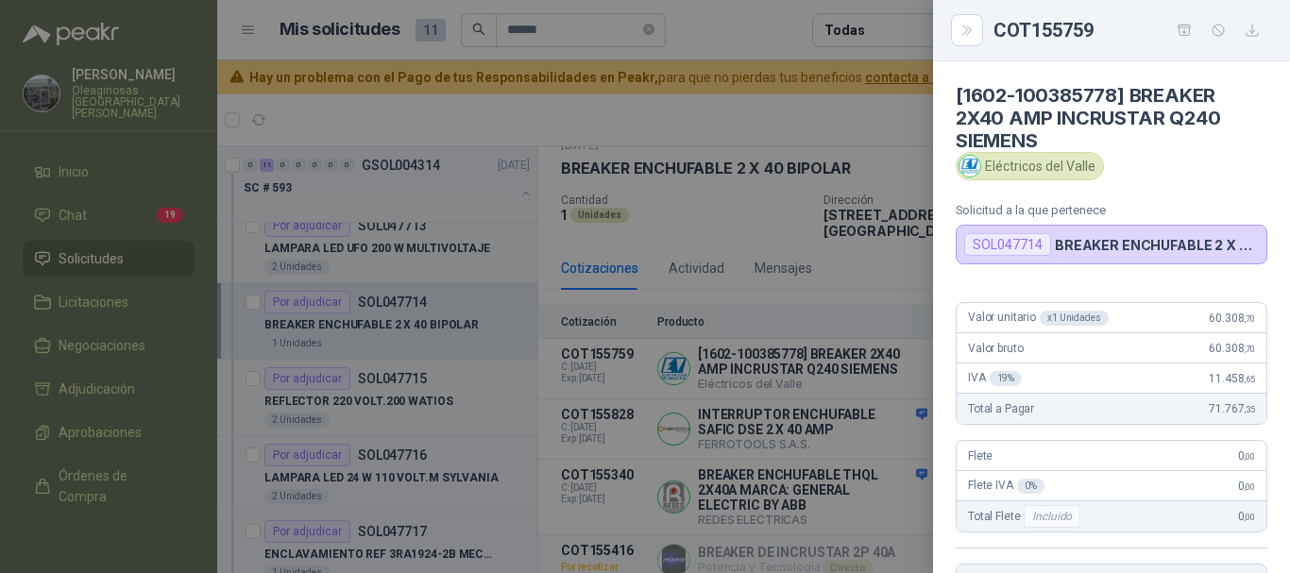
click at [711, 106] on div at bounding box center [645, 286] width 1290 height 573
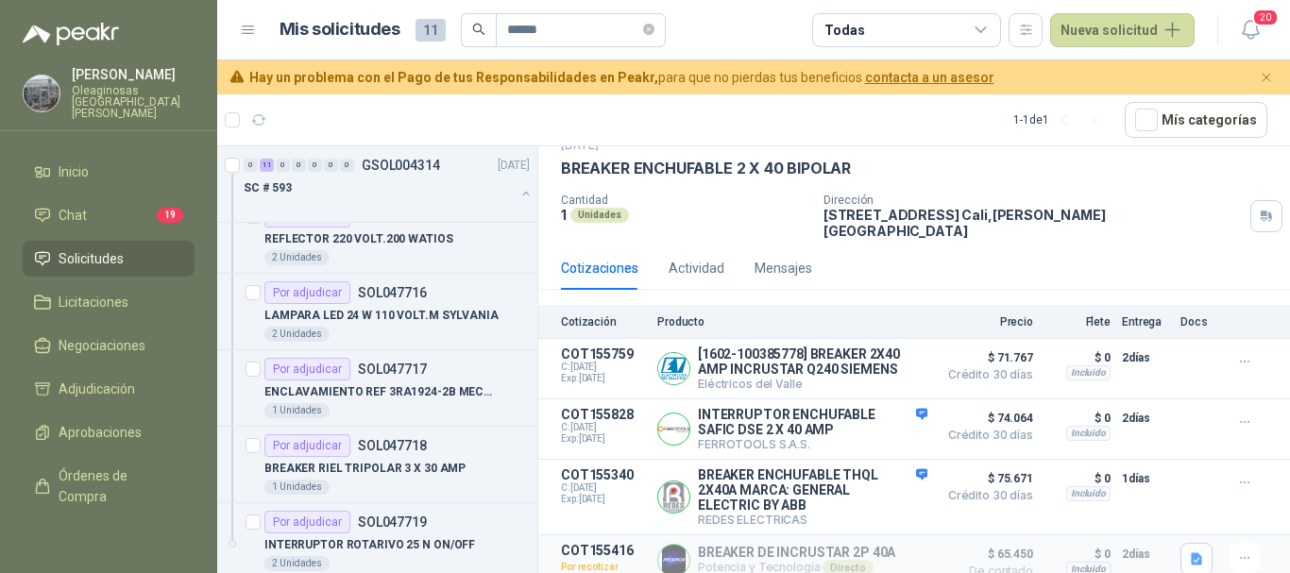
scroll to position [511, 0]
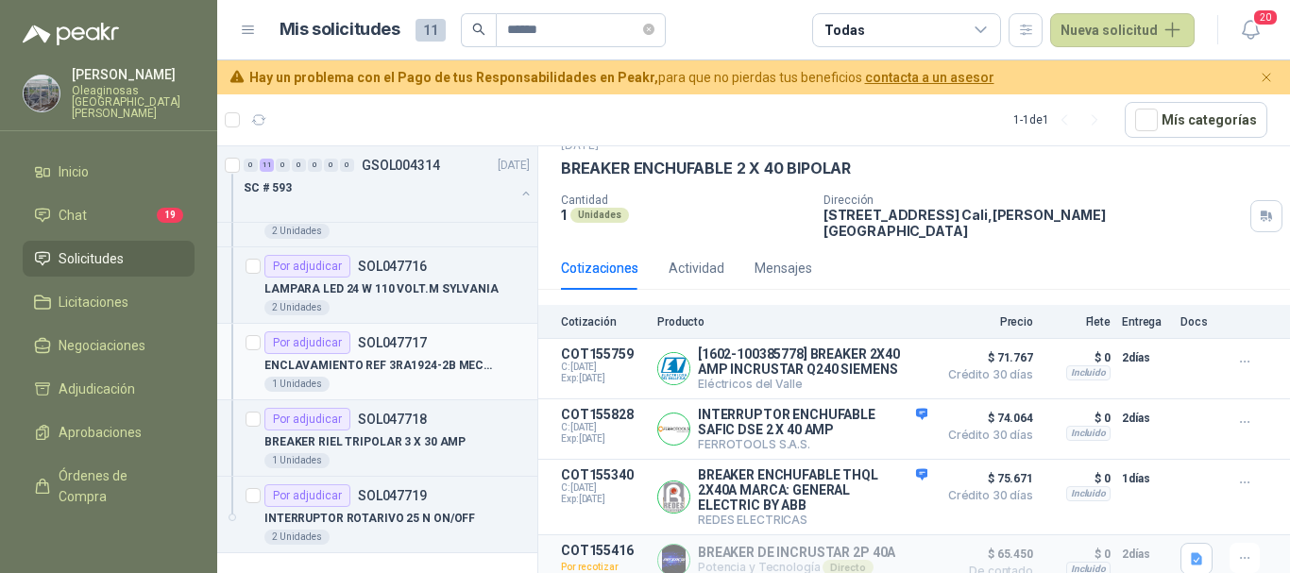
click at [425, 379] on div "1 Unidades" at bounding box center [396, 384] width 265 height 15
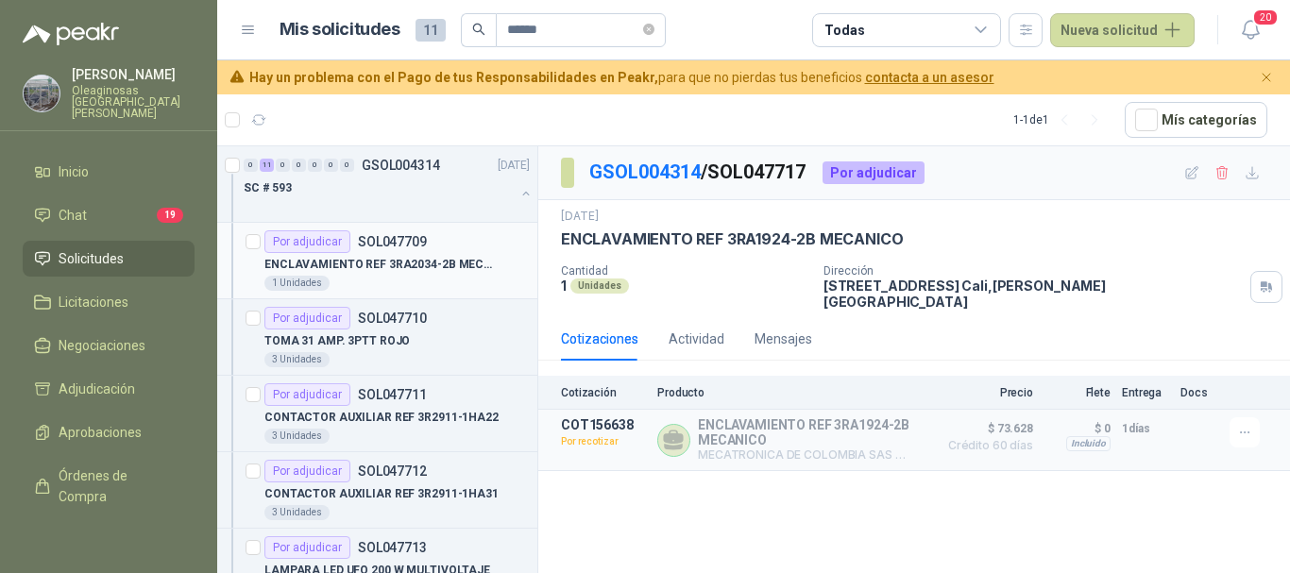
click at [436, 269] on p "ENCLAVAMIENTO REF 3RA2034-2B MECANICO" at bounding box center [381, 265] width 235 height 18
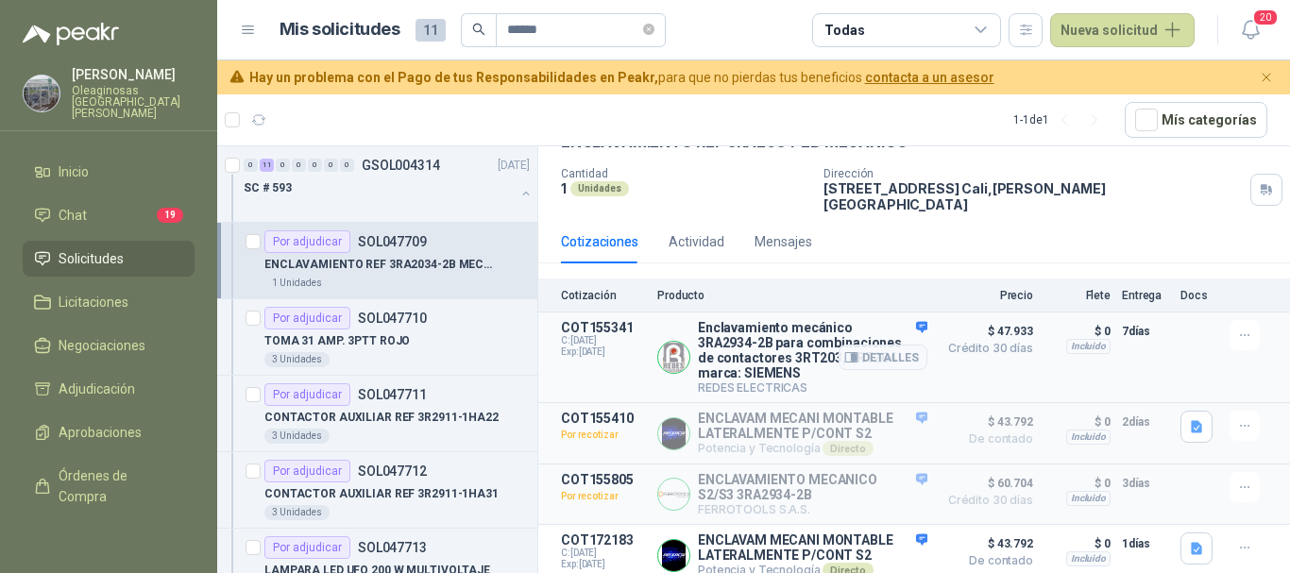
scroll to position [100, 0]
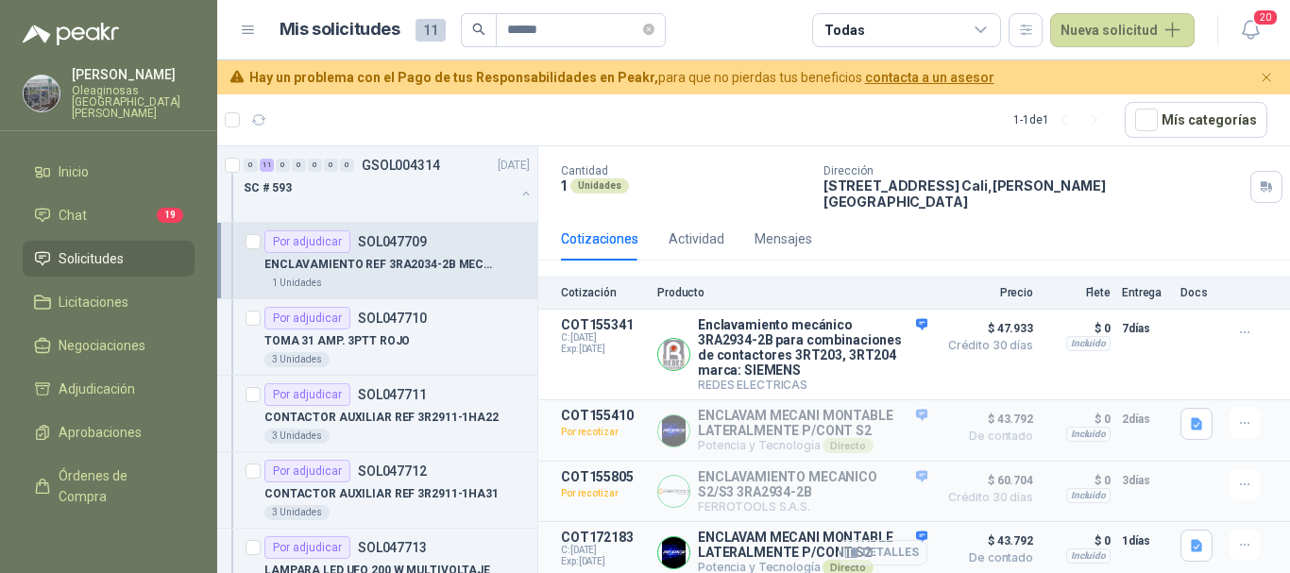
click at [874, 546] on button "Detalles" at bounding box center [882, 552] width 89 height 25
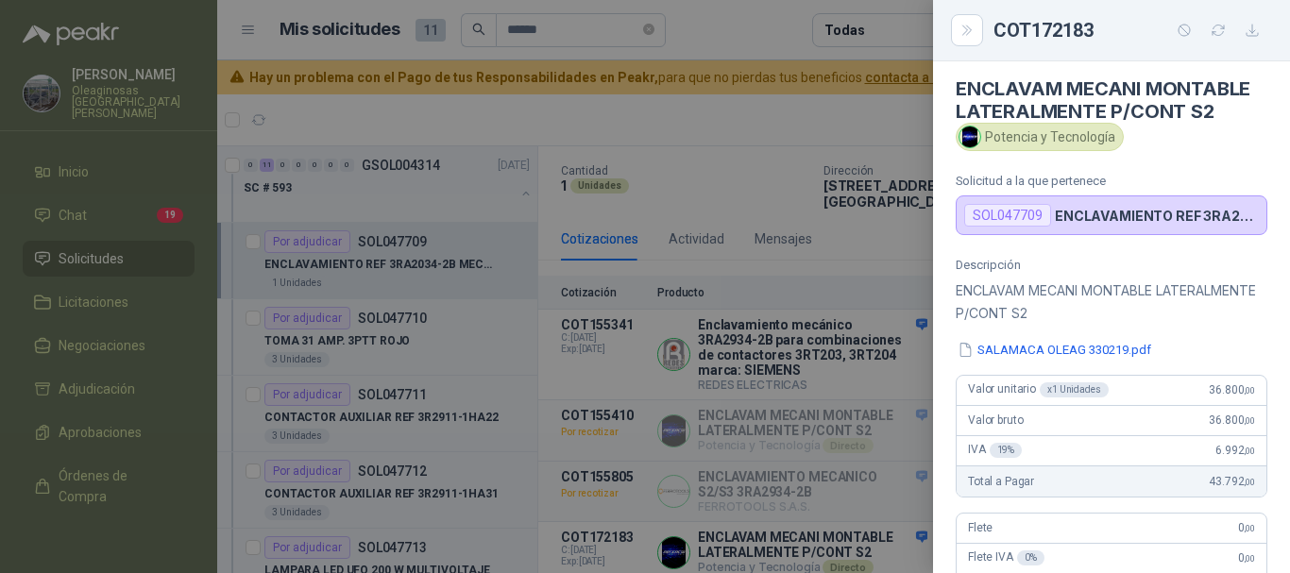
scroll to position [0, 0]
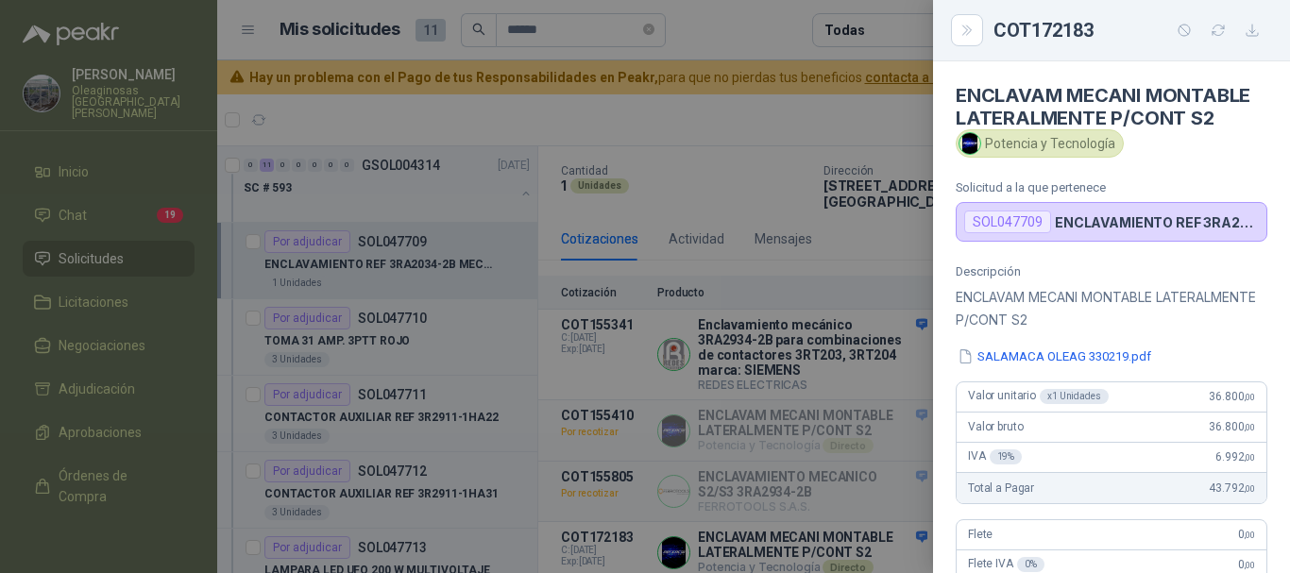
click at [832, 115] on div at bounding box center [645, 286] width 1290 height 573
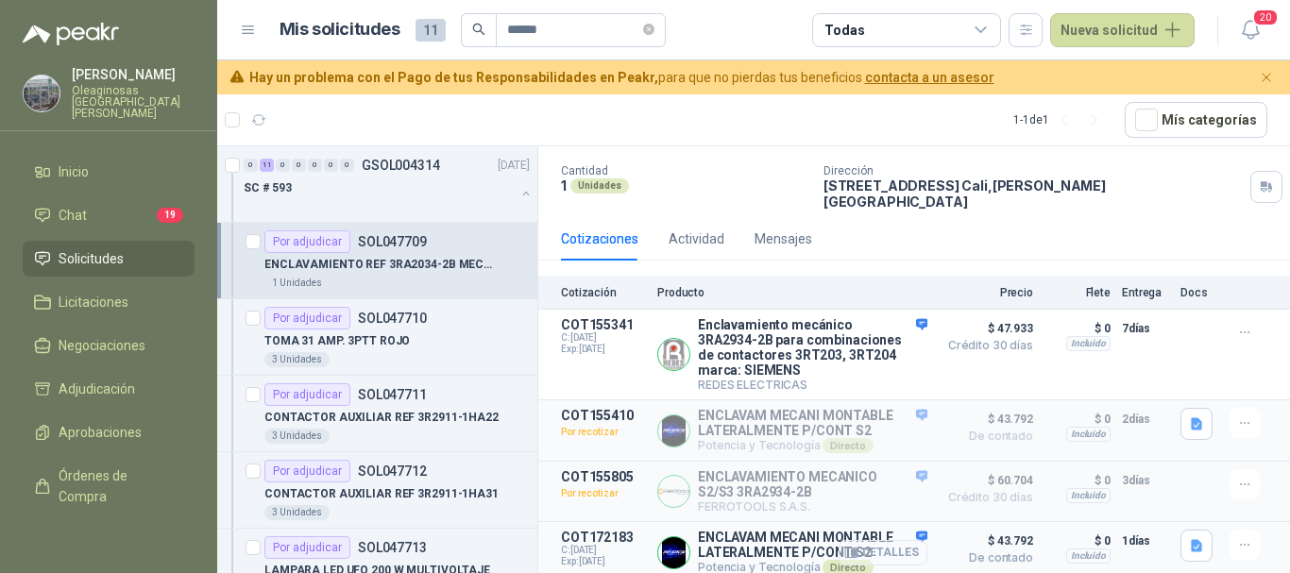
click at [889, 542] on button "Detalles" at bounding box center [882, 552] width 89 height 25
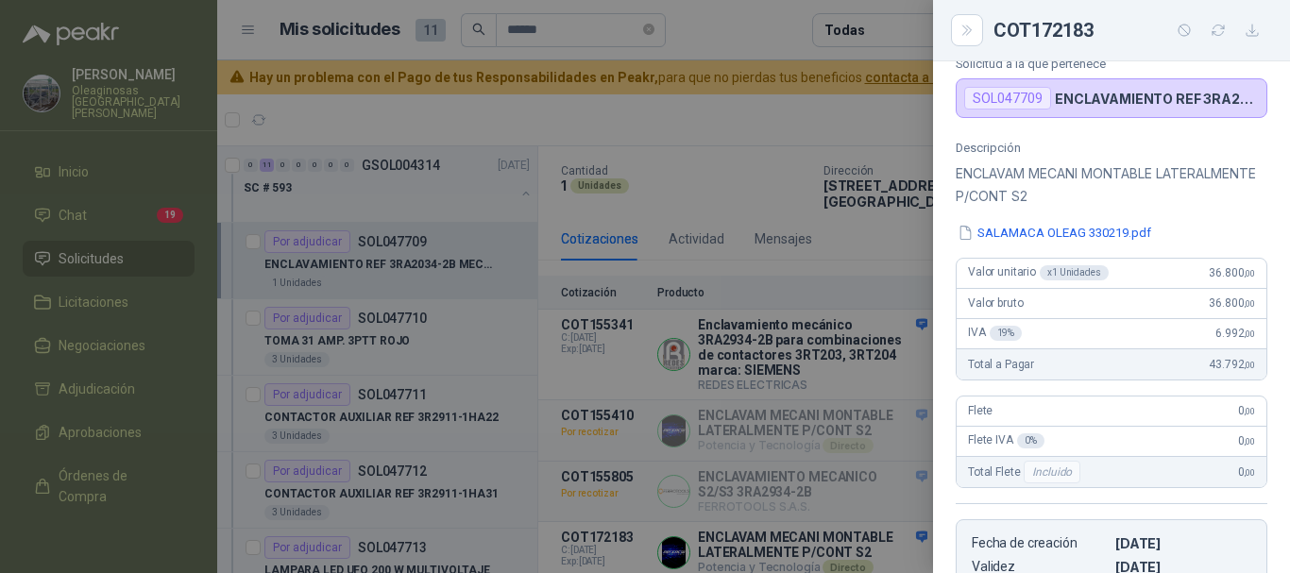
scroll to position [101, 0]
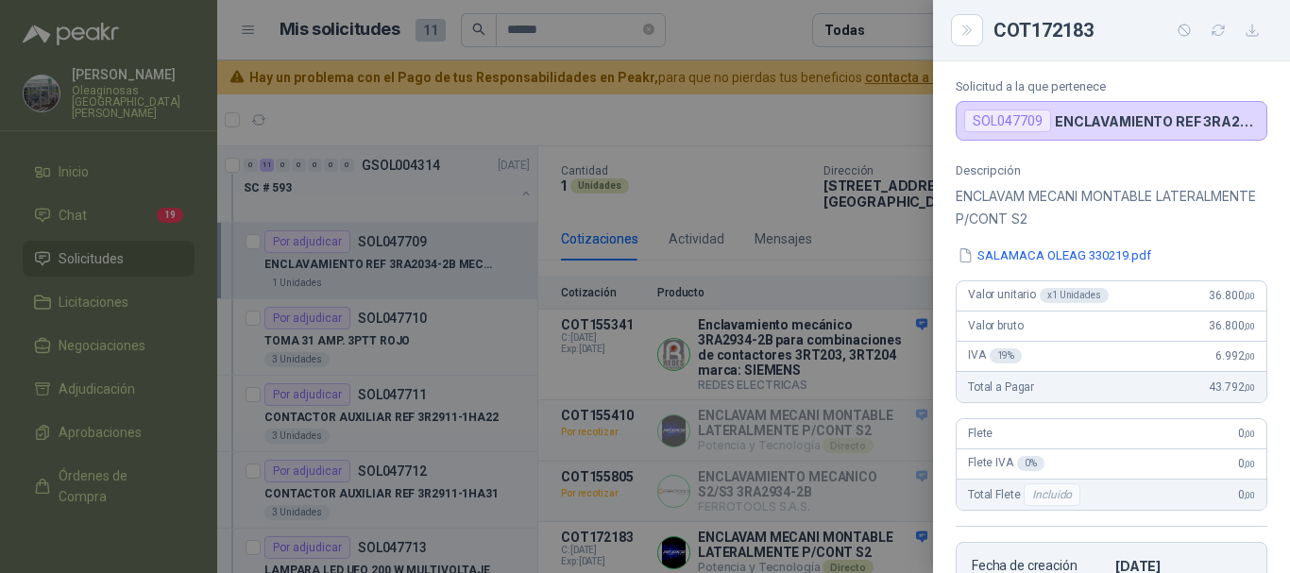
click at [843, 111] on div at bounding box center [645, 286] width 1290 height 573
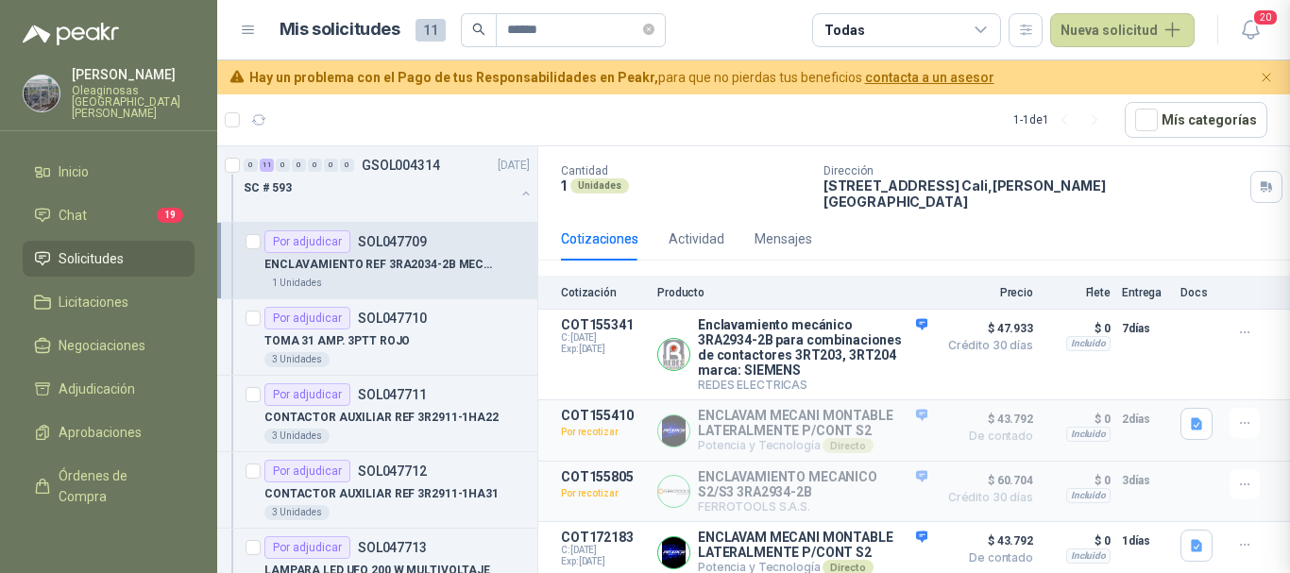
scroll to position [479, 0]
click at [894, 546] on button "Detalles" at bounding box center [882, 552] width 89 height 25
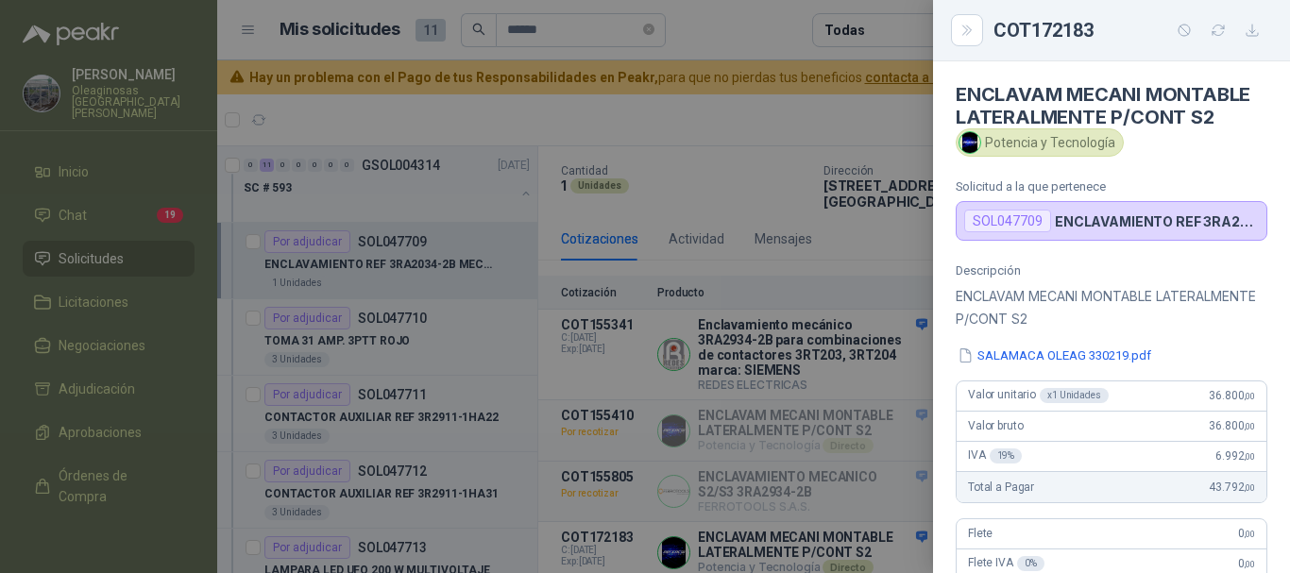
scroll to position [0, 0]
click at [838, 101] on div at bounding box center [645, 286] width 1290 height 573
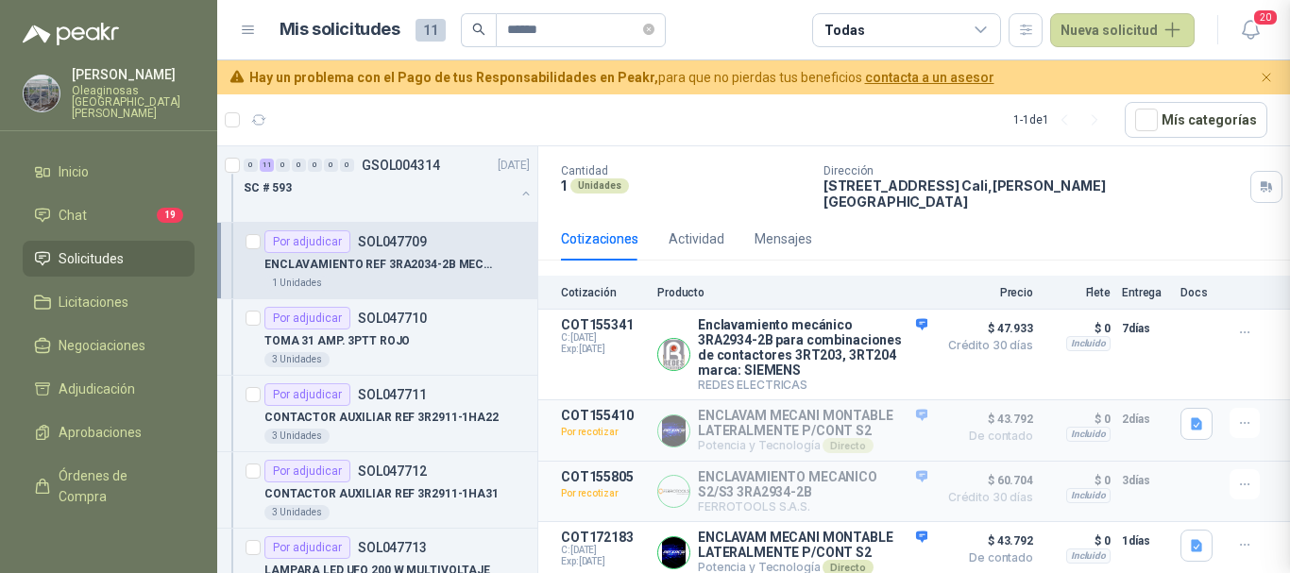
scroll to position [479, 0]
